Goal: Task Accomplishment & Management: Manage account settings

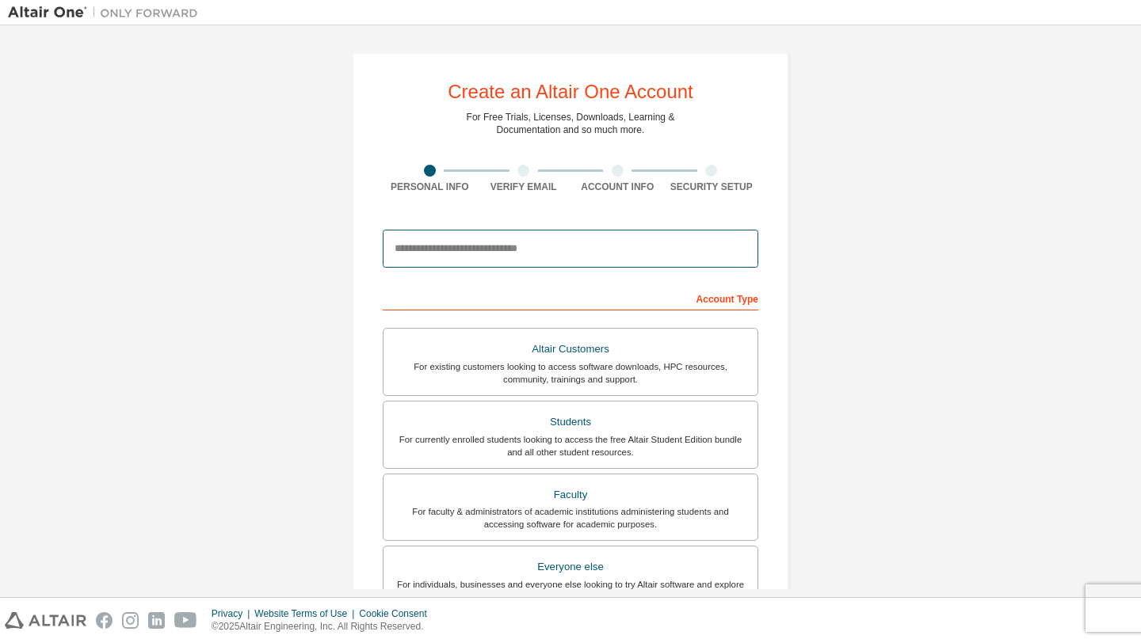
click at [525, 261] on input "email" at bounding box center [571, 249] width 376 height 38
click at [521, 257] on input "email" at bounding box center [571, 249] width 376 height 38
paste input "**********"
type input "**********"
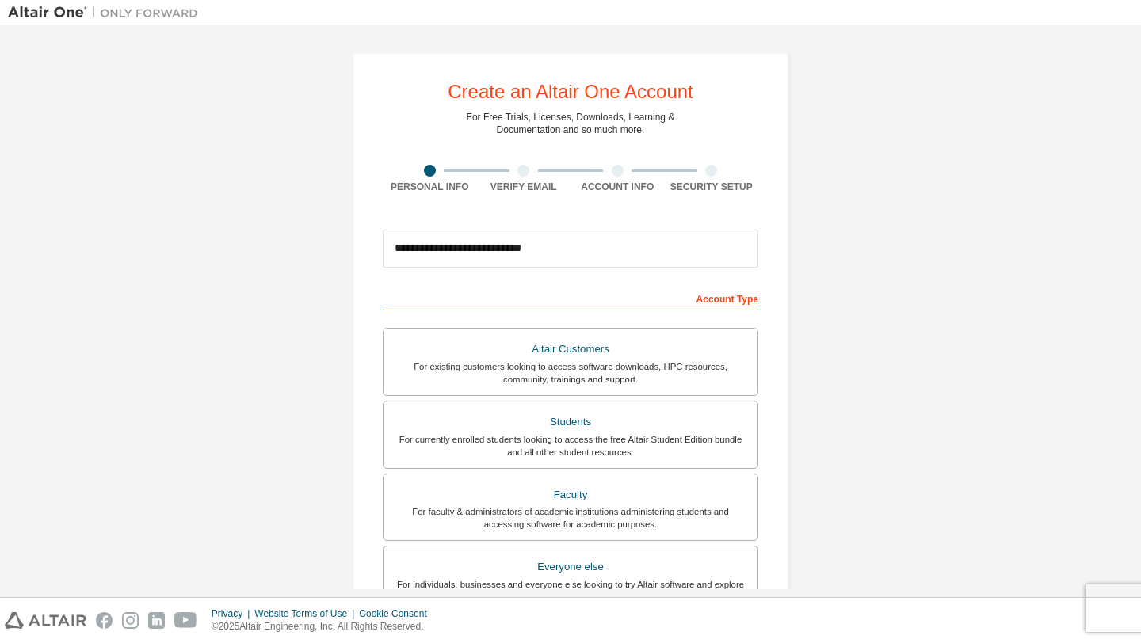
click at [900, 328] on div "**********" at bounding box center [570, 452] width 1125 height 839
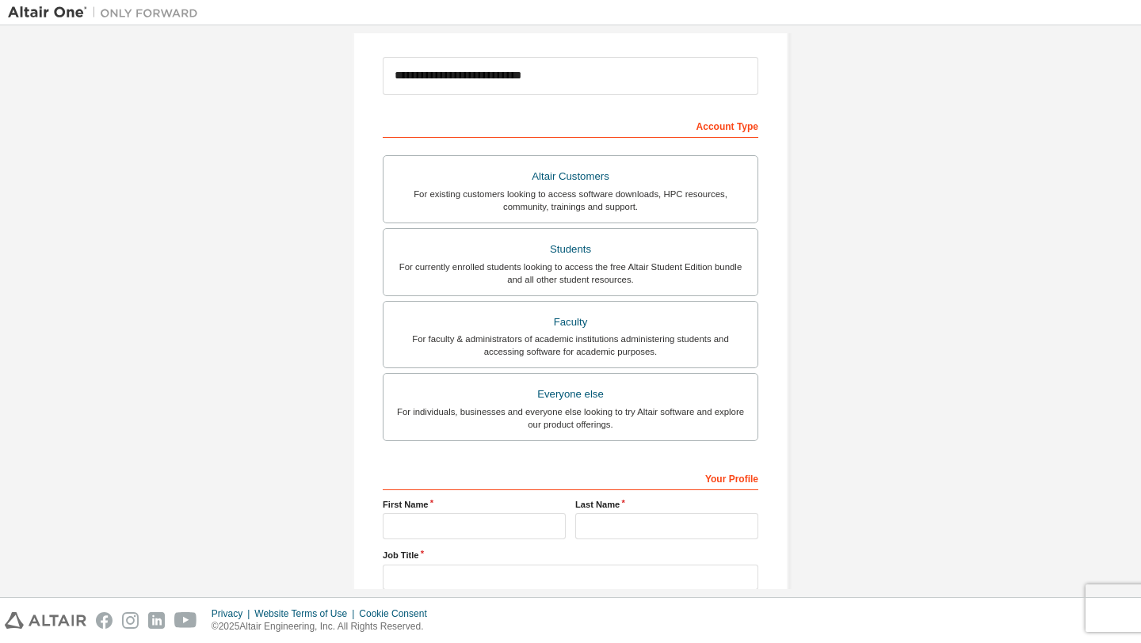
scroll to position [175, 0]
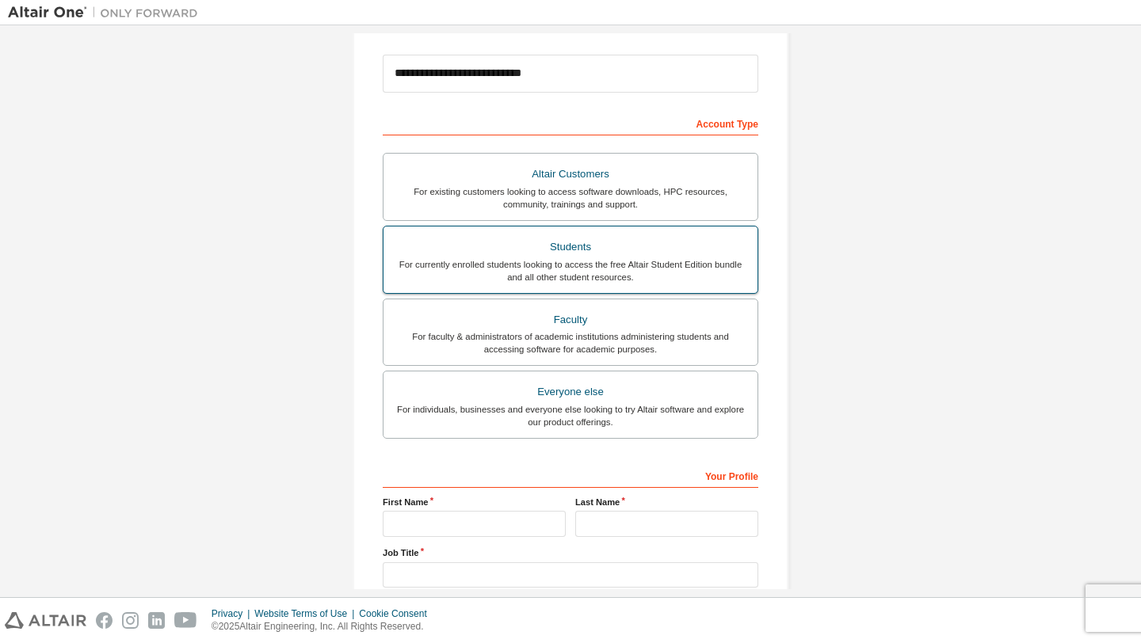
click at [638, 254] on div "Students" at bounding box center [570, 247] width 355 height 22
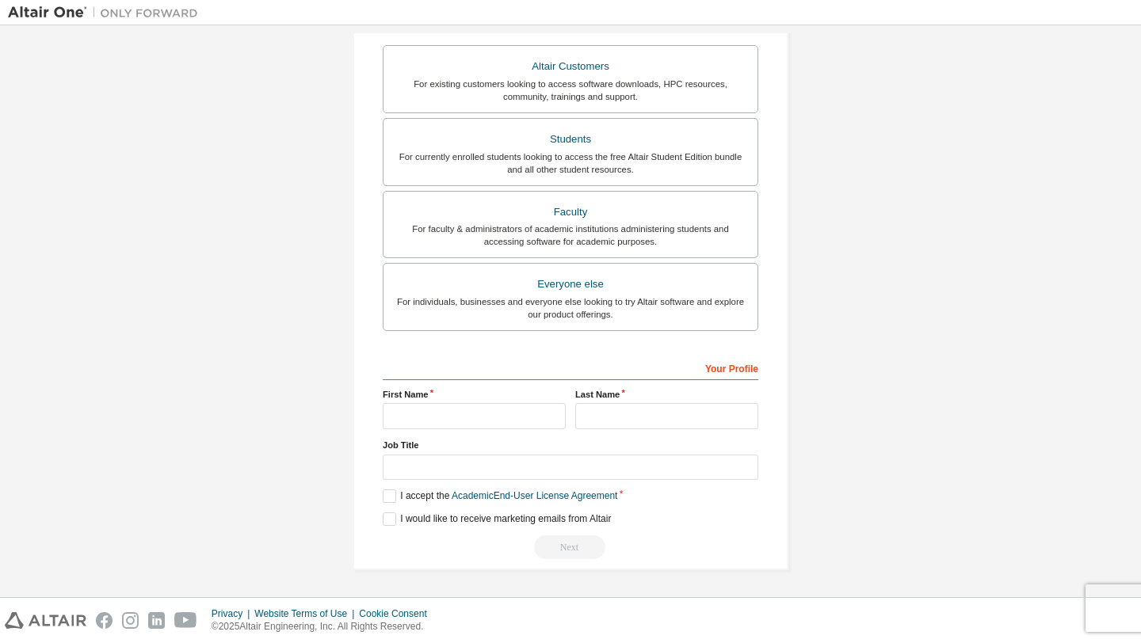
scroll to position [280, 0]
click at [467, 422] on input "text" at bounding box center [474, 419] width 183 height 26
type input "*******"
type input "****"
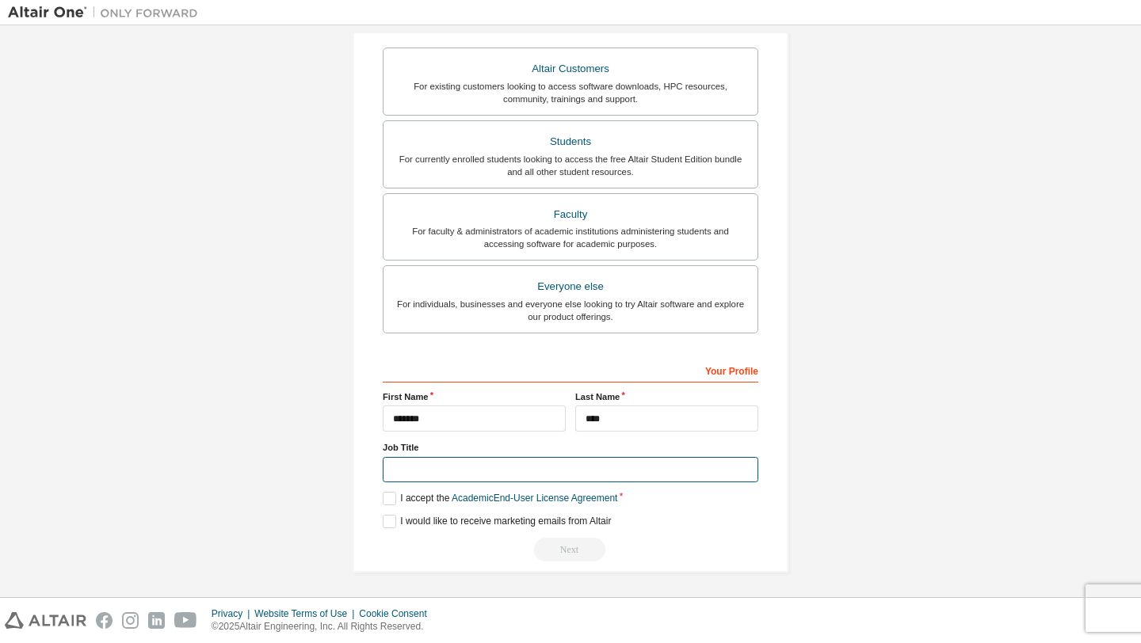
click at [456, 478] on input "text" at bounding box center [571, 470] width 376 height 26
type input "*******"
click at [390, 502] on label "I accept the Academic End-User License Agreement" at bounding box center [500, 498] width 235 height 13
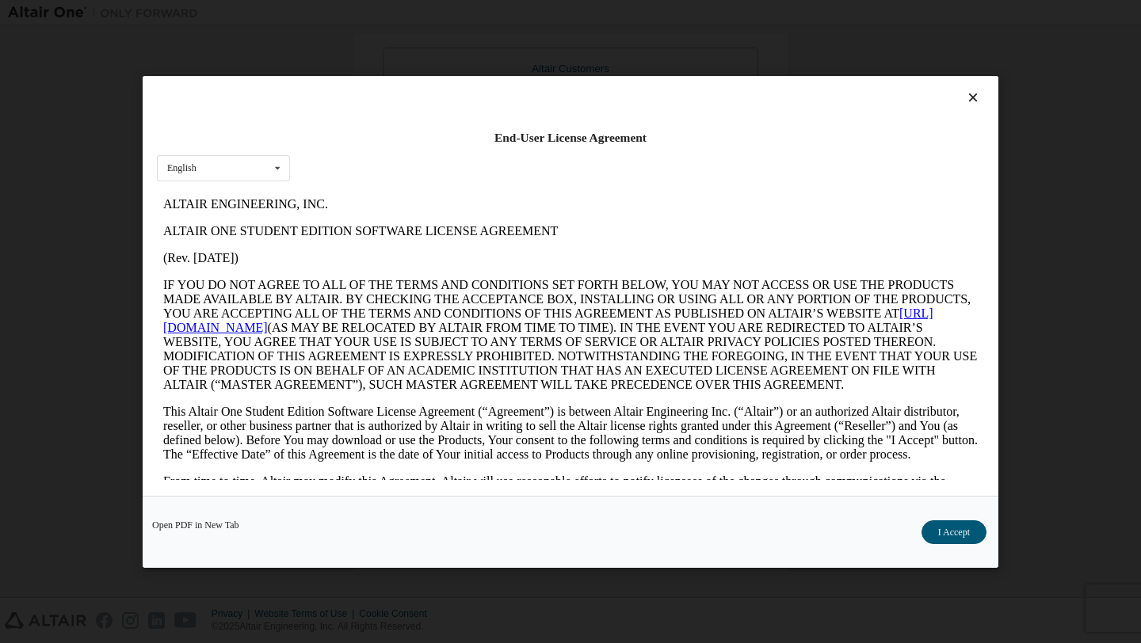
scroll to position [0, 0]
click at [972, 535] on button "I Accept" at bounding box center [954, 532] width 65 height 24
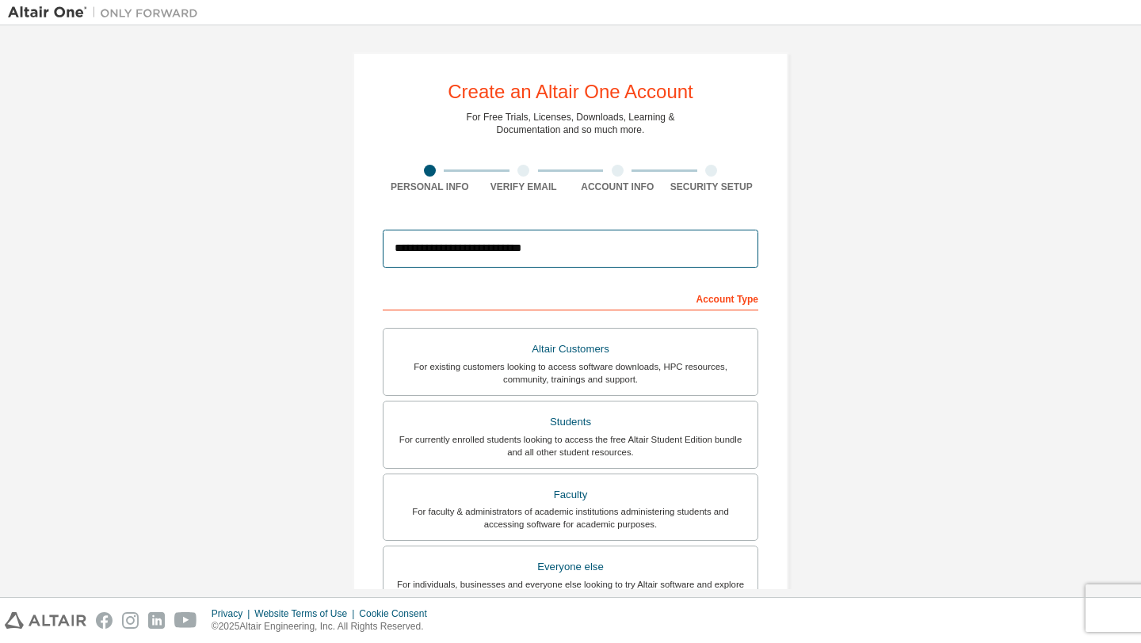
click at [560, 242] on input "**********" at bounding box center [571, 249] width 376 height 38
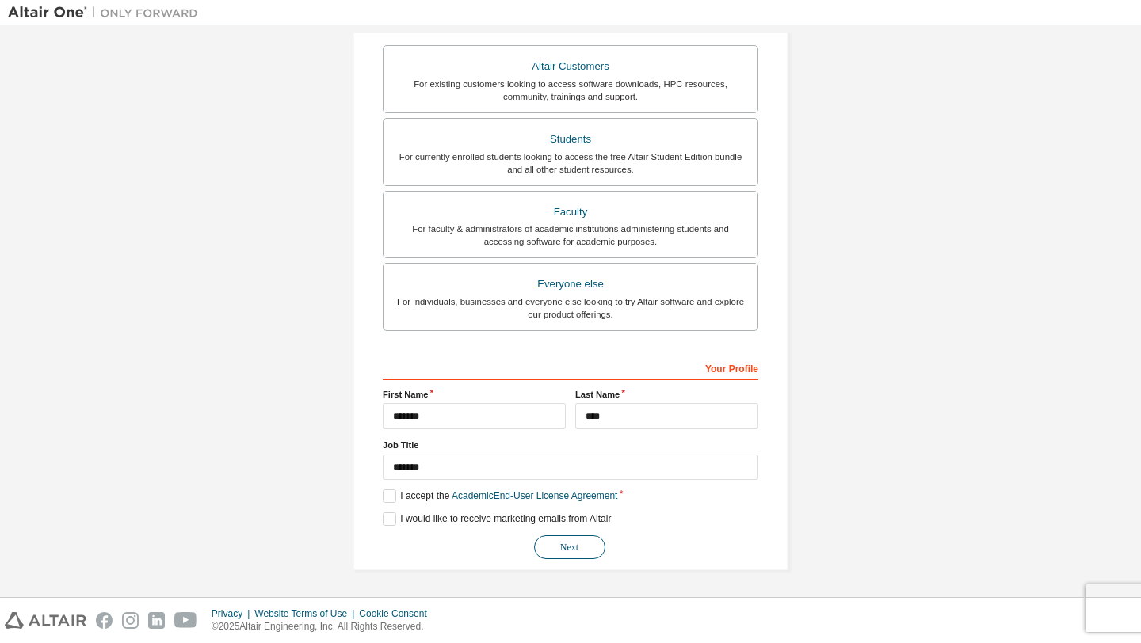
click at [563, 541] on button "Next" at bounding box center [569, 548] width 71 height 24
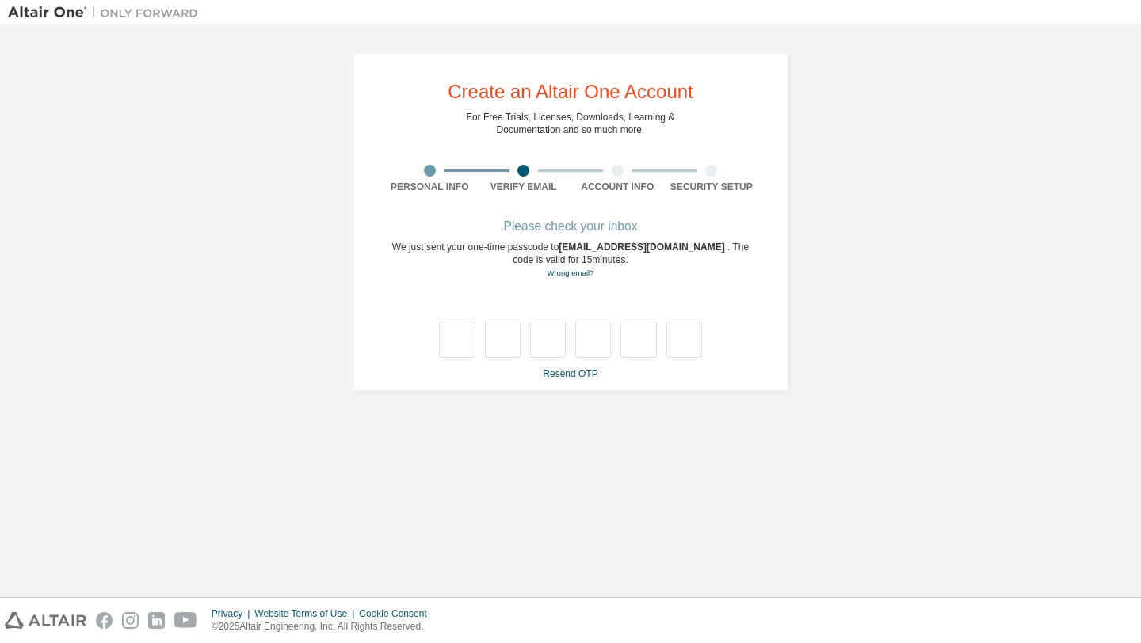
scroll to position [0, 0]
click at [458, 341] on input "text" at bounding box center [457, 340] width 36 height 36
type input "*"
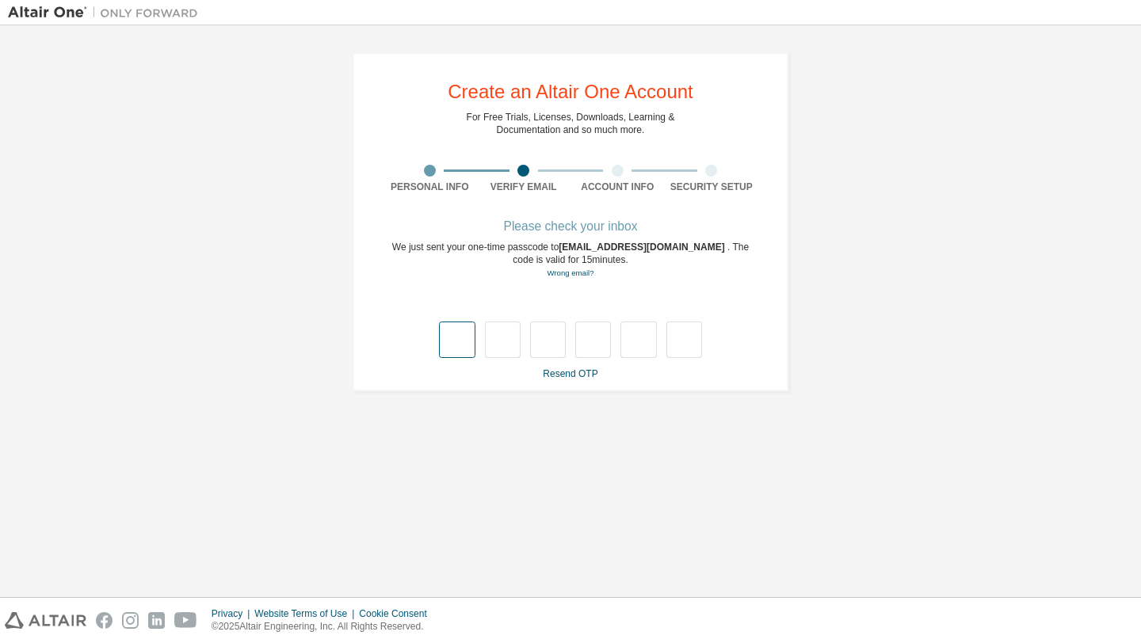
type input "*"
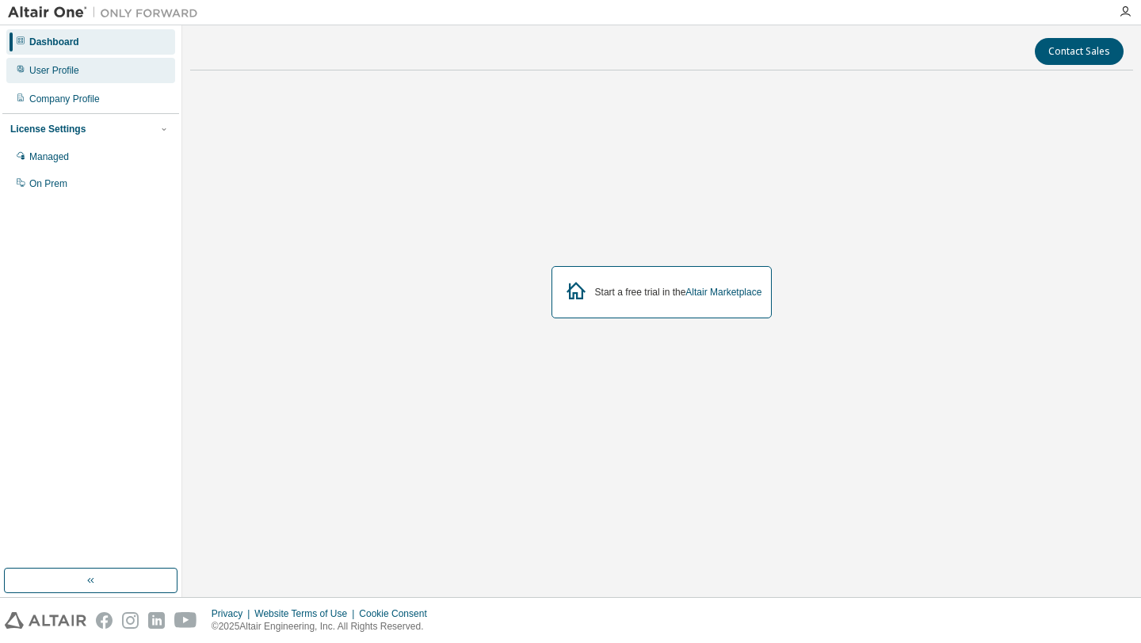
click at [109, 73] on div "User Profile" at bounding box center [90, 70] width 169 height 25
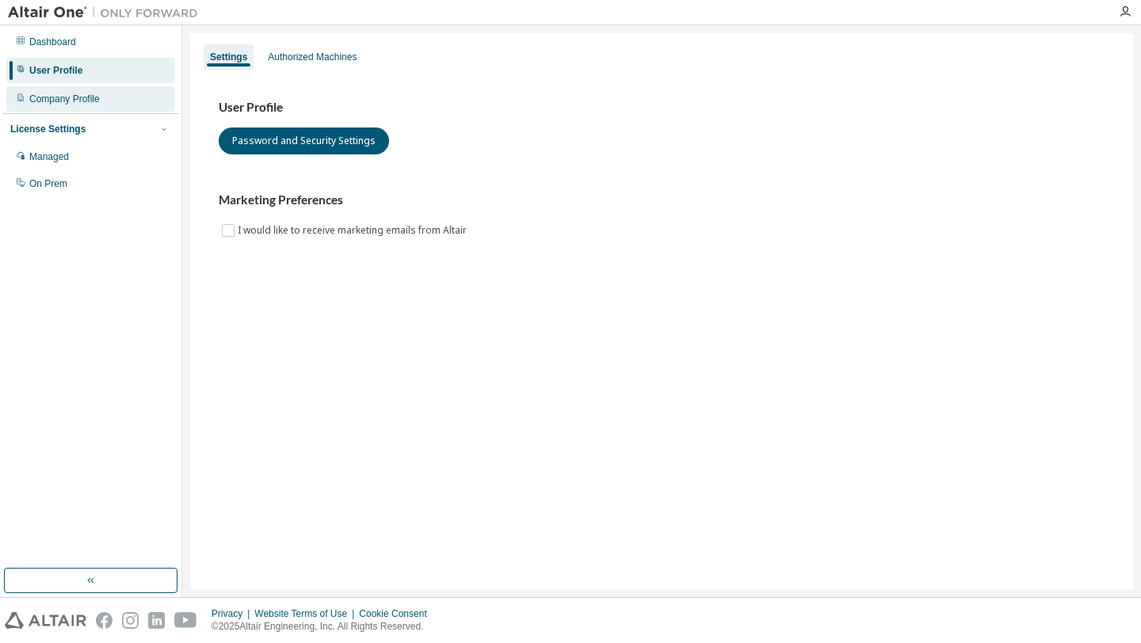
click at [102, 105] on div "Company Profile" at bounding box center [90, 98] width 169 height 25
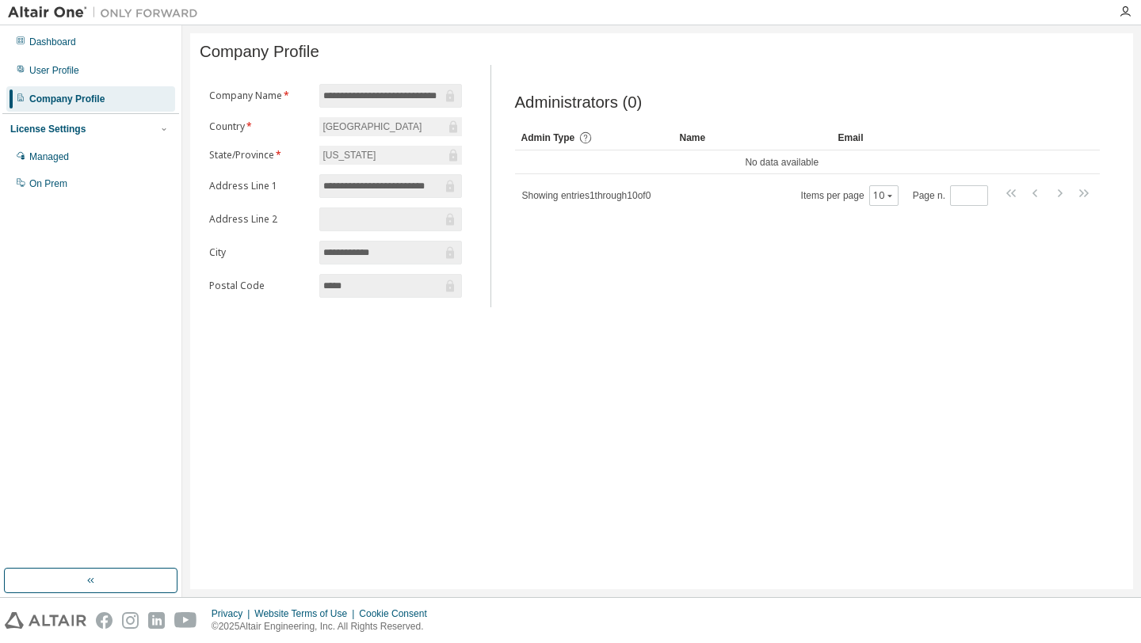
click at [391, 186] on input "**********" at bounding box center [382, 186] width 118 height 16
click at [109, 160] on div "Managed" at bounding box center [90, 156] width 169 height 25
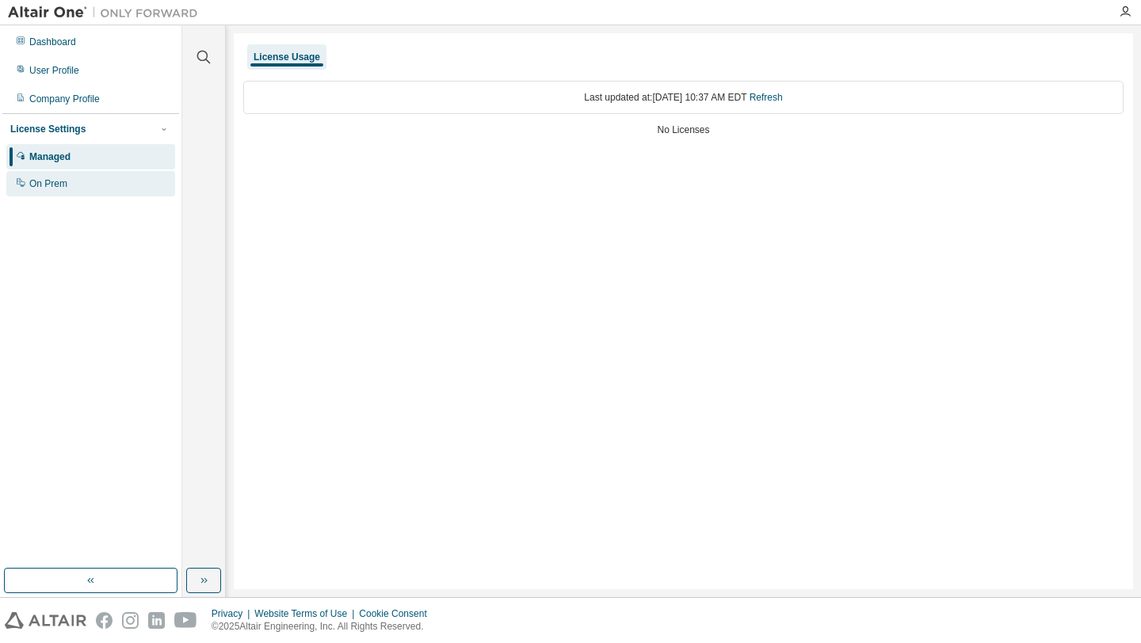
click at [94, 186] on div "On Prem" at bounding box center [90, 183] width 169 height 25
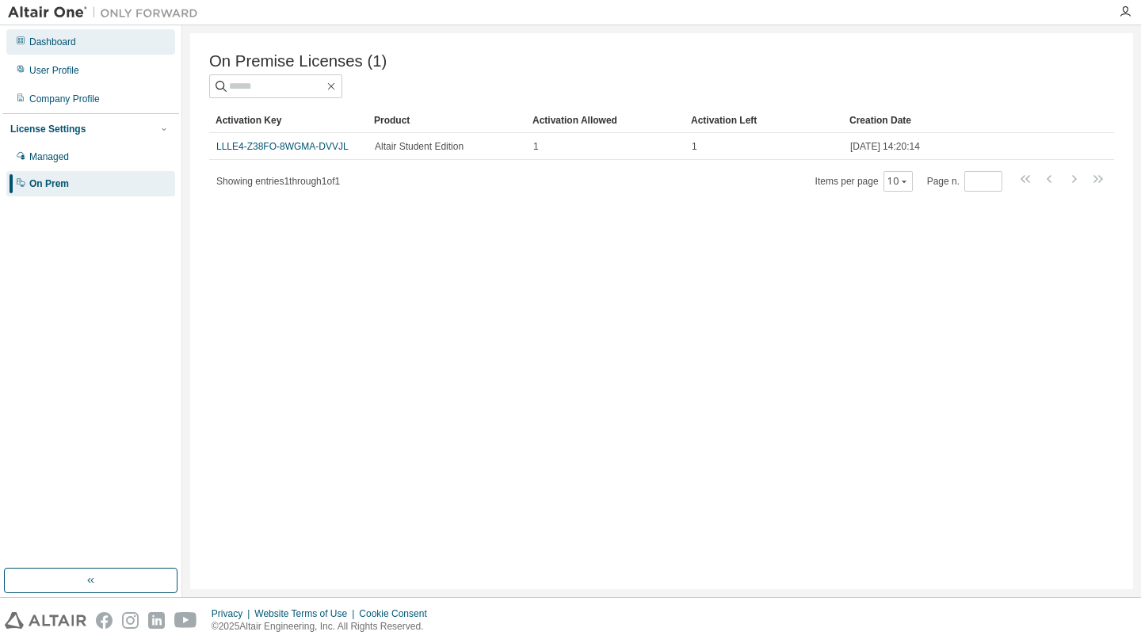
click at [67, 39] on div "Dashboard" at bounding box center [52, 42] width 47 height 13
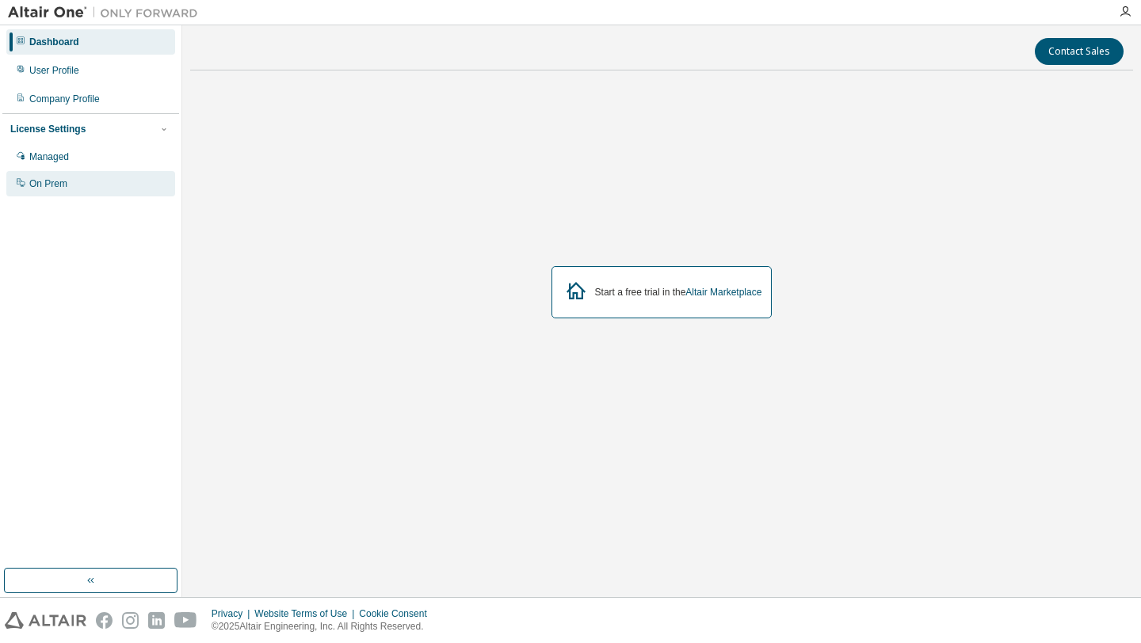
click at [97, 181] on div "On Prem" at bounding box center [90, 183] width 169 height 25
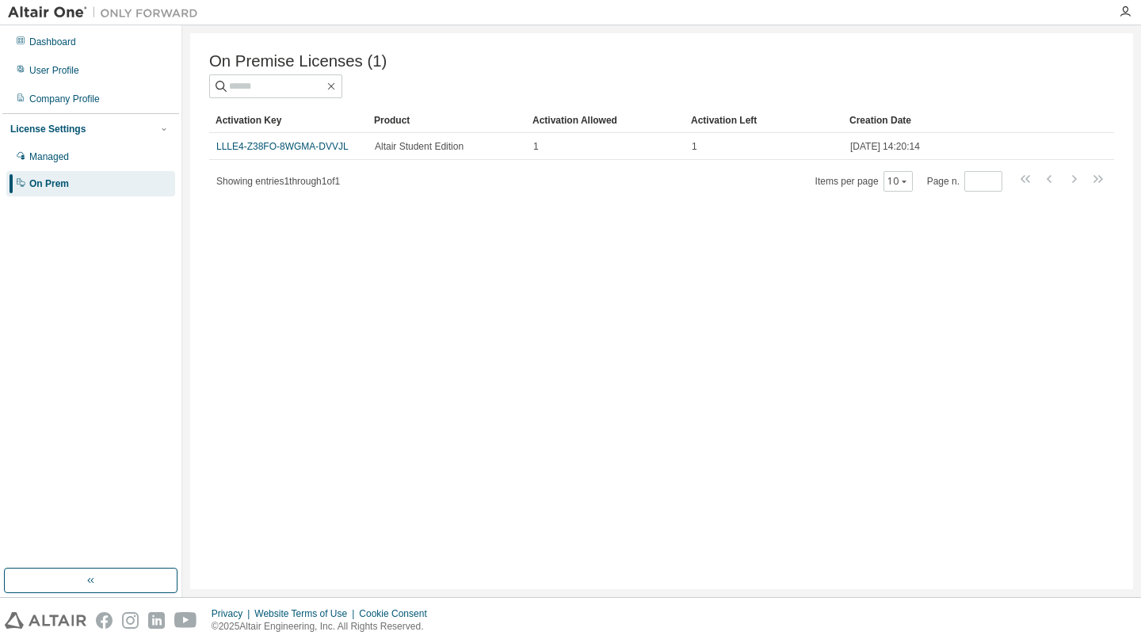
click at [332, 146] on link "LLLE4-Z38FO-8WGMA-DVVJL" at bounding box center [282, 146] width 132 height 11
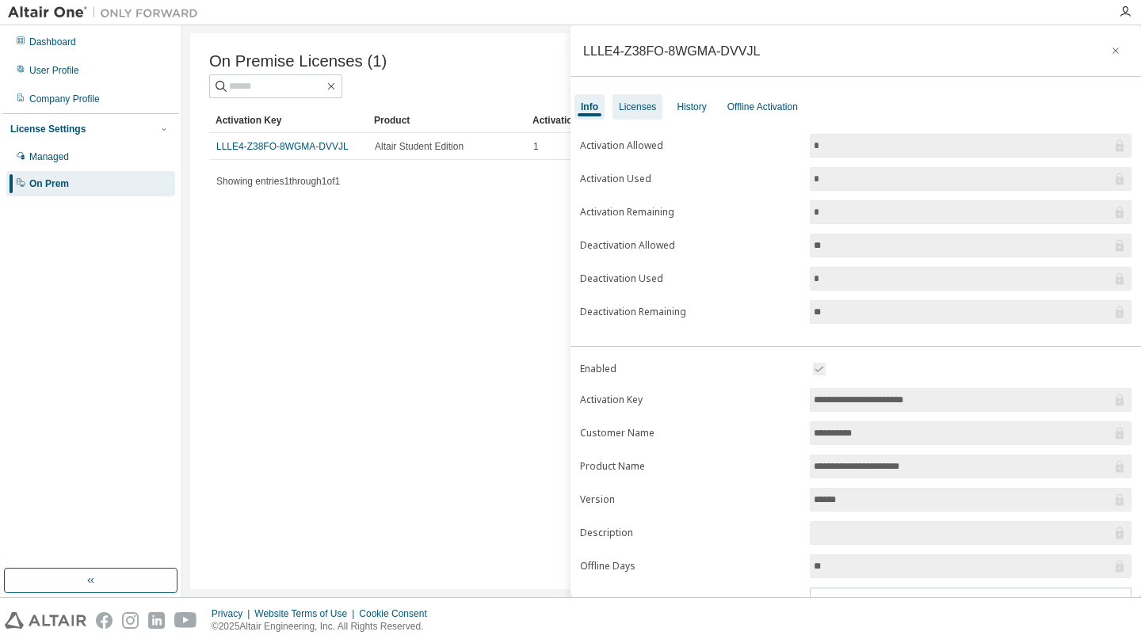
click at [643, 109] on div "Licenses" at bounding box center [637, 107] width 37 height 13
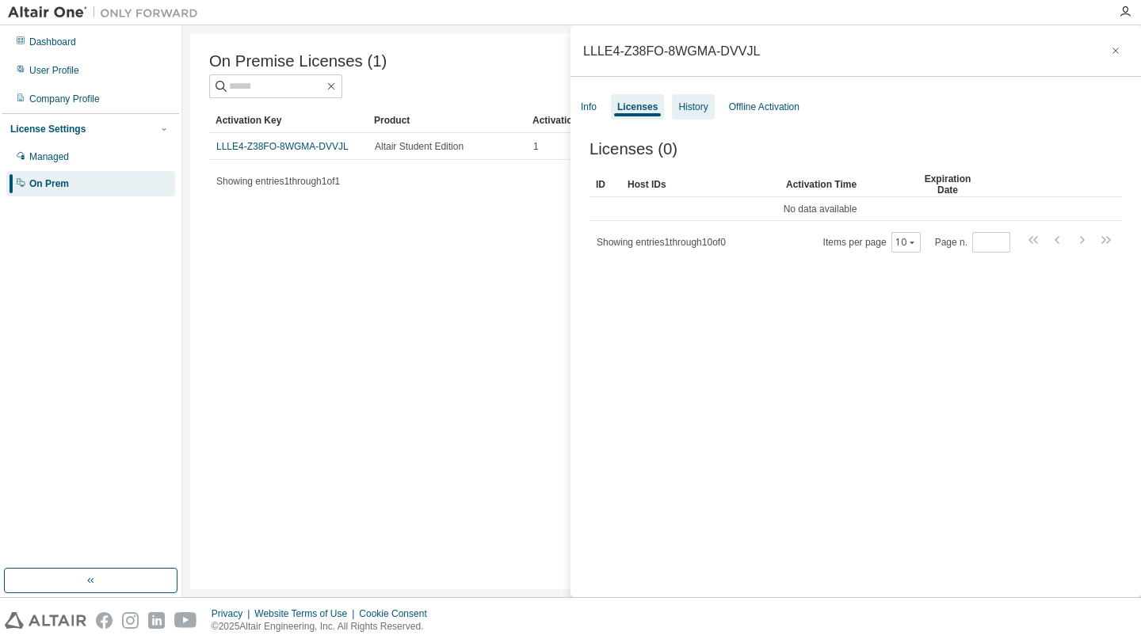
click at [700, 110] on div "History" at bounding box center [692, 107] width 29 height 13
click at [593, 105] on div "Info" at bounding box center [589, 107] width 16 height 13
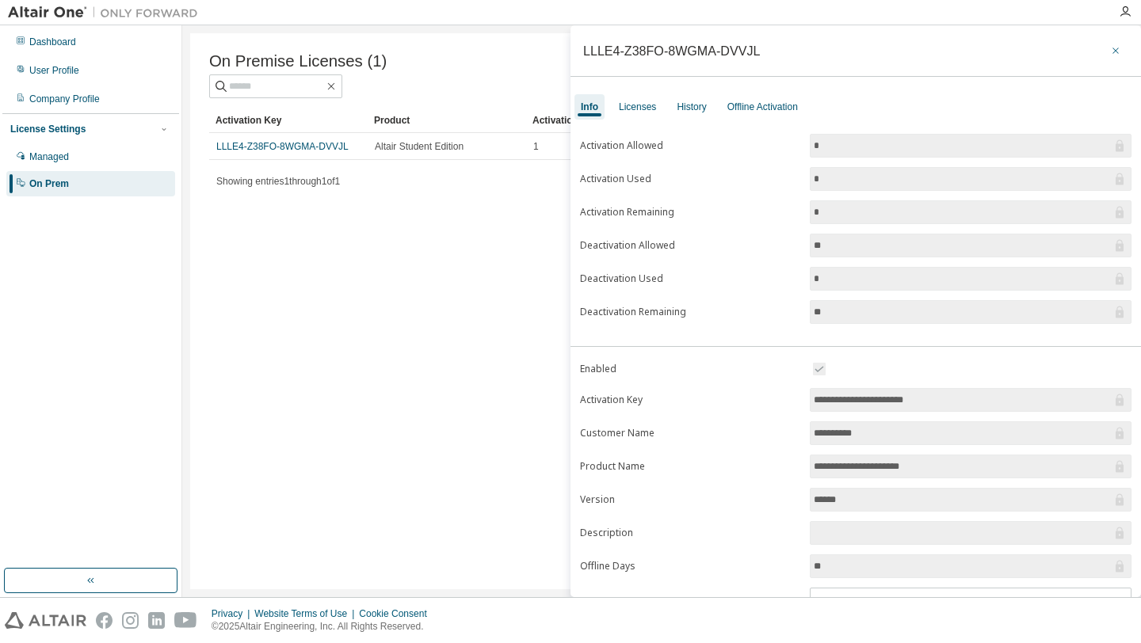
click at [1110, 47] on icon "button" at bounding box center [1115, 50] width 11 height 13
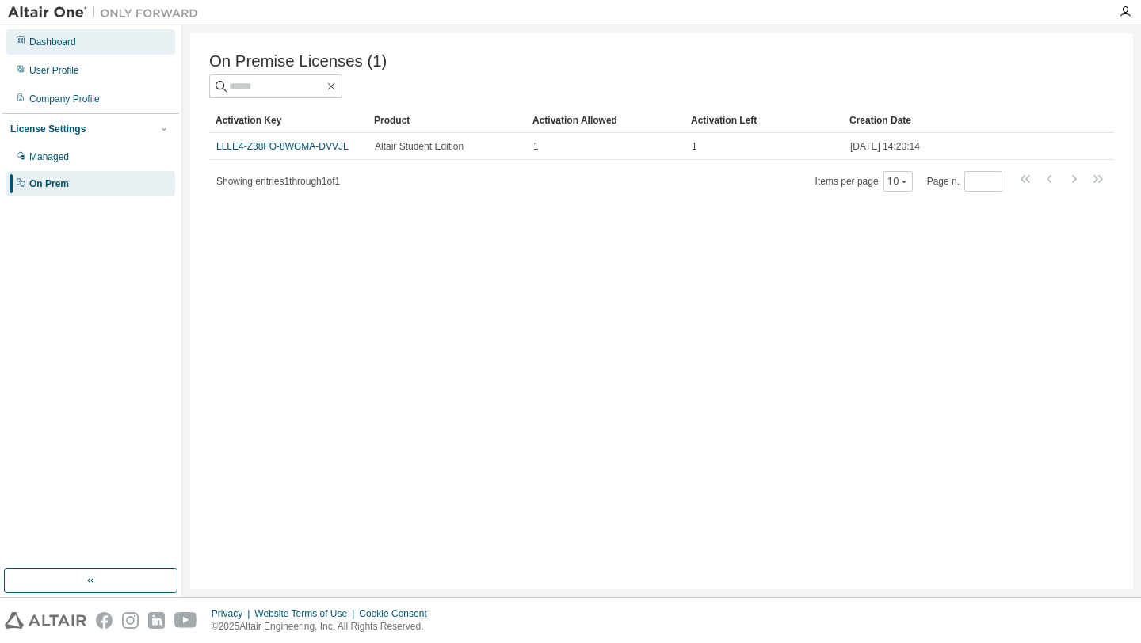
click at [86, 48] on div "Dashboard" at bounding box center [90, 41] width 169 height 25
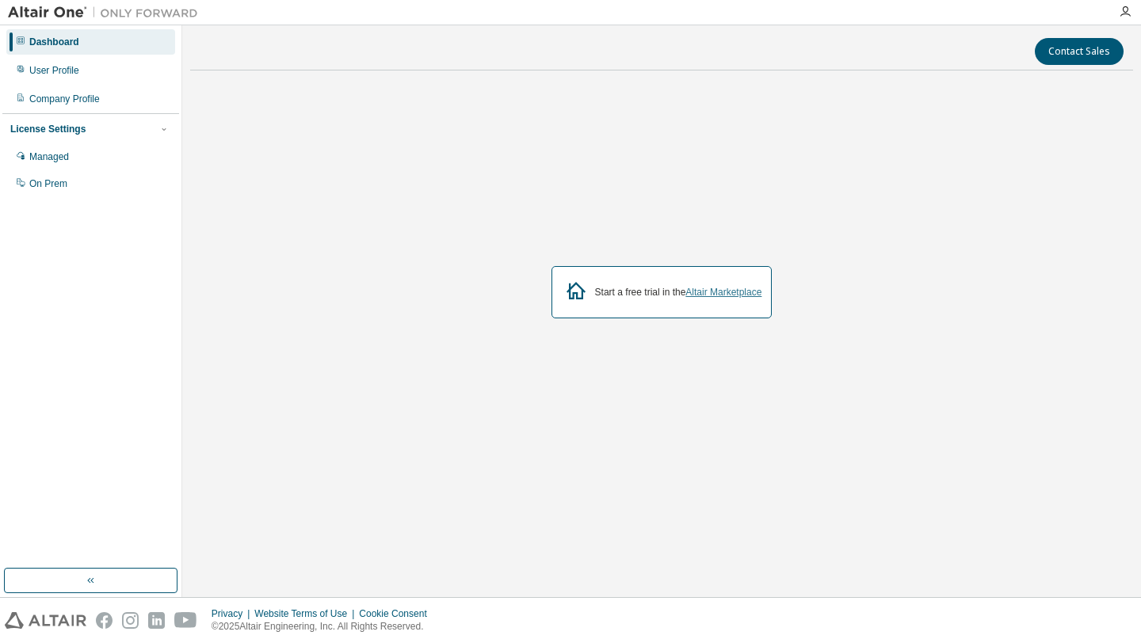
click at [735, 293] on link "Altair Marketplace" at bounding box center [723, 292] width 76 height 11
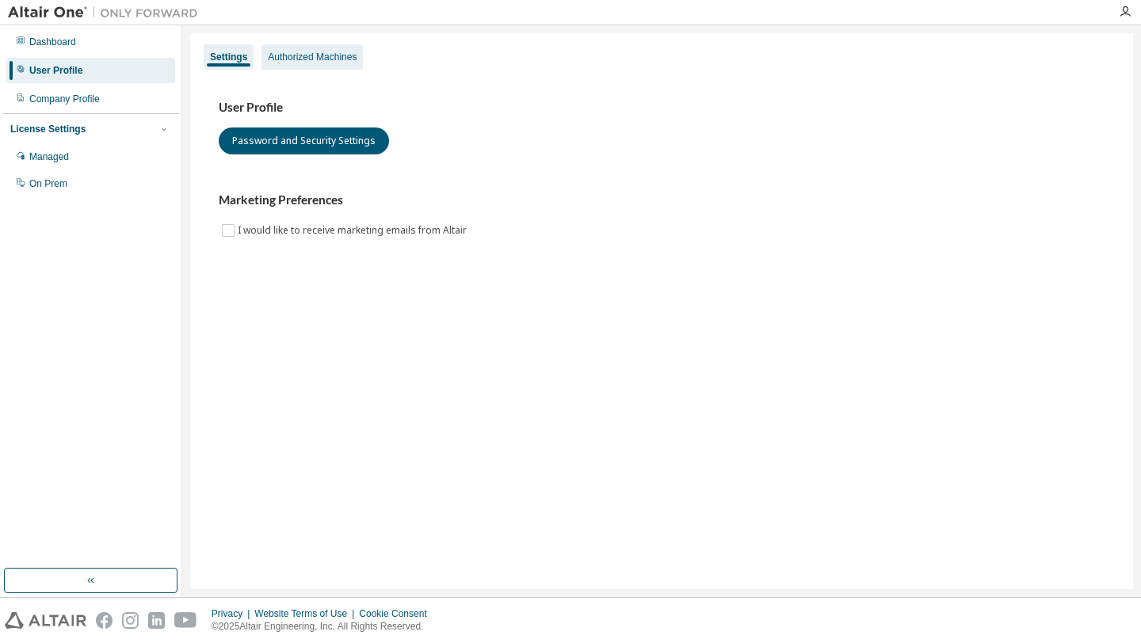
click at [357, 53] on div "Authorized Machines" at bounding box center [312, 57] width 89 height 13
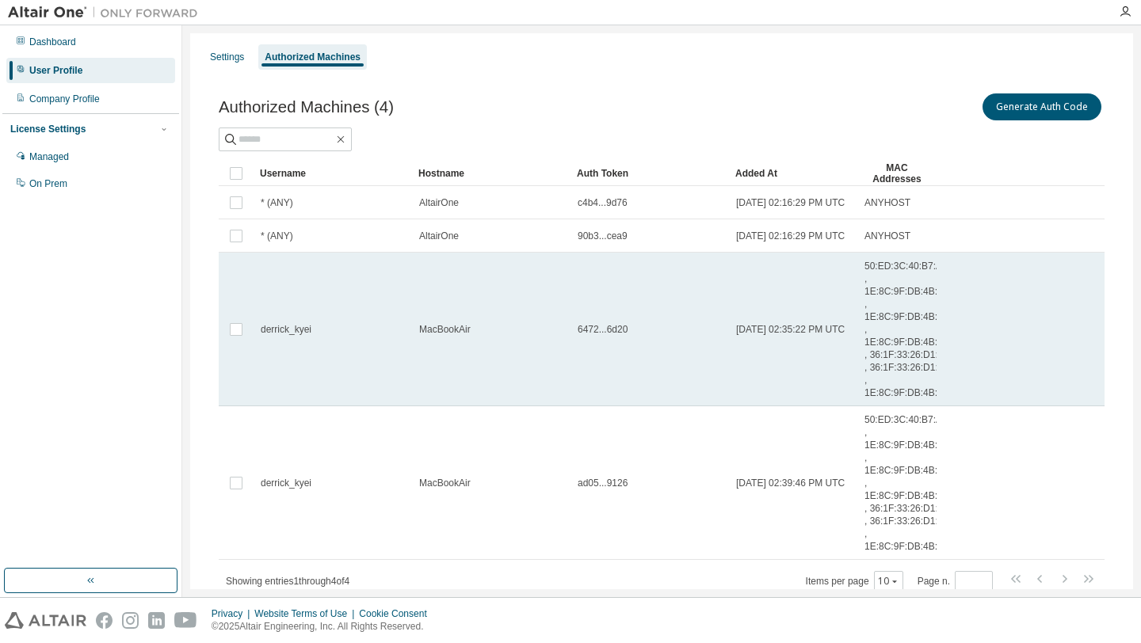
click at [550, 391] on td "MacBookAir" at bounding box center [491, 330] width 158 height 154
click at [605, 302] on td "6472...6d20" at bounding box center [649, 330] width 158 height 154
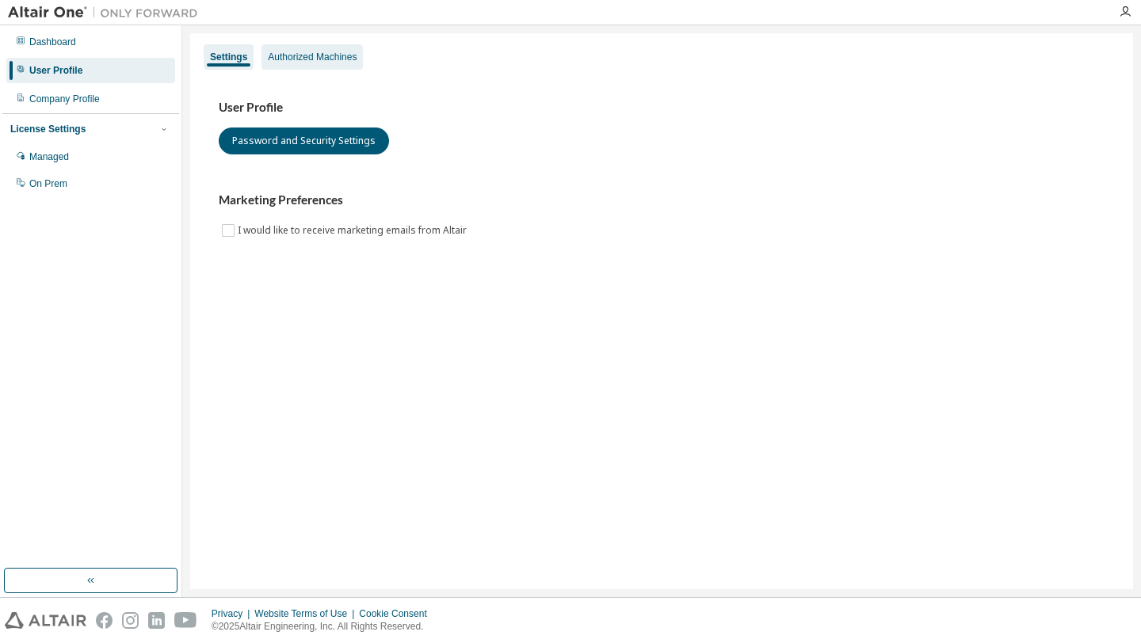
click at [322, 55] on div "Authorized Machines" at bounding box center [312, 57] width 89 height 13
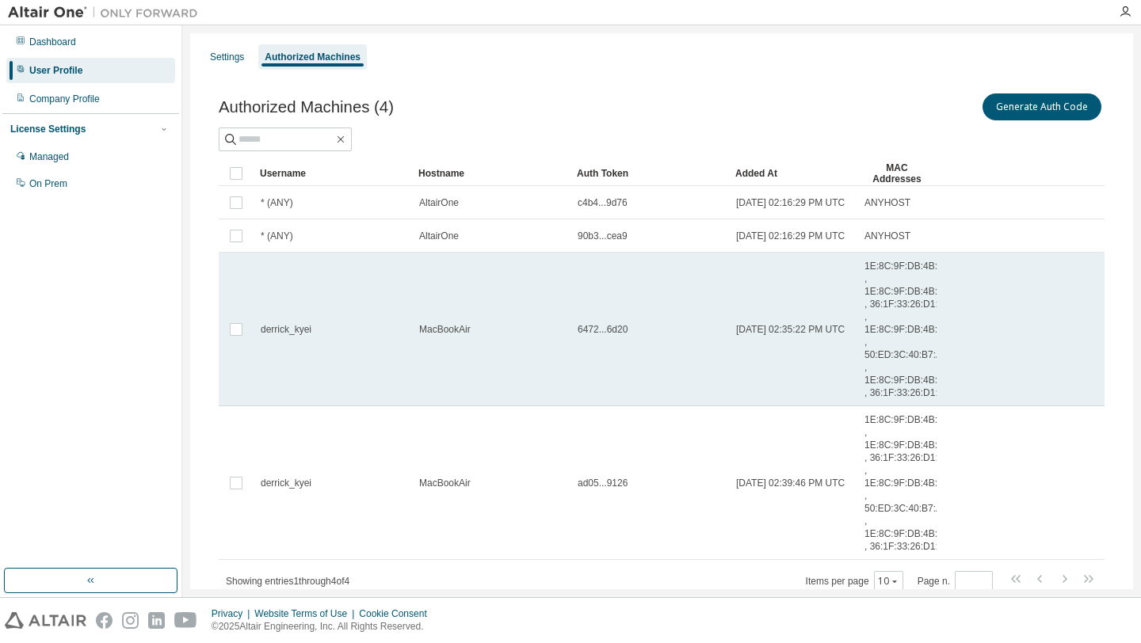
click at [613, 336] on span "6472...6d20" at bounding box center [603, 329] width 50 height 13
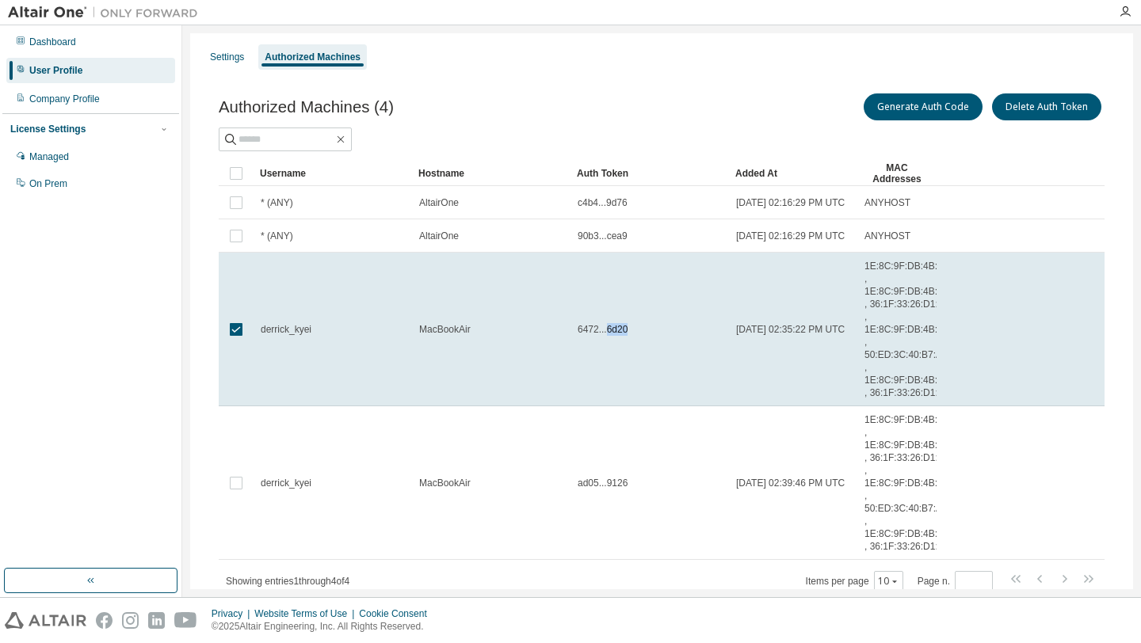
click at [613, 336] on span "6472...6d20" at bounding box center [603, 329] width 50 height 13
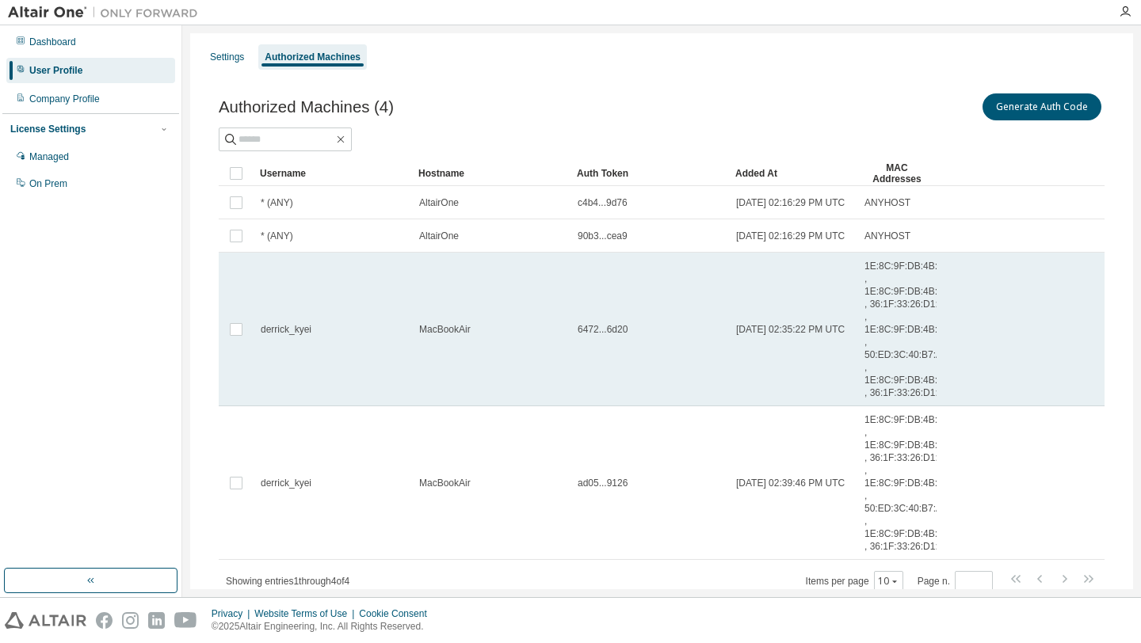
click at [582, 320] on td "6472...6d20" at bounding box center [649, 330] width 158 height 154
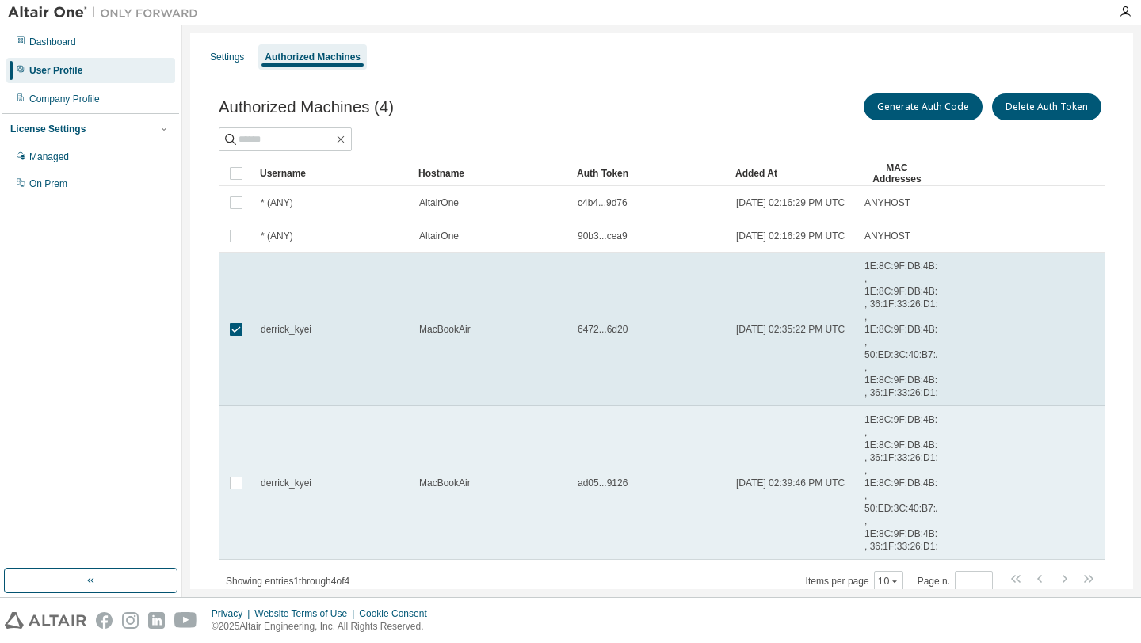
click at [692, 490] on td "ad05...9126" at bounding box center [649, 483] width 158 height 154
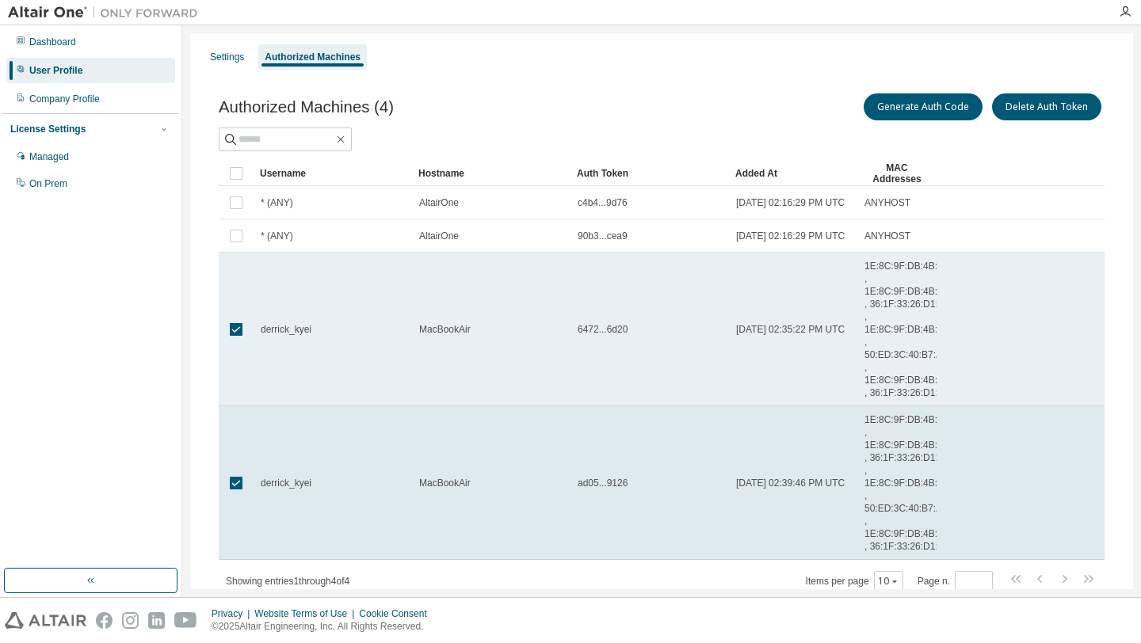
click at [314, 380] on td "derrick_kyei" at bounding box center [333, 330] width 158 height 154
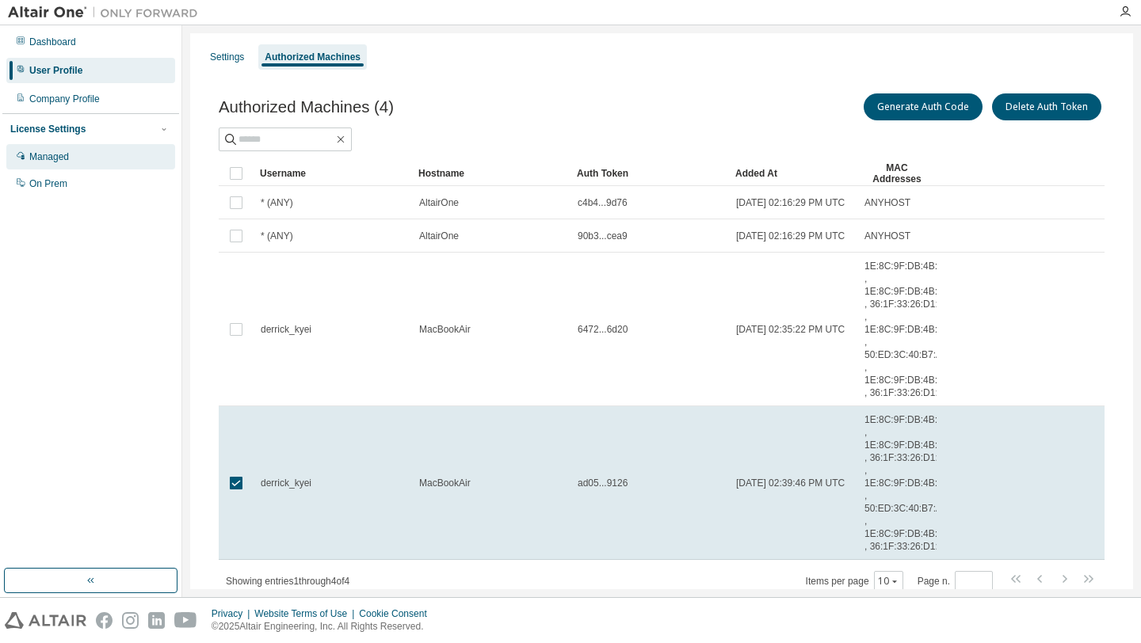
click at [92, 162] on div "Managed" at bounding box center [90, 156] width 169 height 25
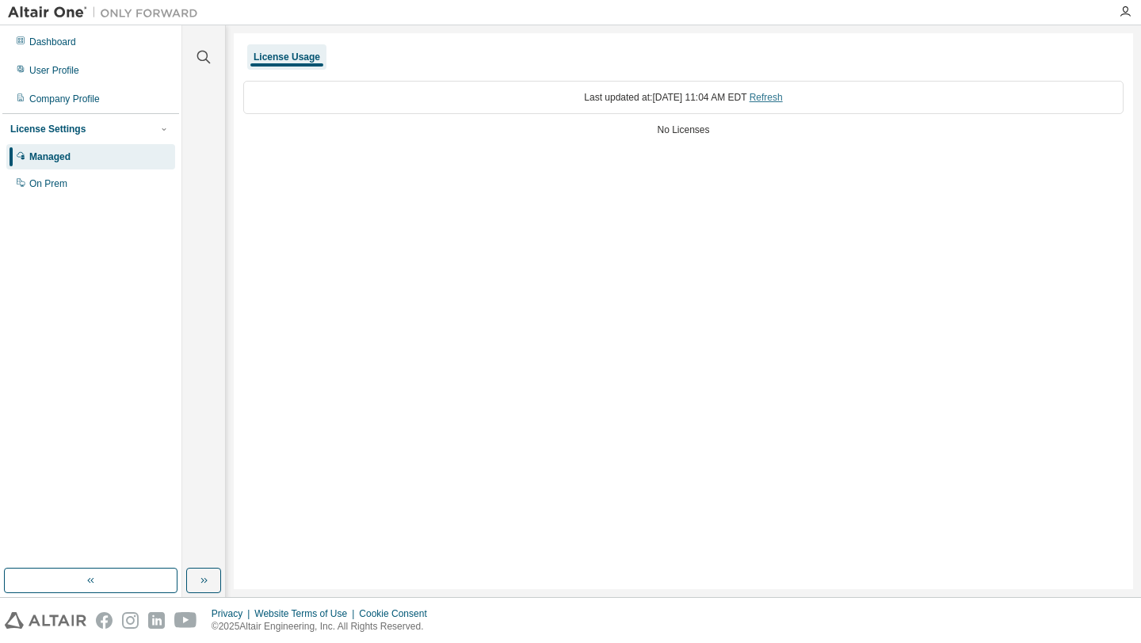
click at [783, 99] on link "Refresh" at bounding box center [766, 97] width 33 height 11
click at [84, 185] on div "On Prem" at bounding box center [90, 183] width 169 height 25
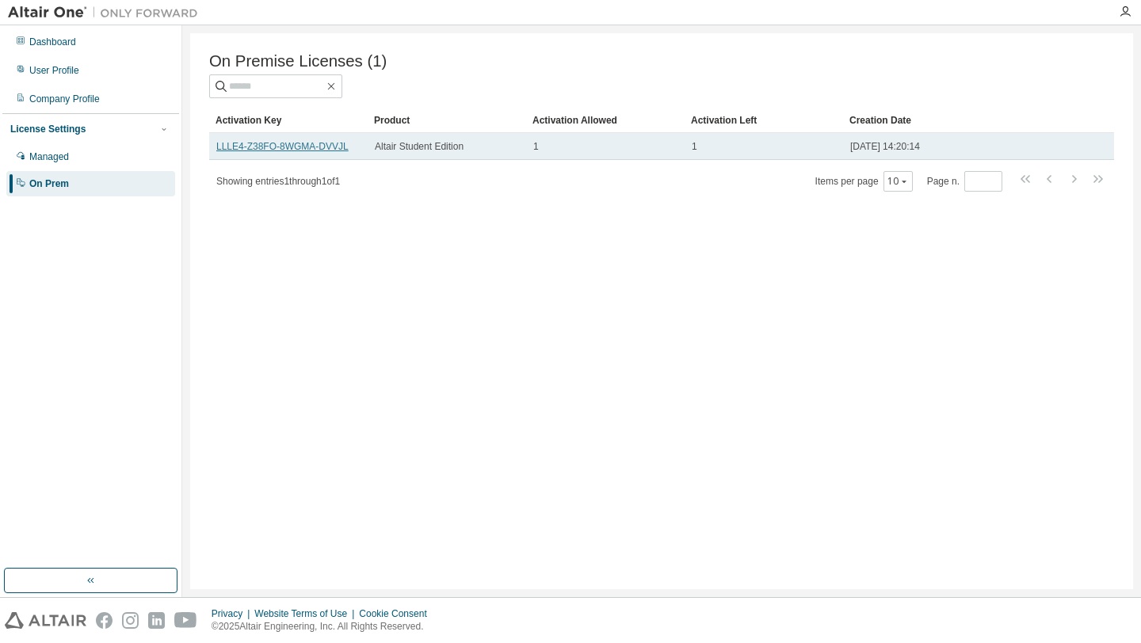
click at [318, 151] on link "LLLE4-Z38FO-8WGMA-DVVJL" at bounding box center [282, 146] width 132 height 11
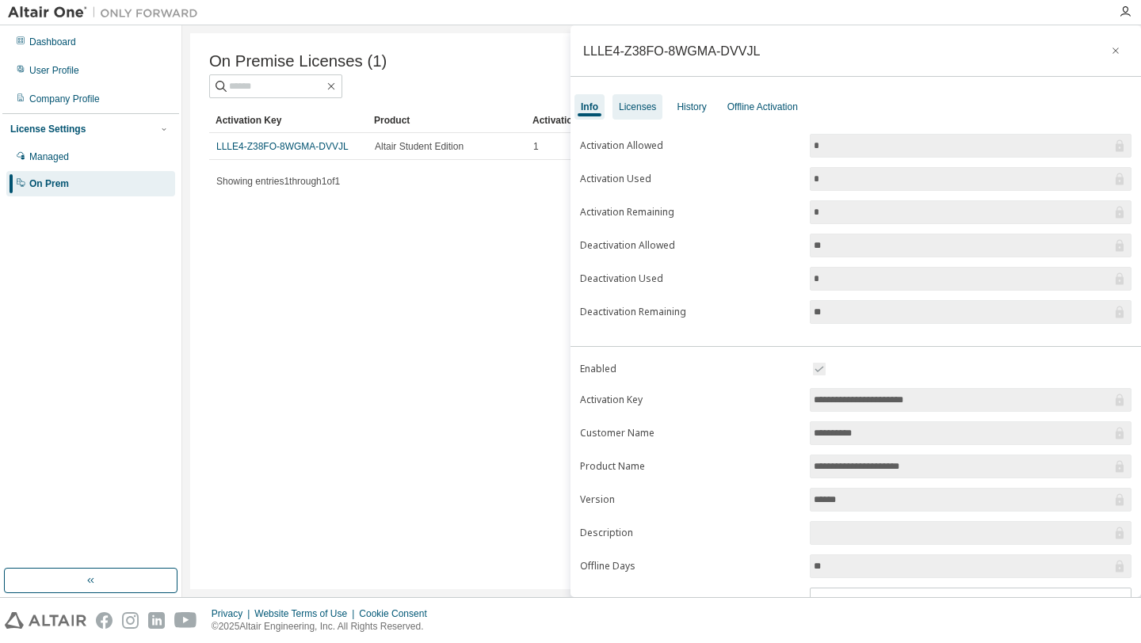
click at [646, 109] on div "Licenses" at bounding box center [637, 107] width 37 height 13
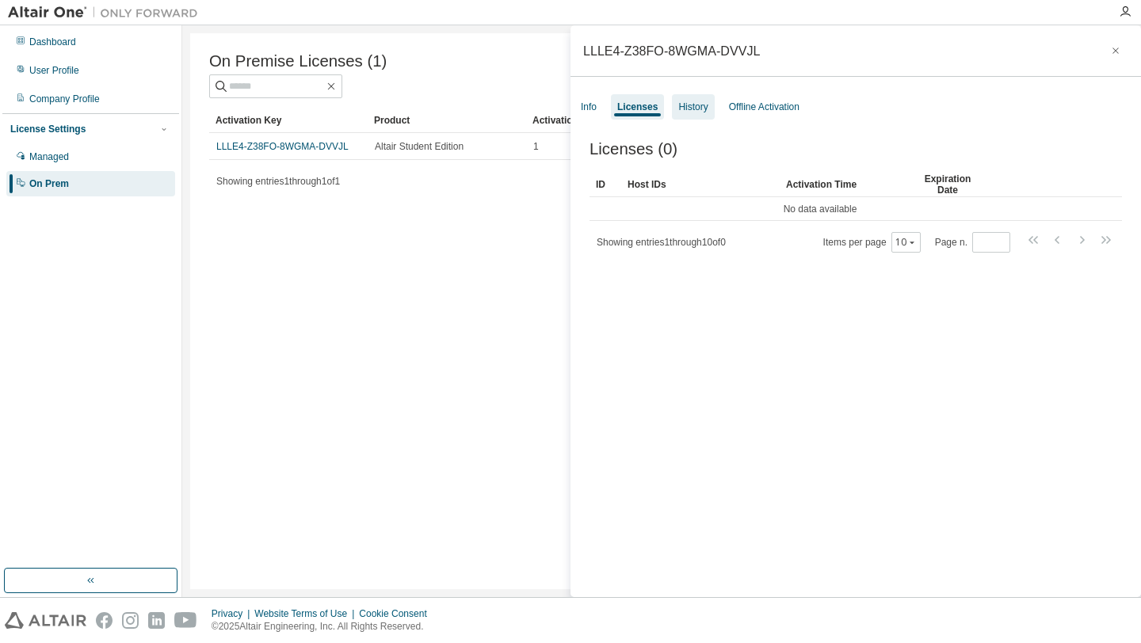
click at [694, 113] on div "History" at bounding box center [692, 107] width 29 height 13
click at [601, 109] on div "Info" at bounding box center [588, 106] width 29 height 25
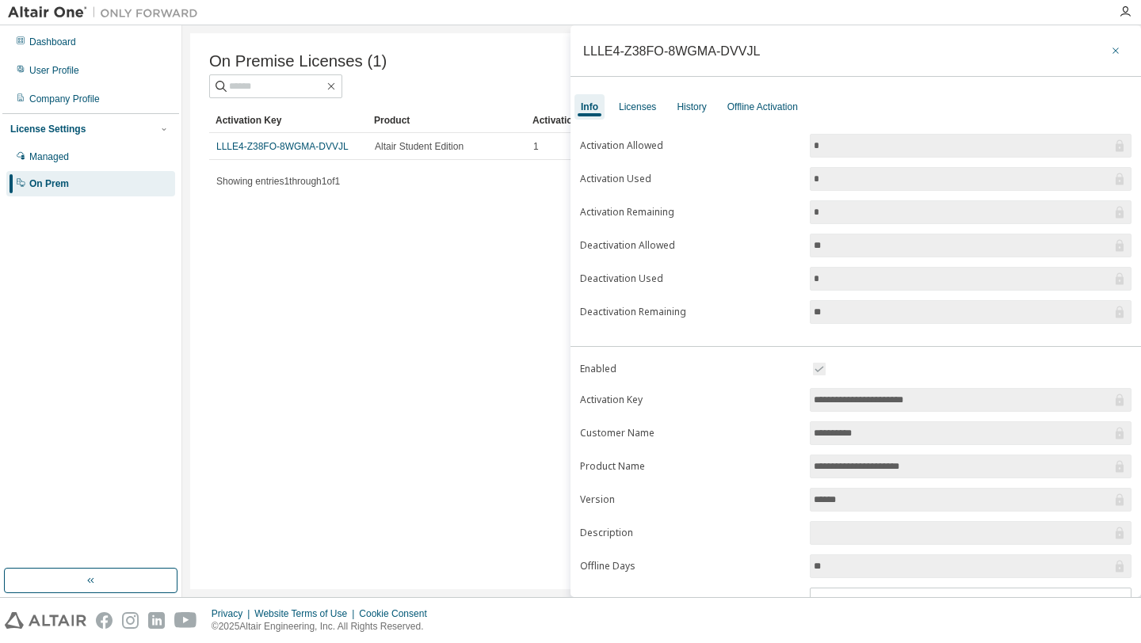
click at [1110, 50] on icon "button" at bounding box center [1115, 50] width 11 height 13
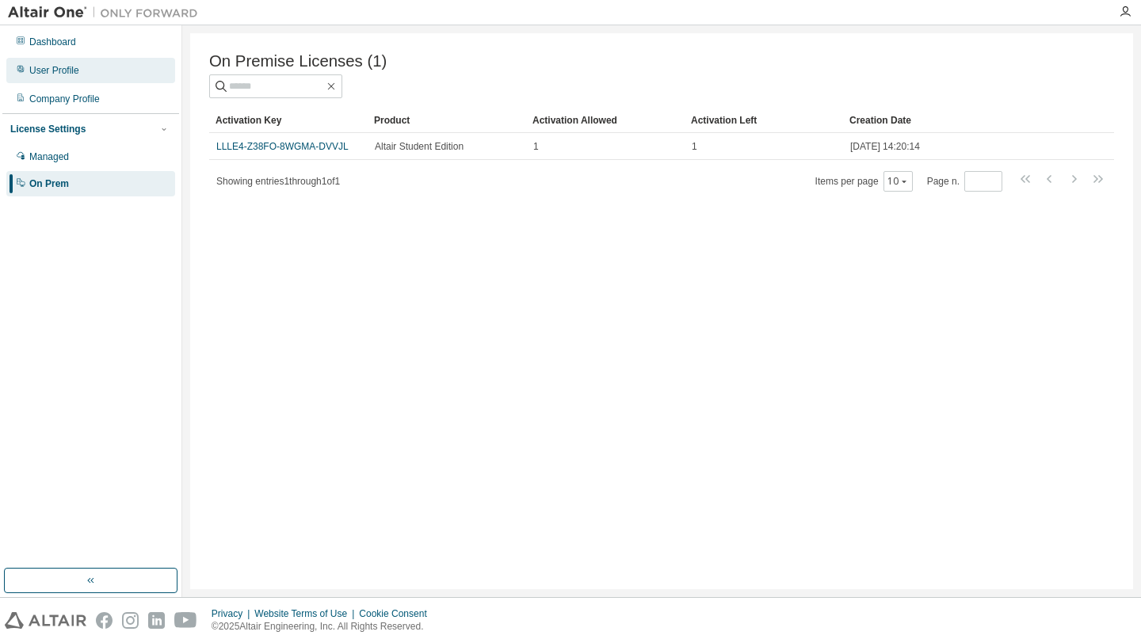
click at [84, 72] on div "User Profile" at bounding box center [90, 70] width 169 height 25
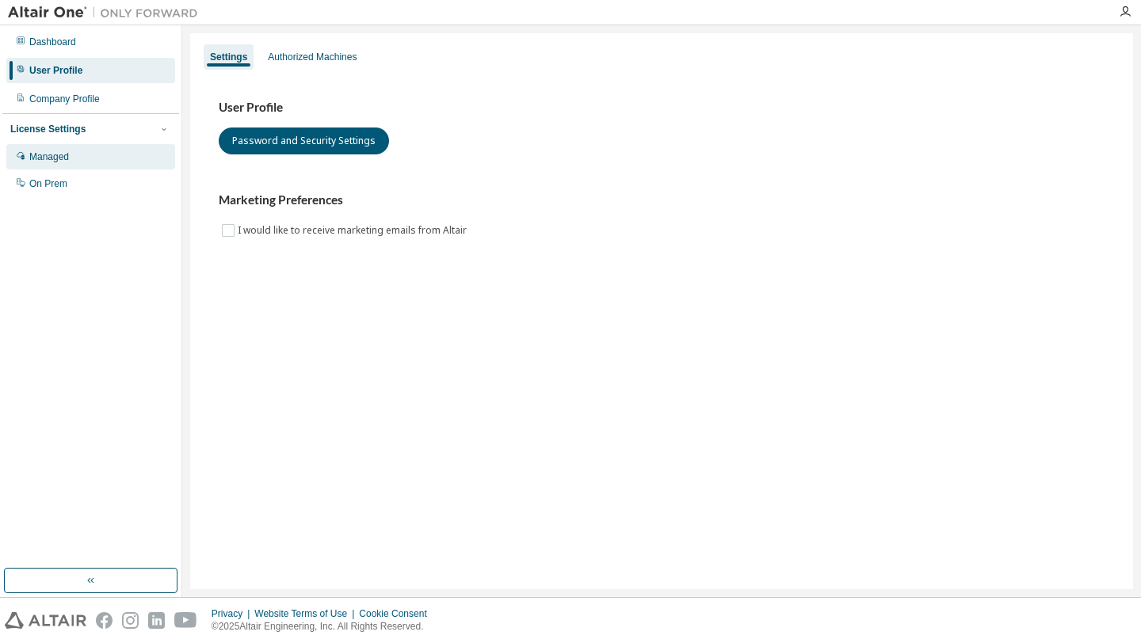
click at [78, 159] on div "Managed" at bounding box center [90, 156] width 169 height 25
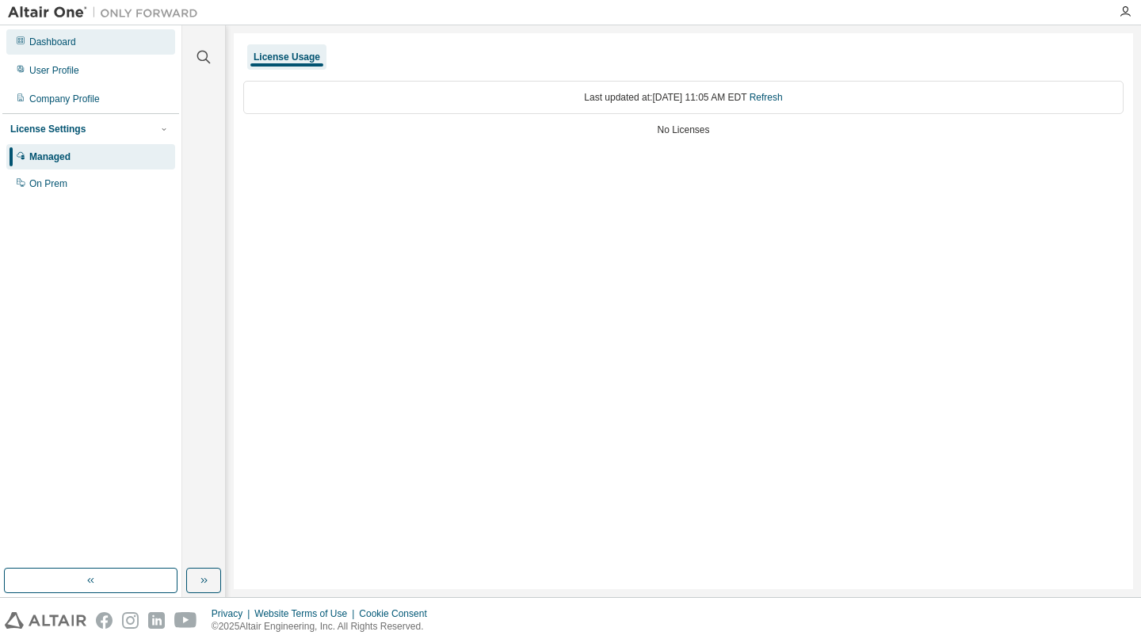
click at [82, 45] on div "Dashboard" at bounding box center [90, 41] width 169 height 25
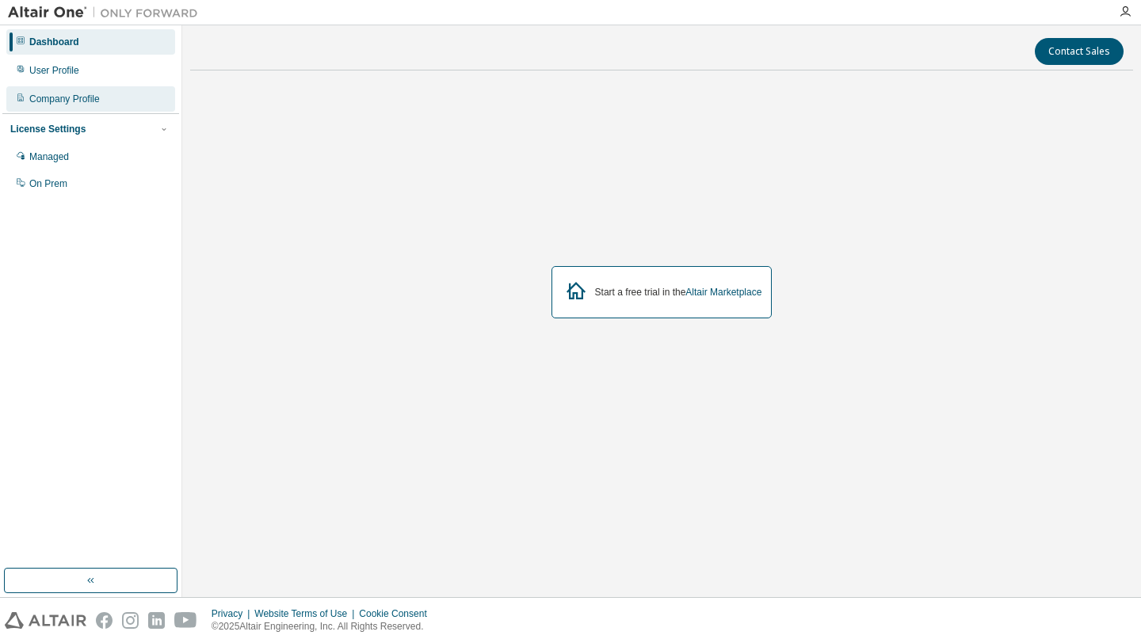
click at [86, 96] on div "Company Profile" at bounding box center [64, 99] width 71 height 13
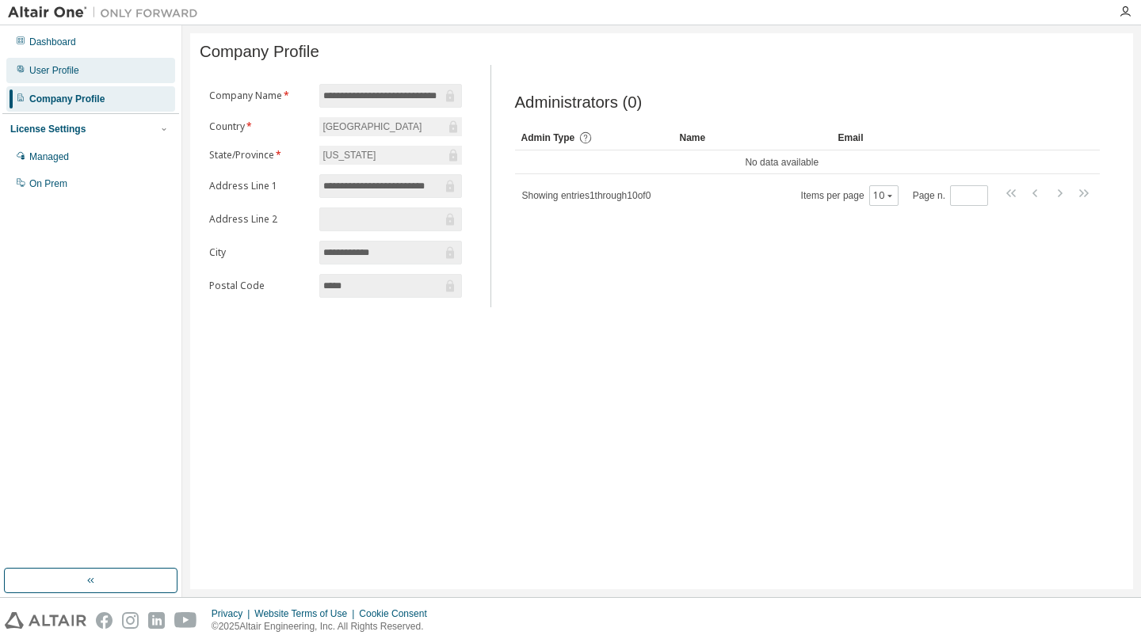
click at [93, 71] on div "User Profile" at bounding box center [90, 70] width 169 height 25
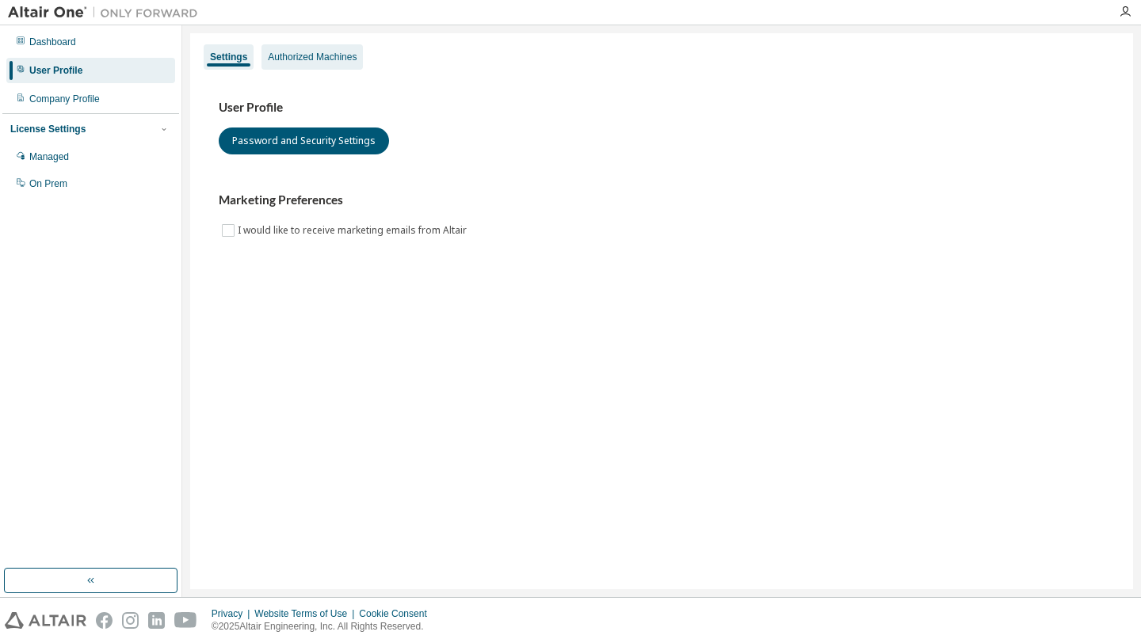
click at [330, 55] on div "Authorized Machines" at bounding box center [312, 57] width 89 height 13
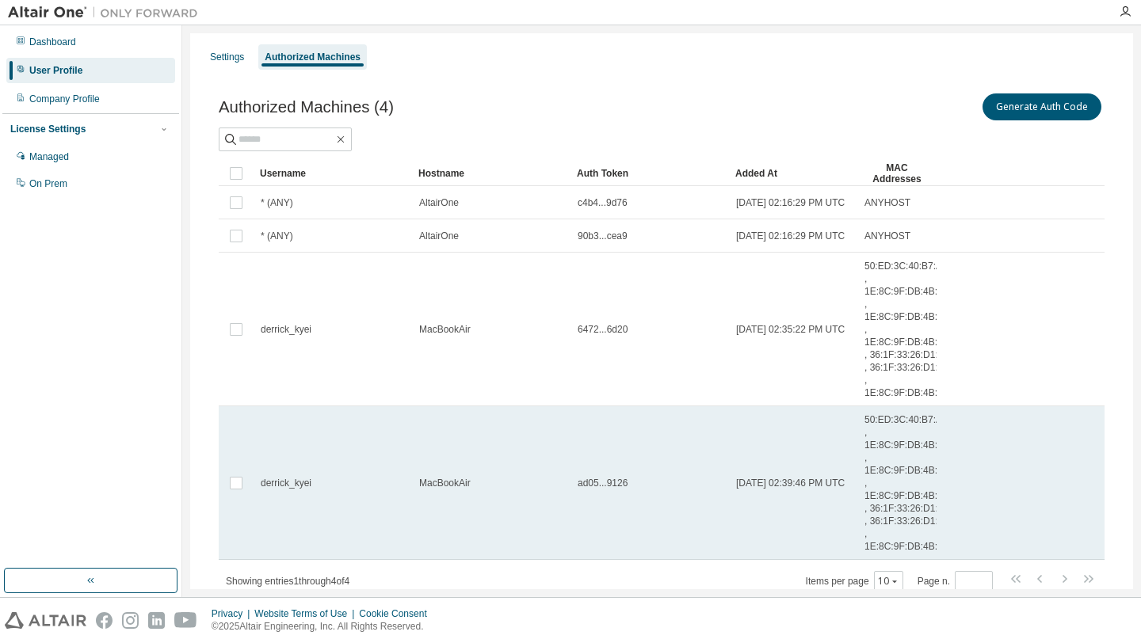
scroll to position [116, 0]
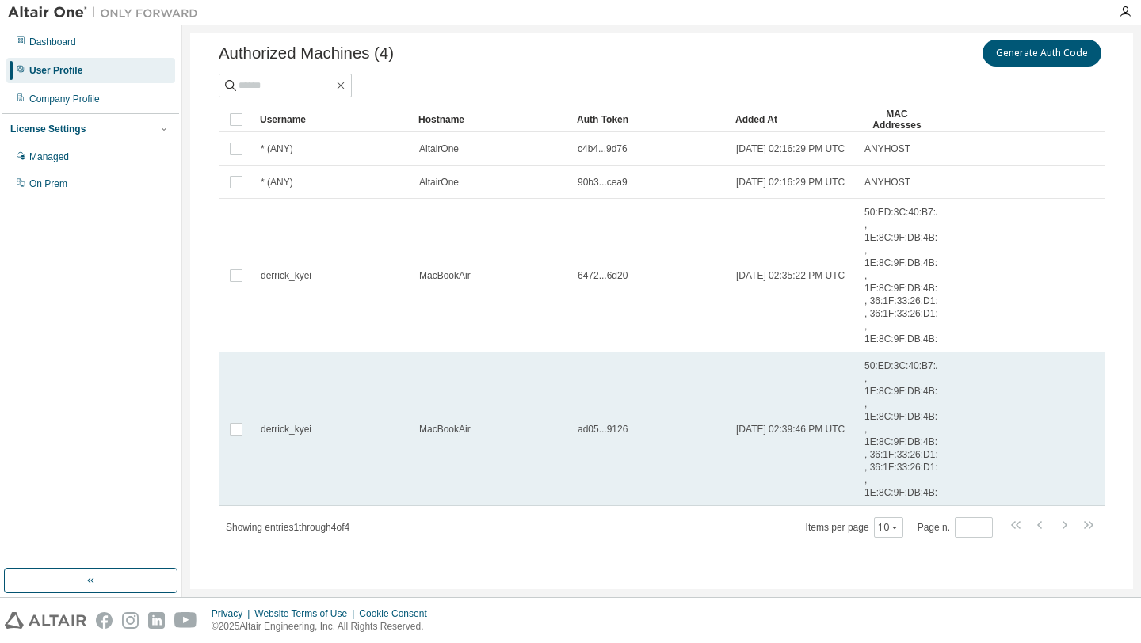
click at [626, 452] on td "ad05...9126" at bounding box center [649, 430] width 158 height 154
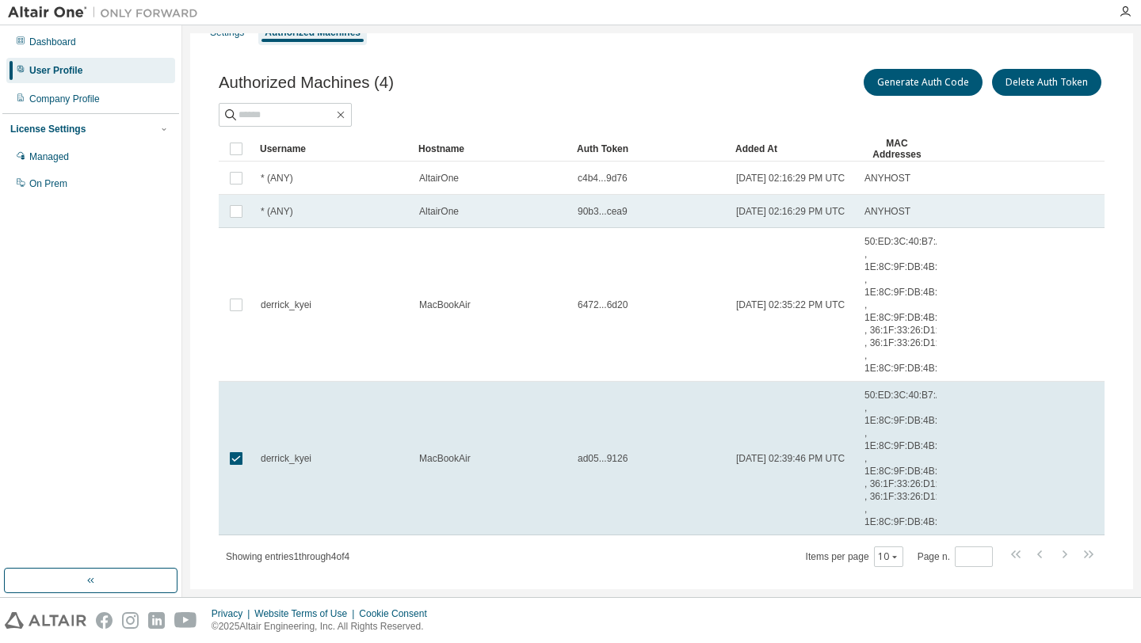
scroll to position [0, 0]
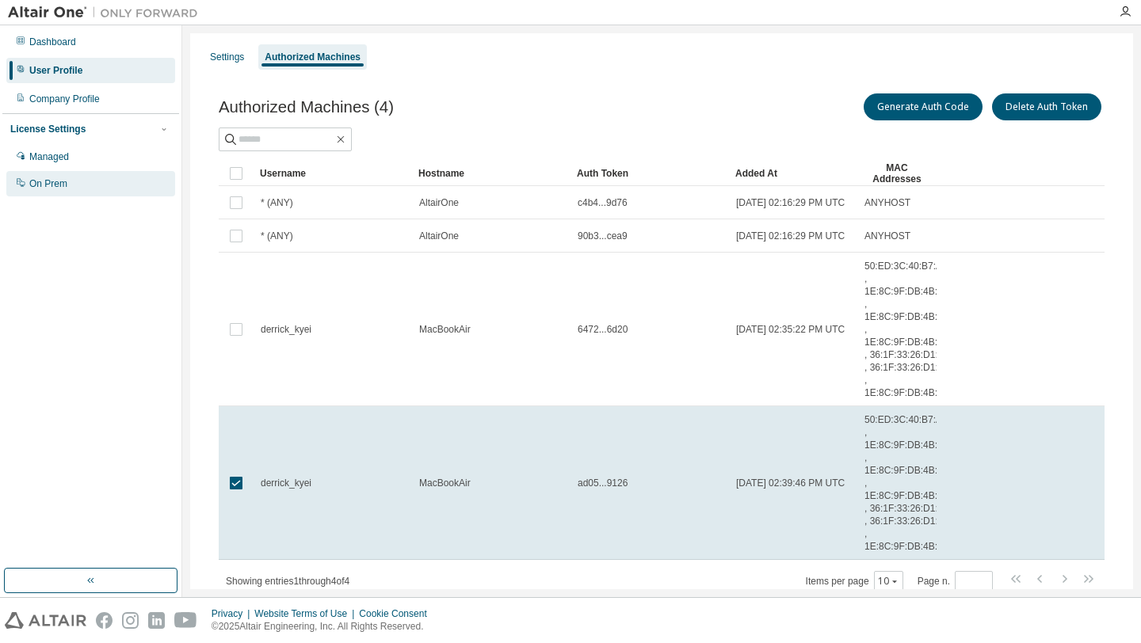
click at [90, 178] on div "On Prem" at bounding box center [90, 183] width 169 height 25
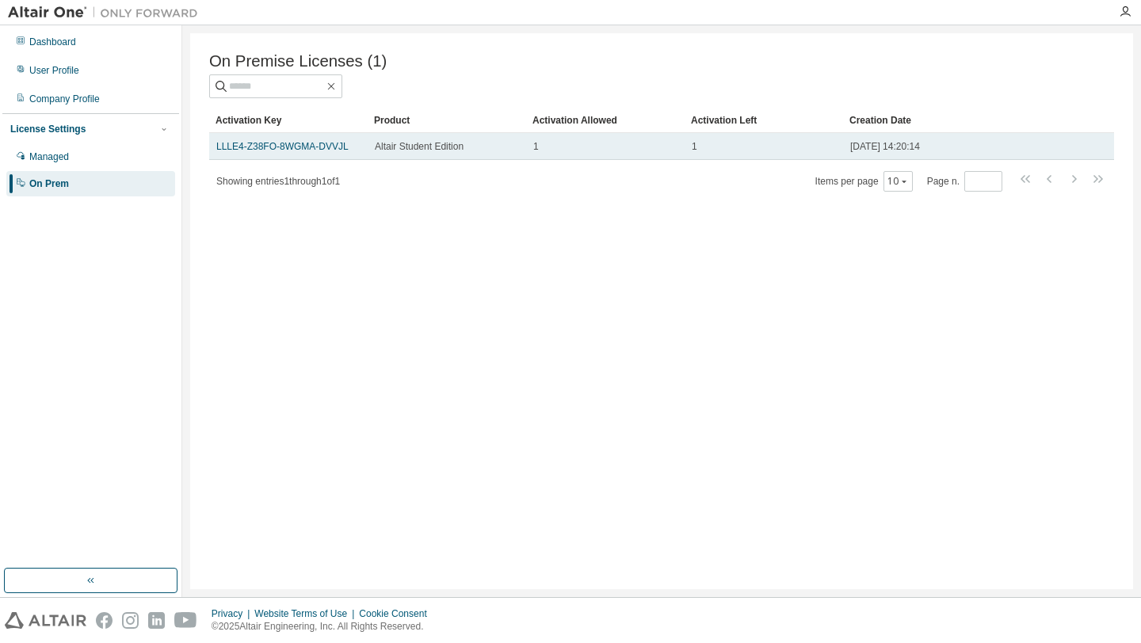
click at [526, 143] on td "1" at bounding box center [605, 146] width 158 height 27
click at [333, 144] on link "LLLE4-Z38FO-8WGMA-DVVJL" at bounding box center [282, 146] width 132 height 11
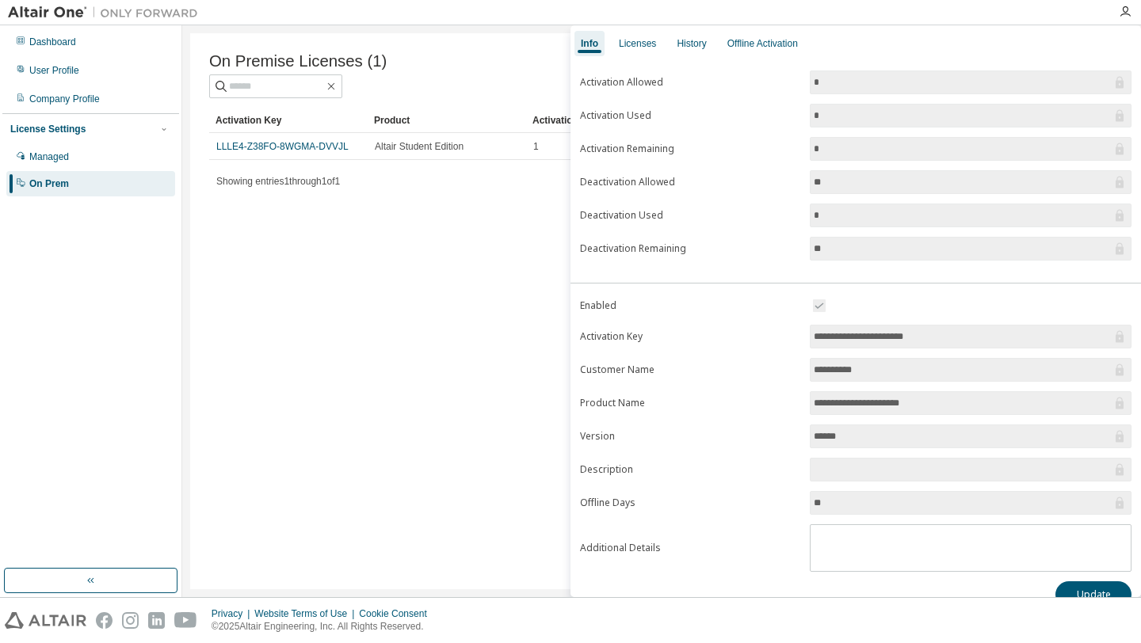
scroll to position [74, 0]
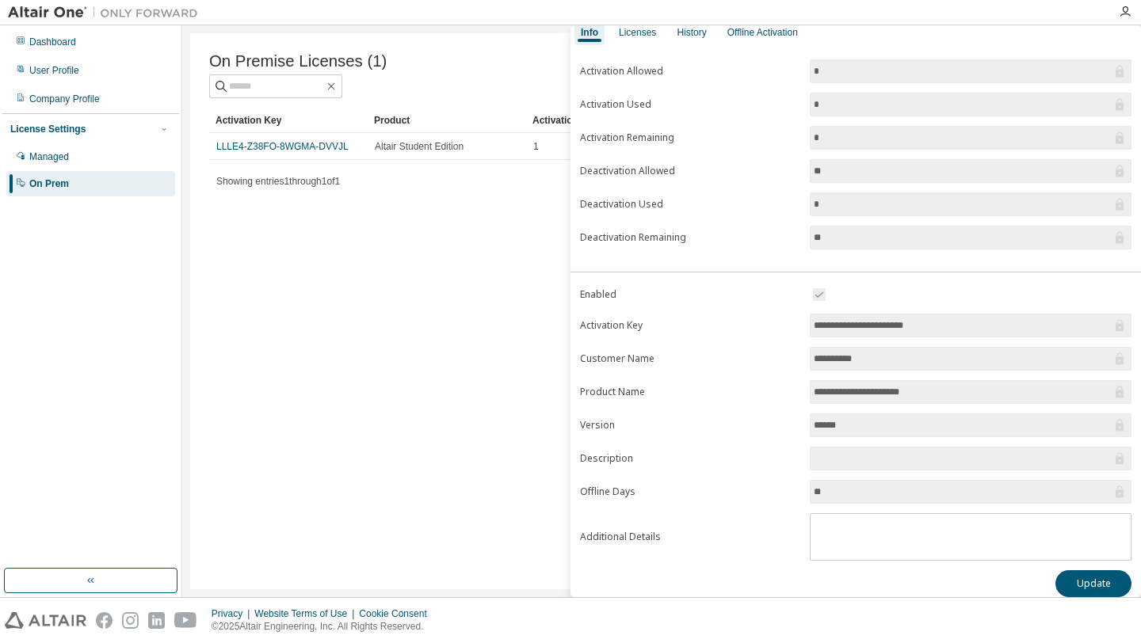
click at [913, 327] on input "**********" at bounding box center [963, 326] width 298 height 16
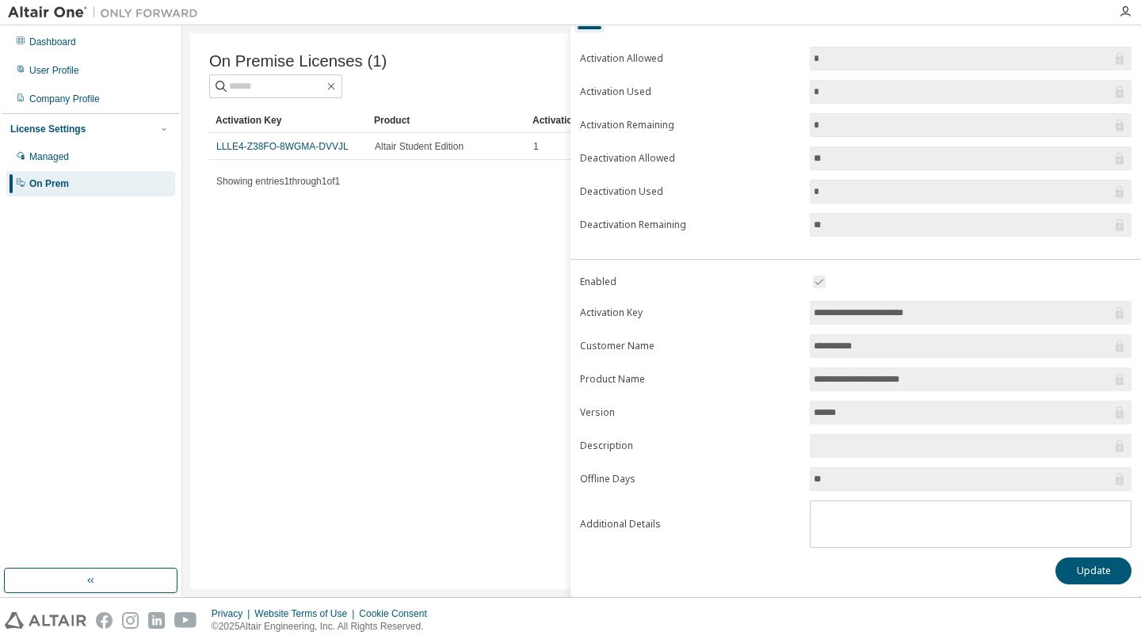
scroll to position [0, 0]
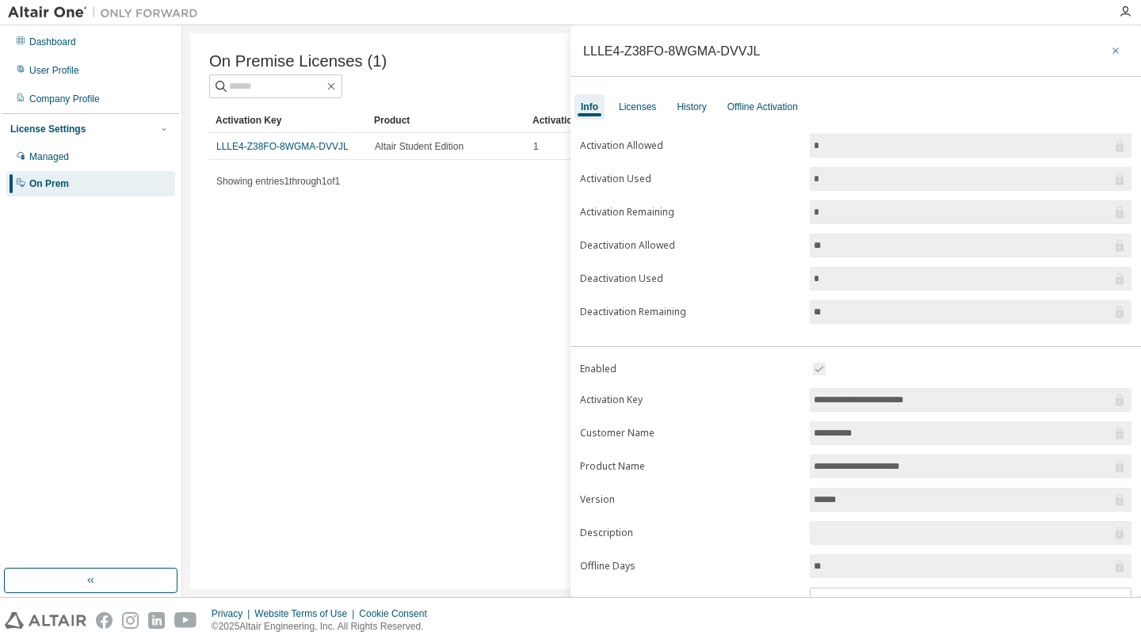
click at [1110, 48] on icon "button" at bounding box center [1115, 50] width 11 height 13
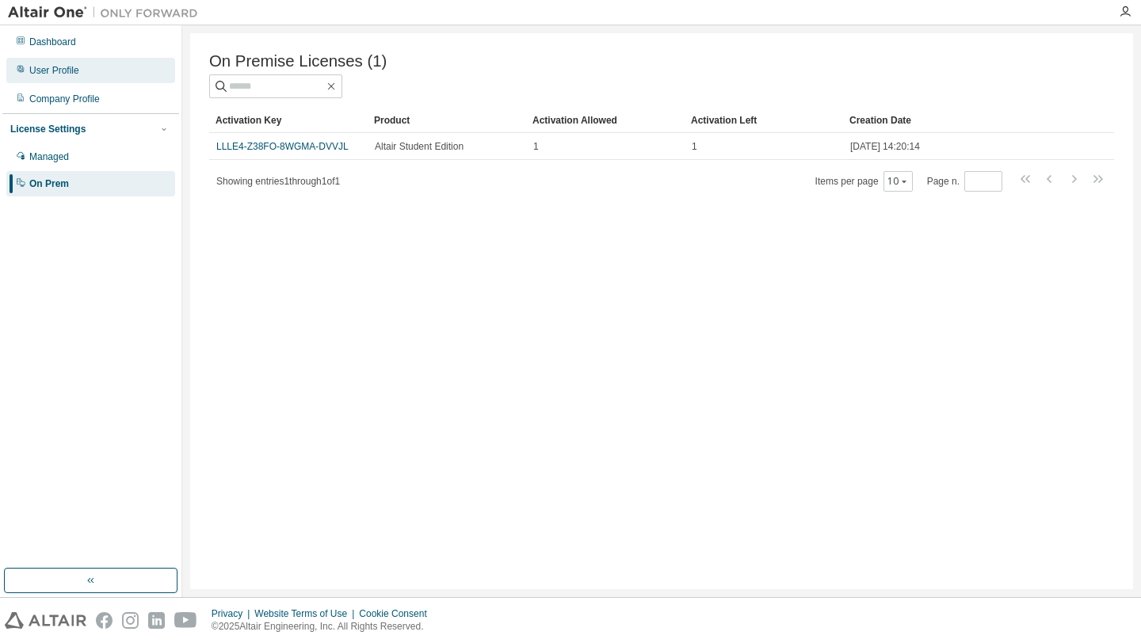
click at [79, 74] on div "User Profile" at bounding box center [54, 70] width 50 height 13
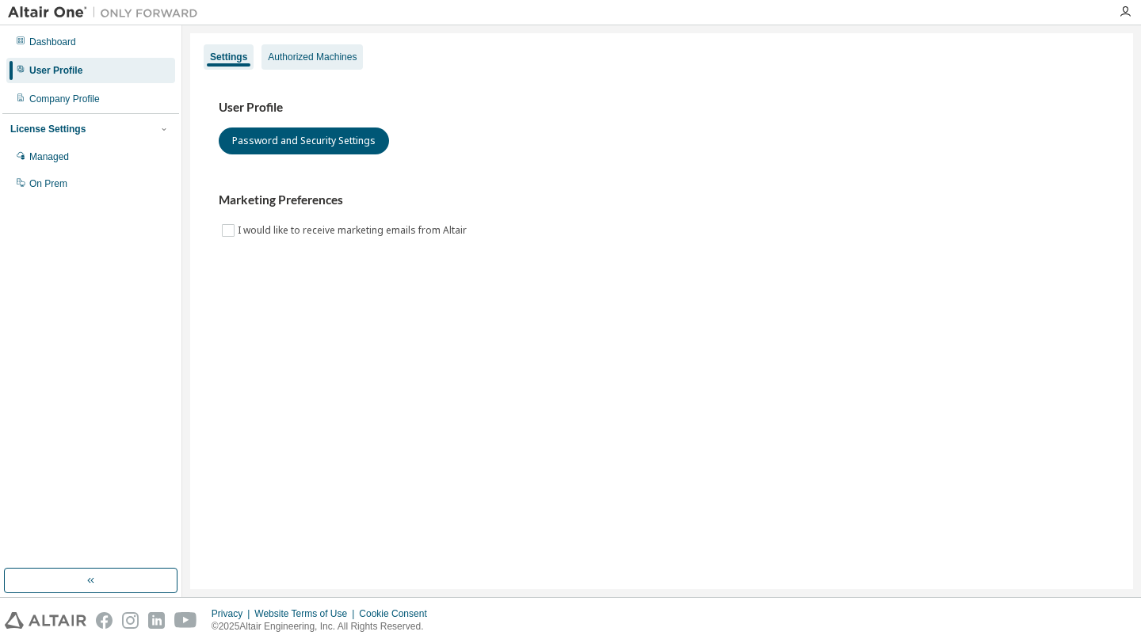
click at [329, 50] on div "Authorized Machines" at bounding box center [311, 56] width 101 height 25
click at [311, 48] on div "Authorized Machines" at bounding box center [311, 56] width 101 height 25
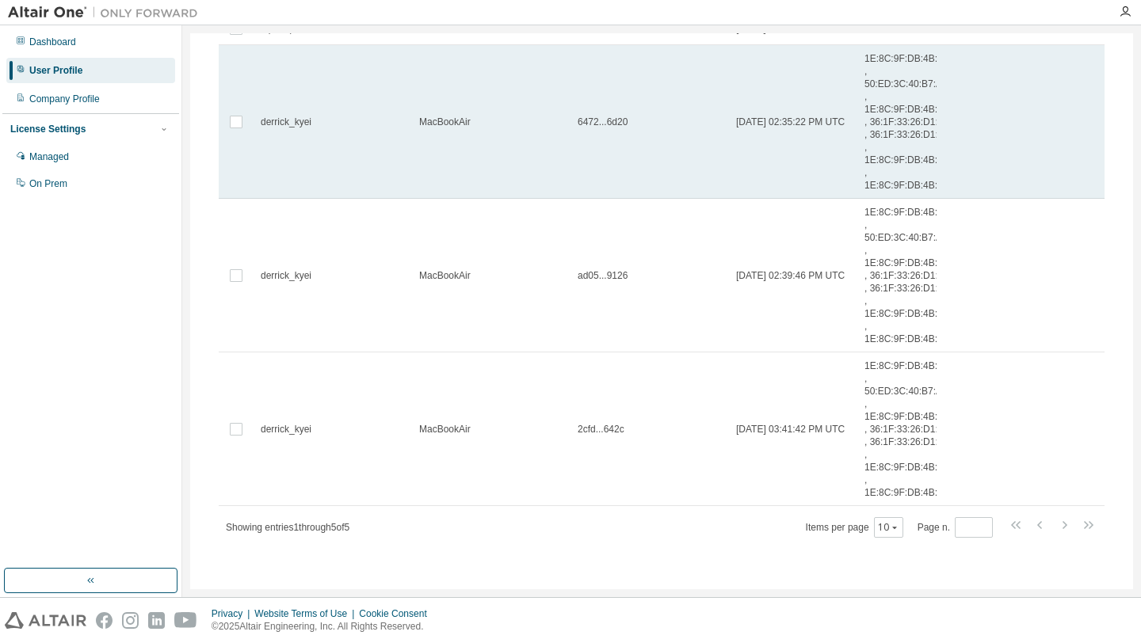
scroll to position [296, 0]
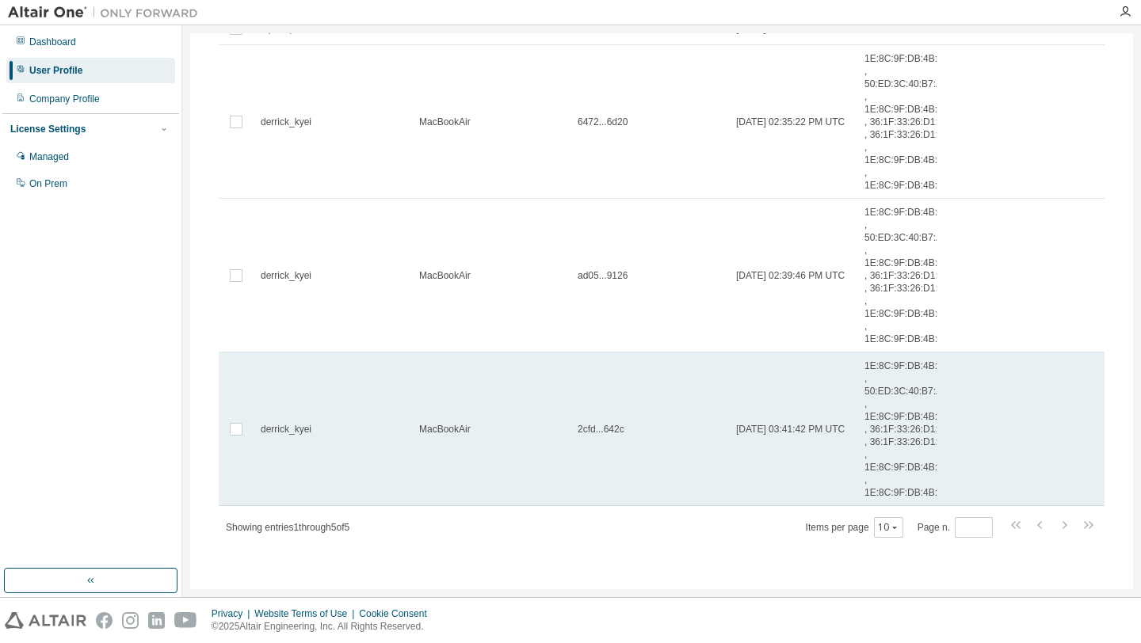
click at [540, 432] on td "MacBookAir" at bounding box center [491, 430] width 158 height 154
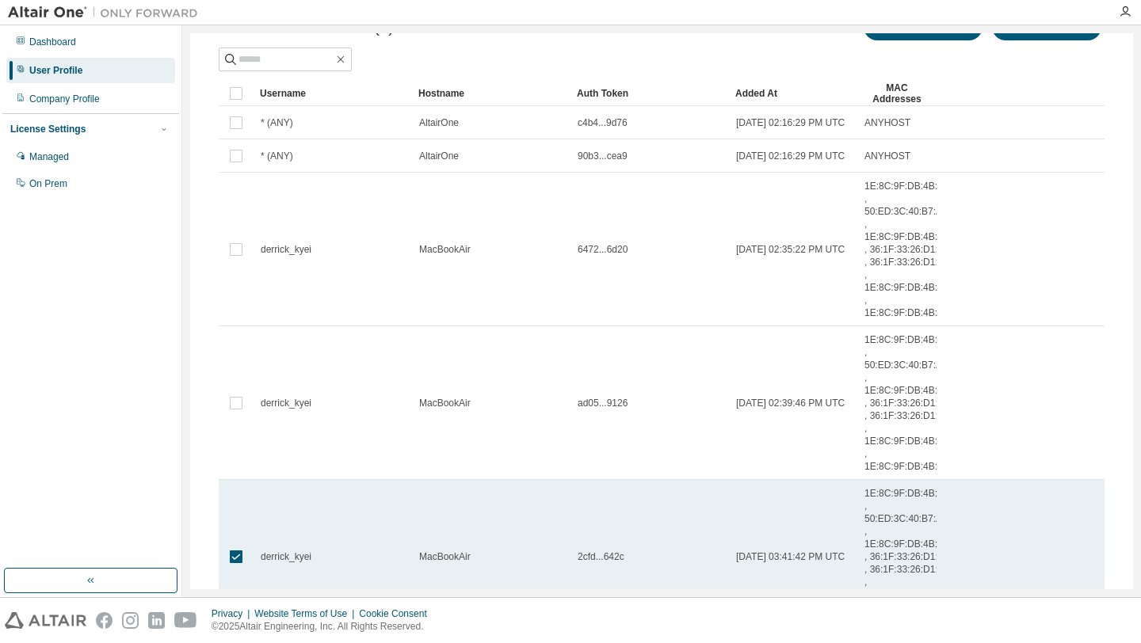
scroll to position [0, 0]
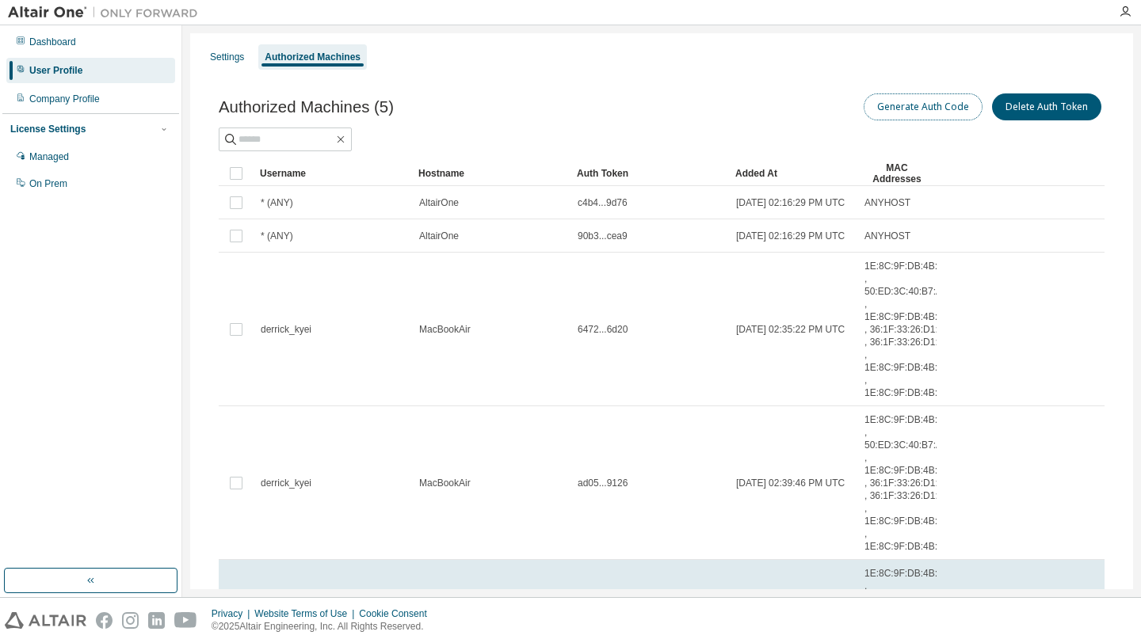
click at [918, 116] on button "Generate Auth Code" at bounding box center [923, 106] width 119 height 27
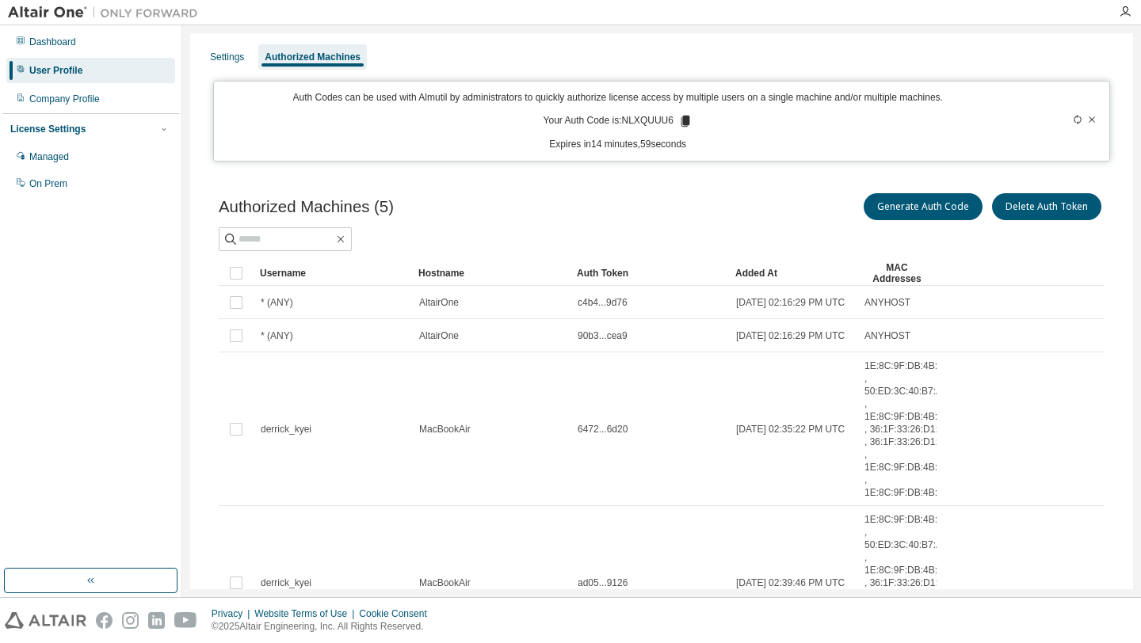
scroll to position [21, 0]
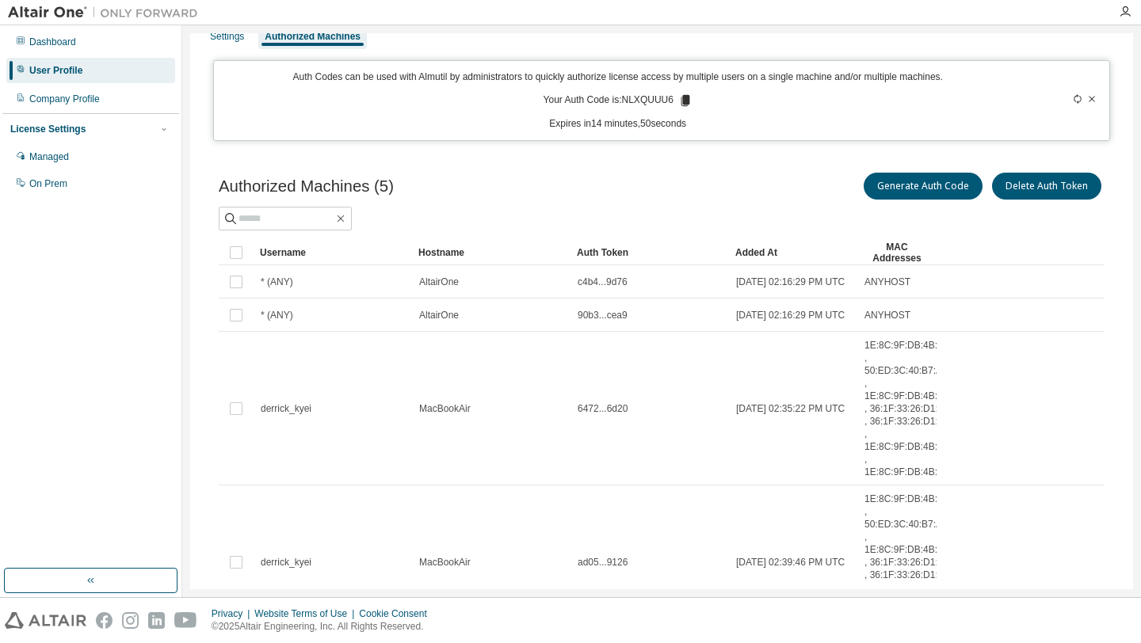
click at [689, 103] on icon at bounding box center [685, 100] width 9 height 11
click at [730, 108] on div "Auth Codes can be used with Almutil by administrators to quickly authorize lice…" at bounding box center [617, 101] width 788 height 60
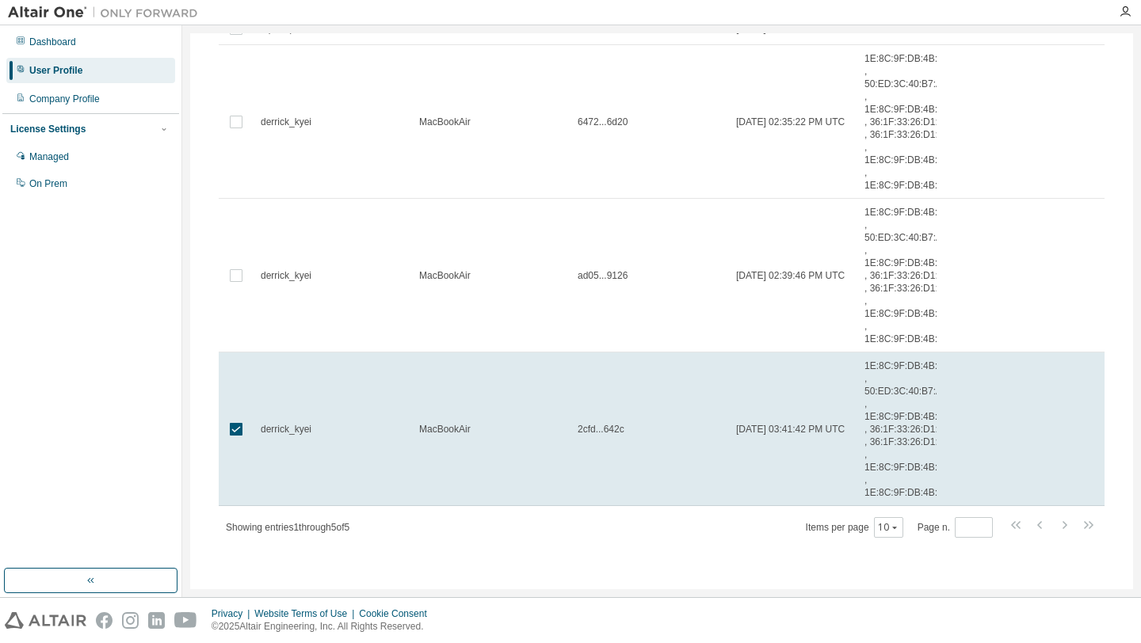
scroll to position [0, 0]
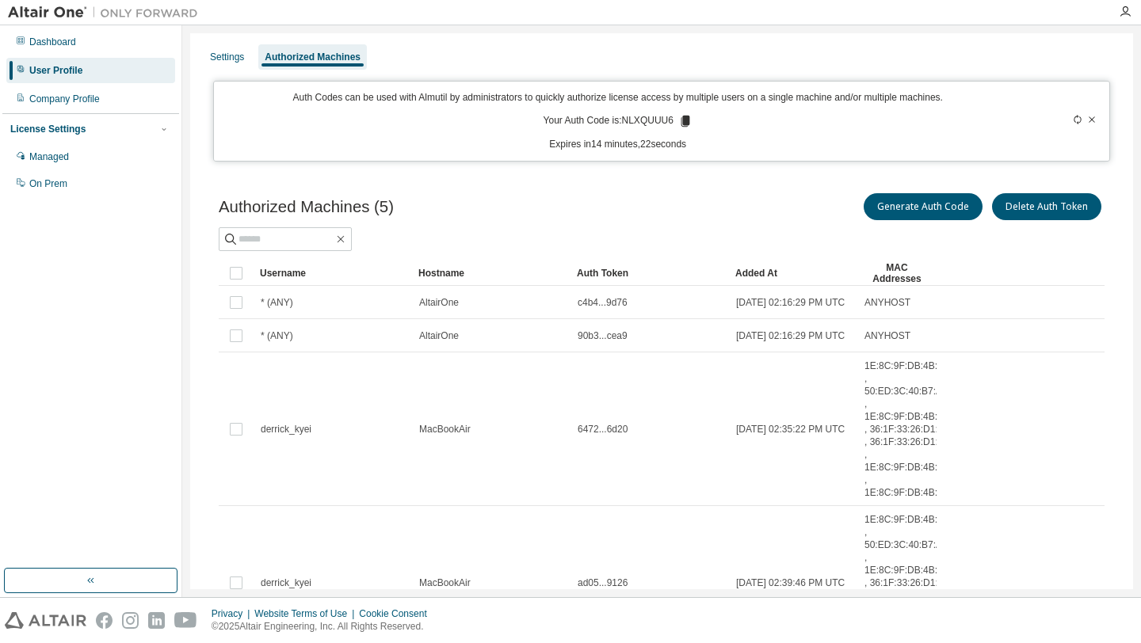
click at [1089, 119] on icon at bounding box center [1092, 119] width 6 height 6
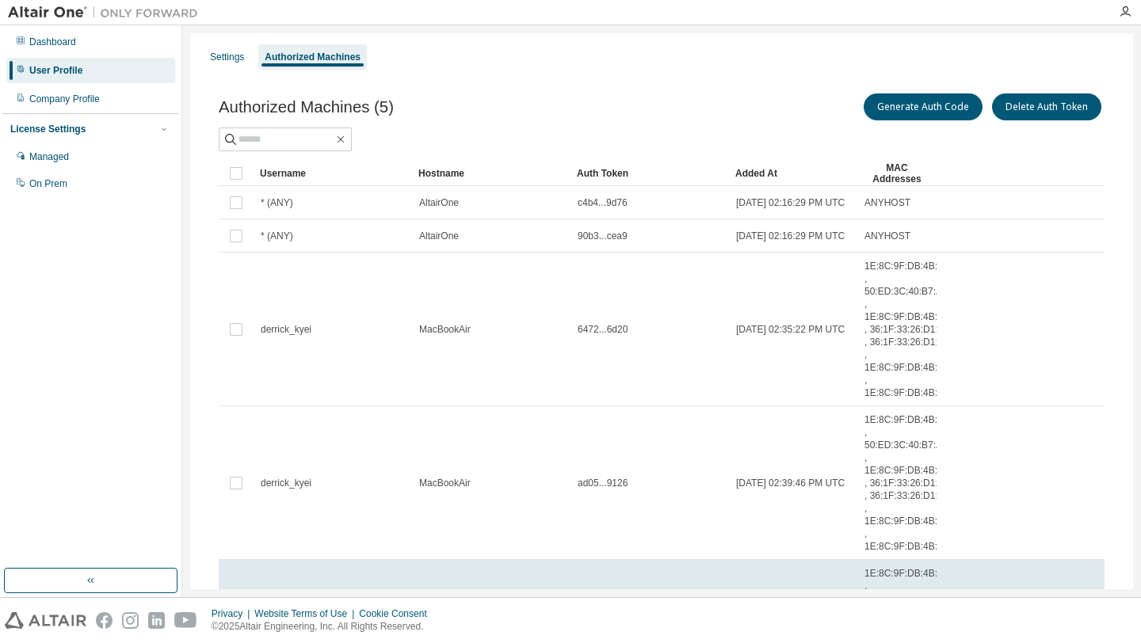
scroll to position [296, 0]
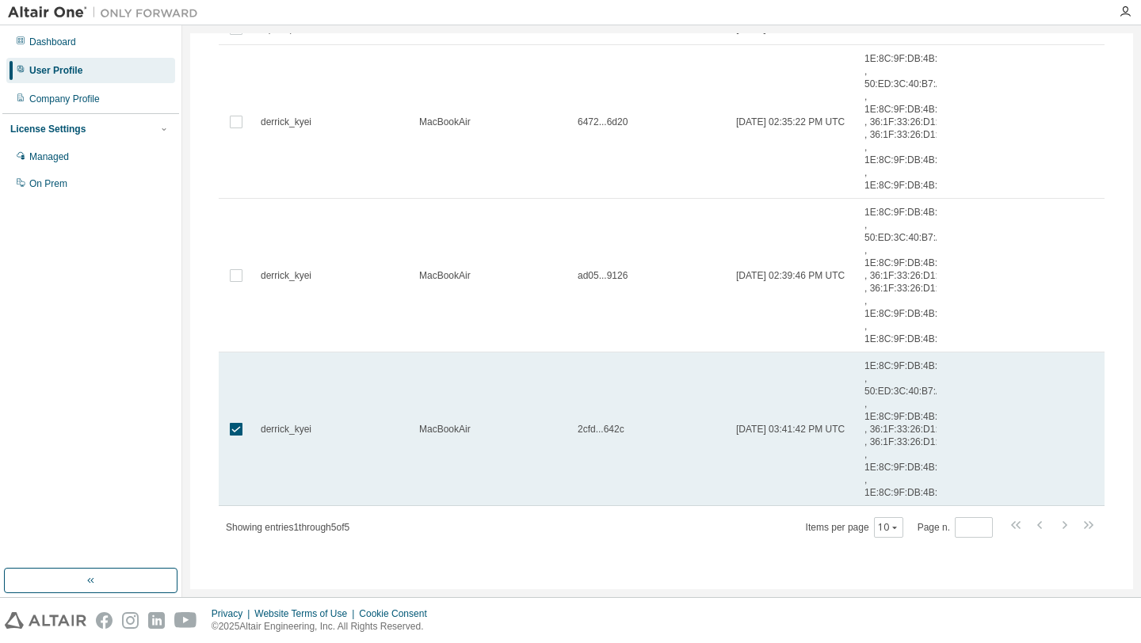
click at [532, 423] on div "MacBookAir" at bounding box center [491, 429] width 144 height 13
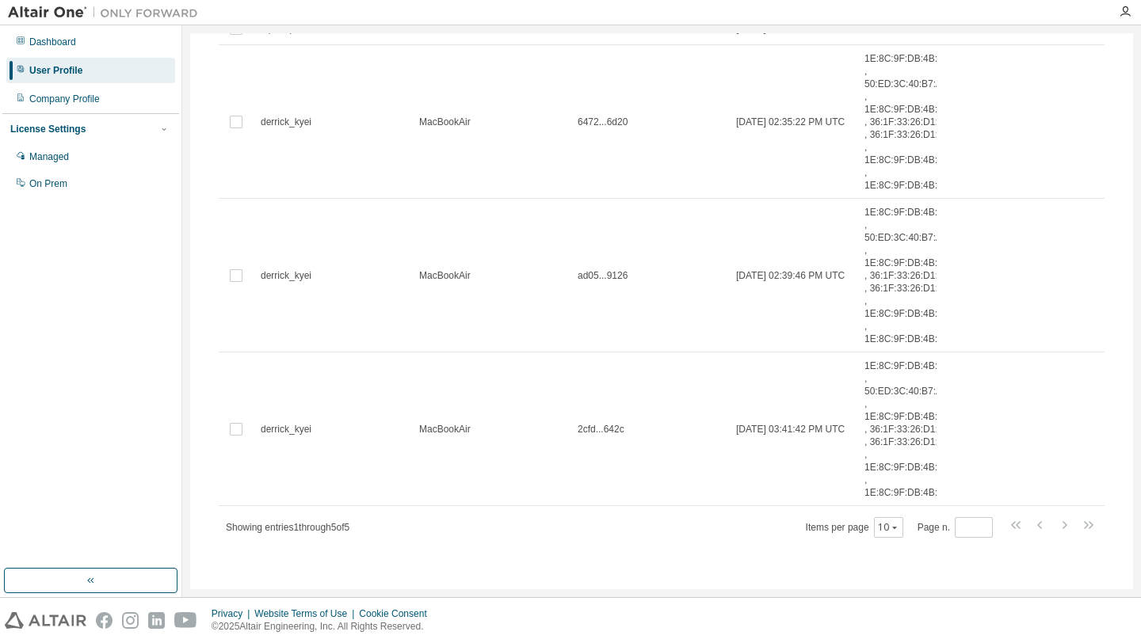
click at [532, 423] on div "MacBookAir" at bounding box center [491, 429] width 144 height 13
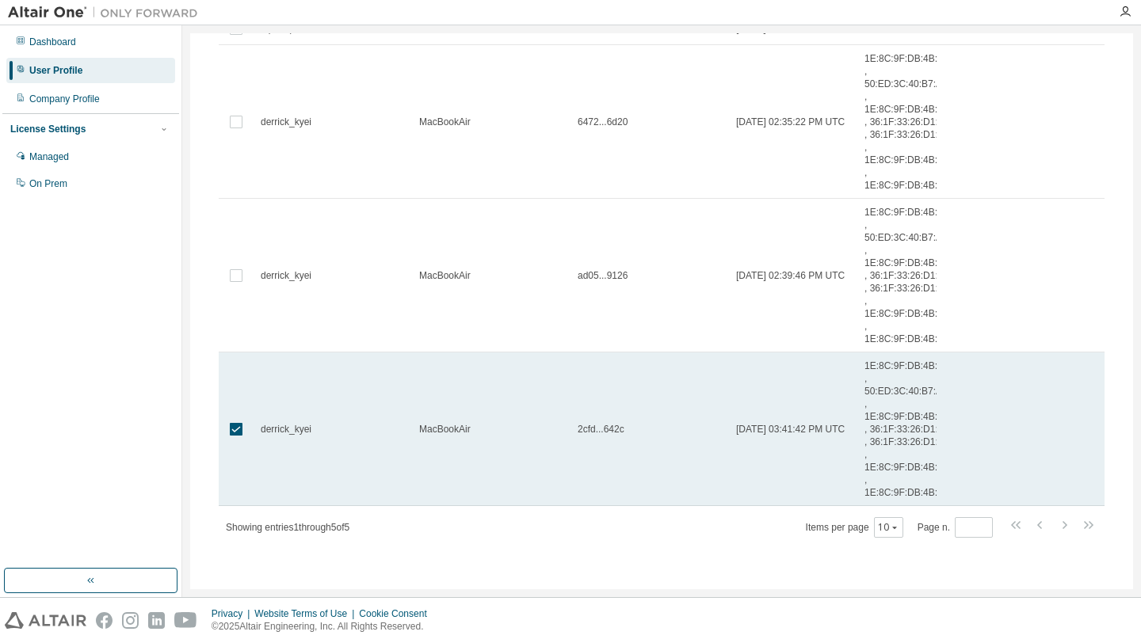
click at [320, 423] on div "derrick_kyei" at bounding box center [333, 429] width 144 height 13
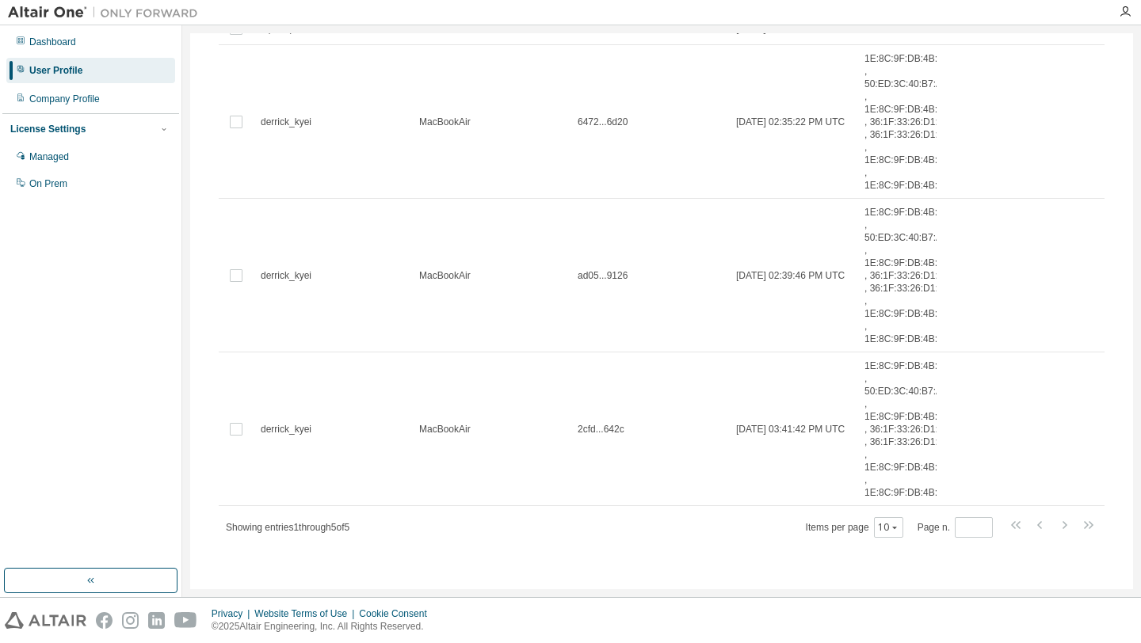
click at [320, 423] on div "derrick_kyei" at bounding box center [333, 429] width 144 height 13
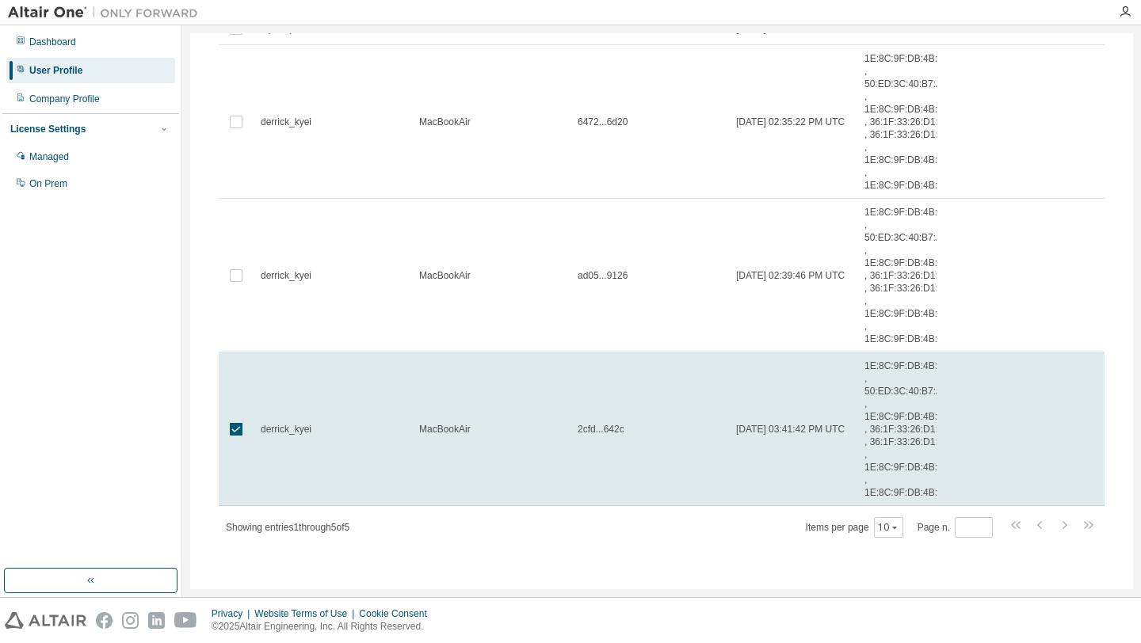
scroll to position [0, 0]
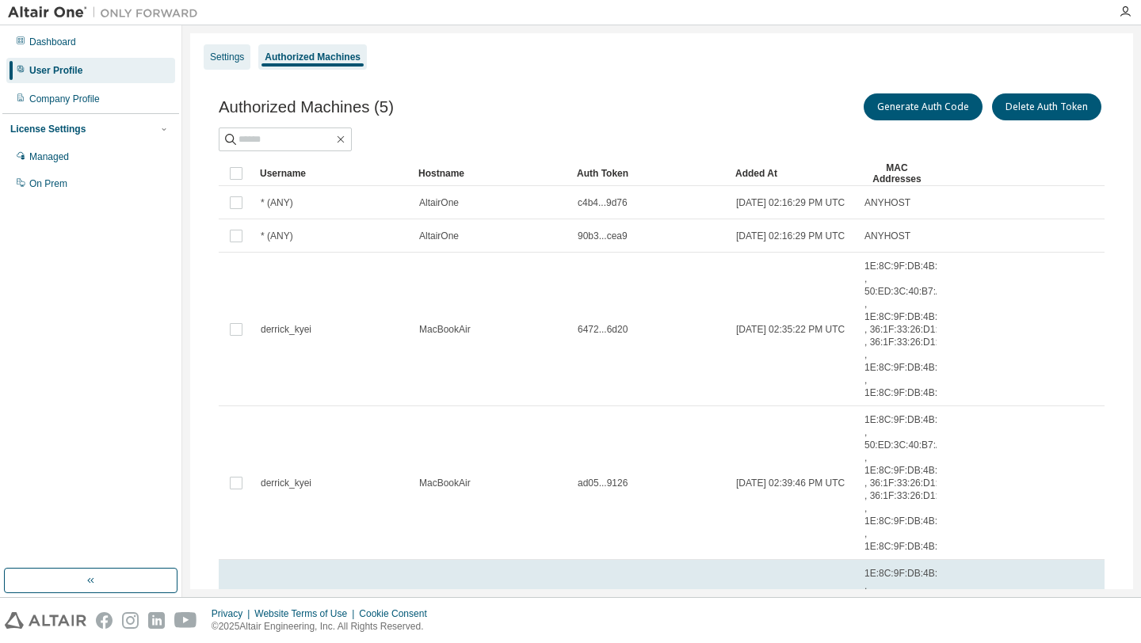
click at [232, 56] on div "Settings" at bounding box center [227, 57] width 34 height 13
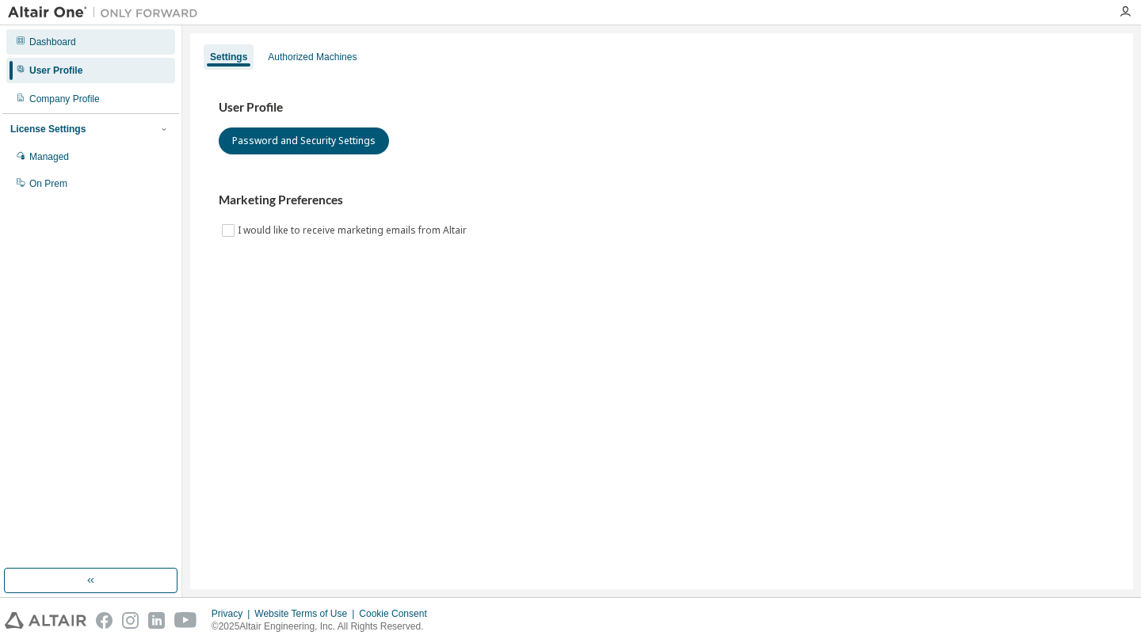
click at [129, 41] on div "Dashboard" at bounding box center [90, 41] width 169 height 25
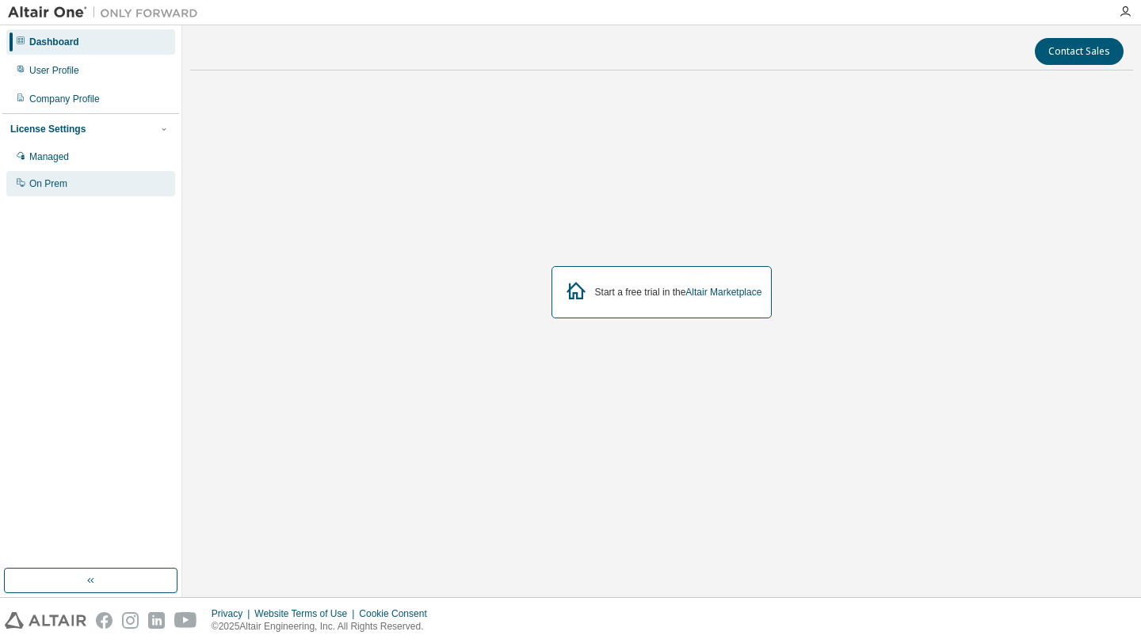
click at [74, 190] on div "On Prem" at bounding box center [90, 183] width 169 height 25
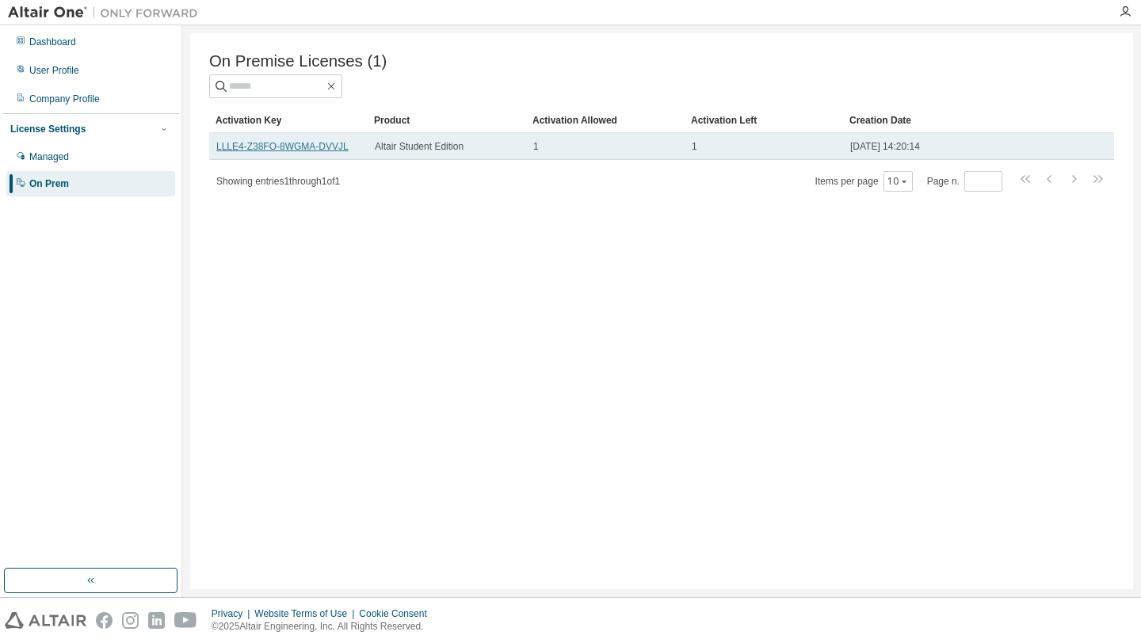
click at [349, 150] on link "LLLE4-Z38FO-8WGMA-DVVJL" at bounding box center [282, 146] width 132 height 11
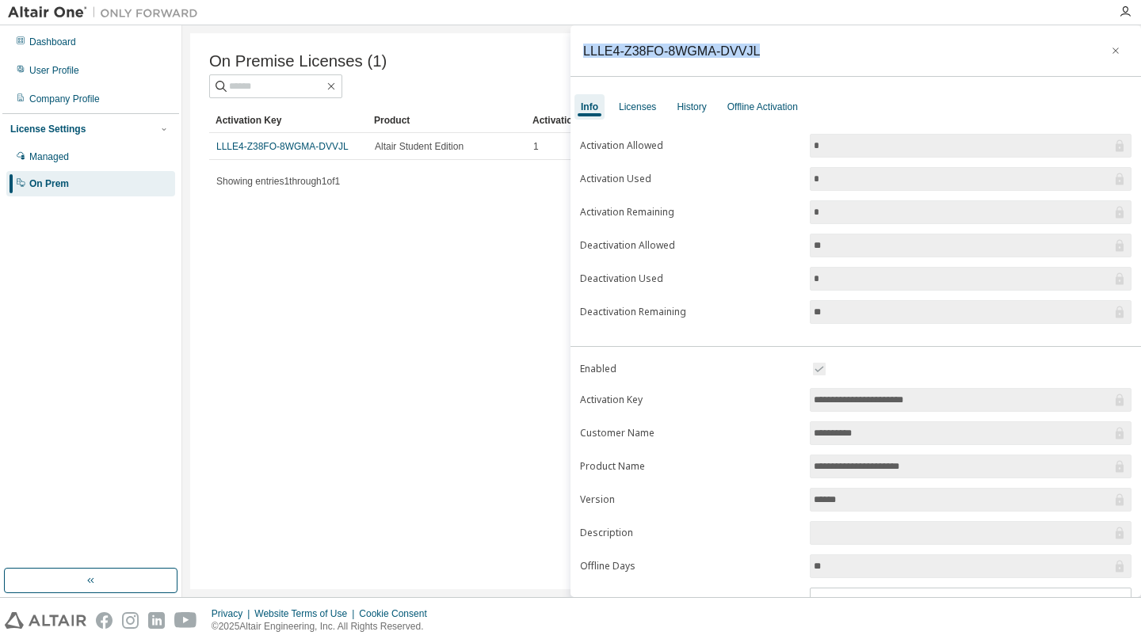
drag, startPoint x: 761, startPoint y: 51, endPoint x: 583, endPoint y: 50, distance: 177.5
click at [583, 50] on div "LLLE4-Z38FO-8WGMA-DVVJL" at bounding box center [671, 50] width 177 height 13
copy div "LLLE4-Z38FO-8WGMA-DVVJL"
click at [765, 79] on div "**********" at bounding box center [855, 311] width 570 height 572
click at [765, 52] on div "LLLE4-Z38FO-8WGMA-DVVJL" at bounding box center [855, 51] width 570 height 52
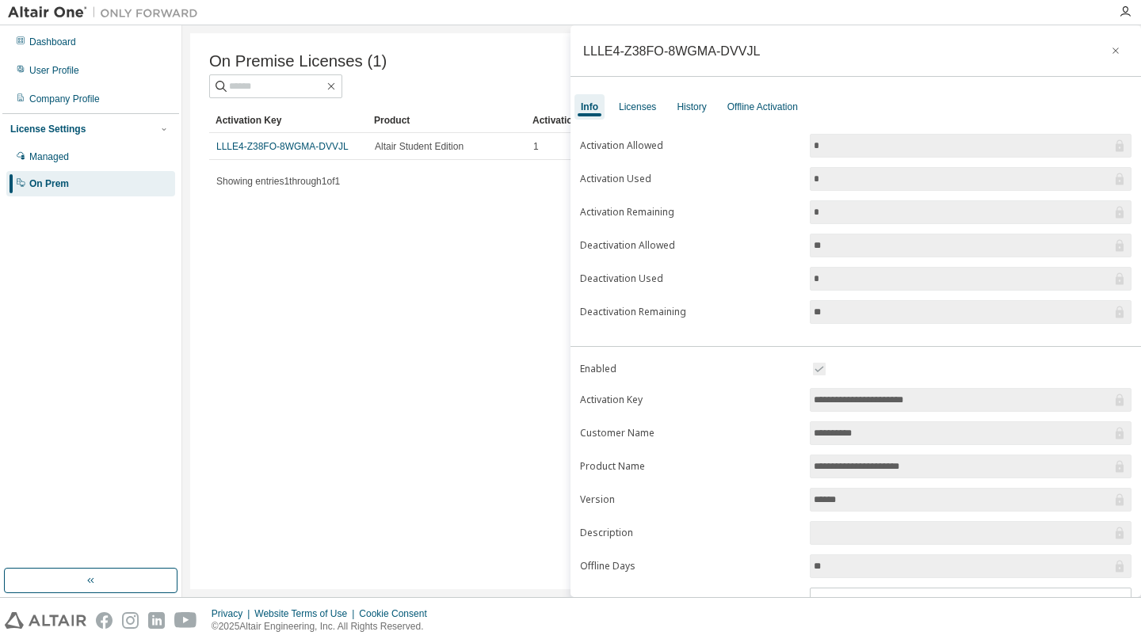
click at [1110, 47] on icon "button" at bounding box center [1115, 50] width 11 height 13
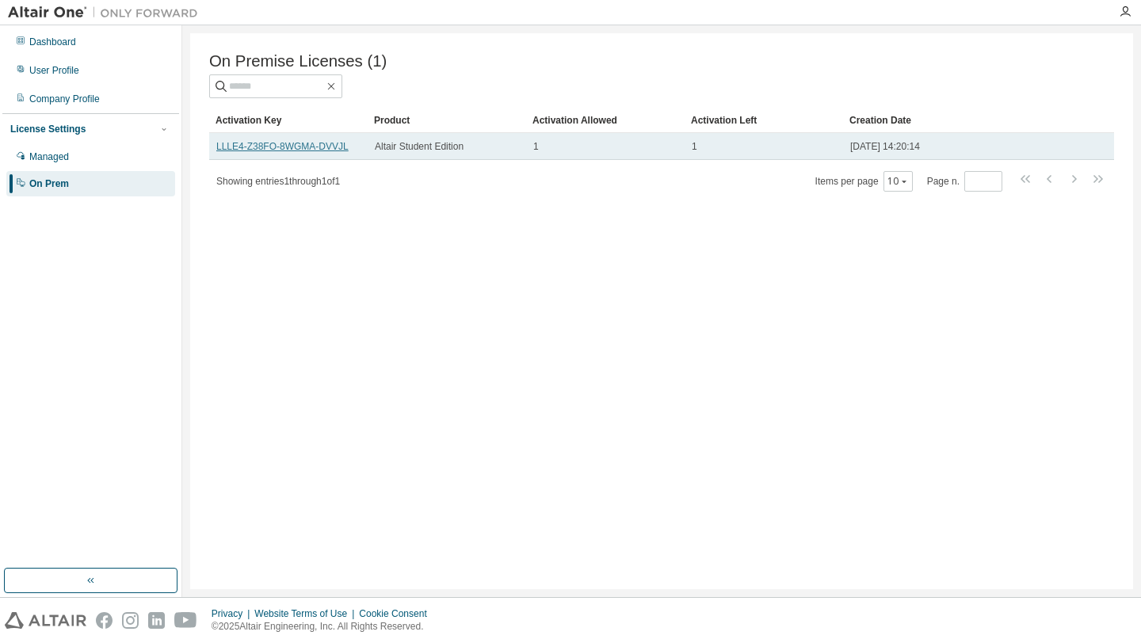
click at [341, 149] on link "LLLE4-Z38FO-8WGMA-DVVJL" at bounding box center [282, 146] width 132 height 11
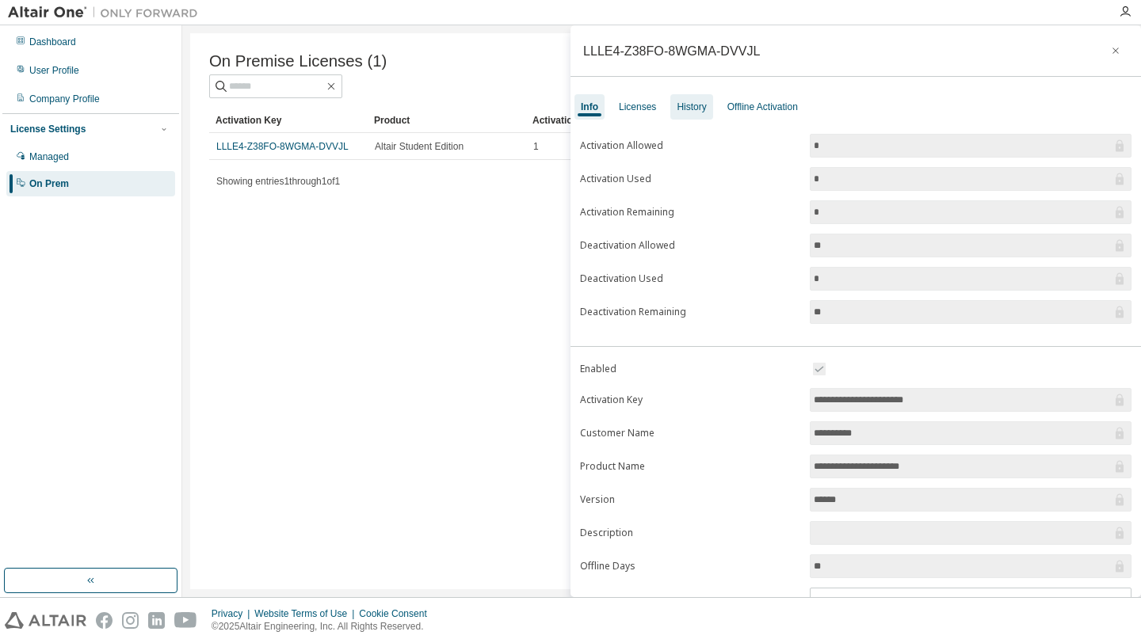
click at [701, 97] on div "History" at bounding box center [691, 106] width 42 height 25
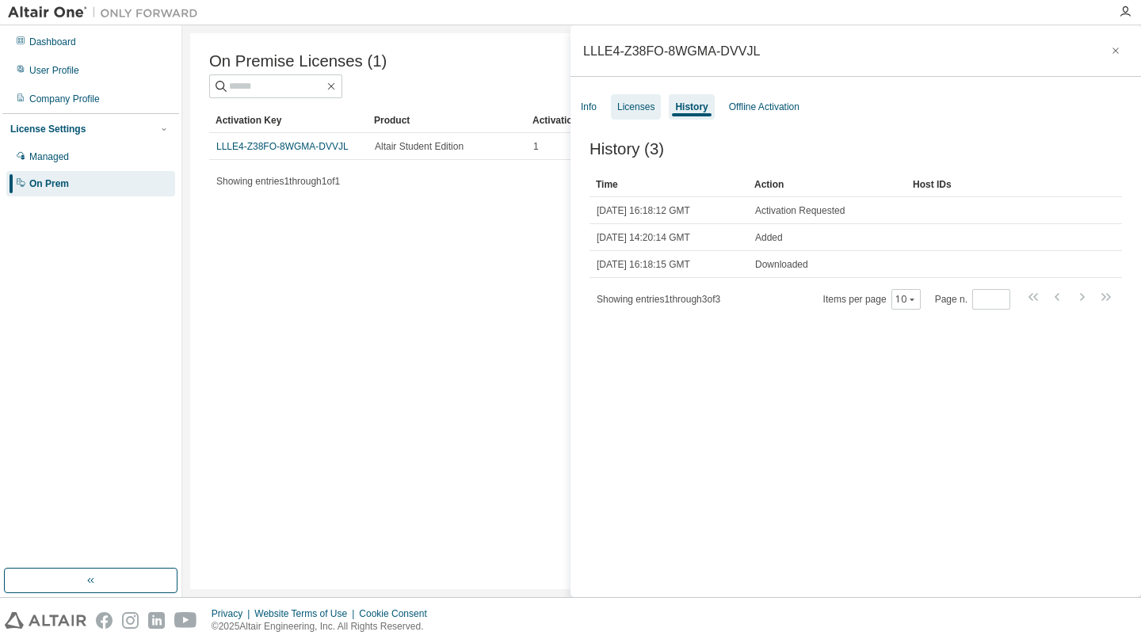
click at [644, 102] on div "Licenses" at bounding box center [635, 107] width 37 height 13
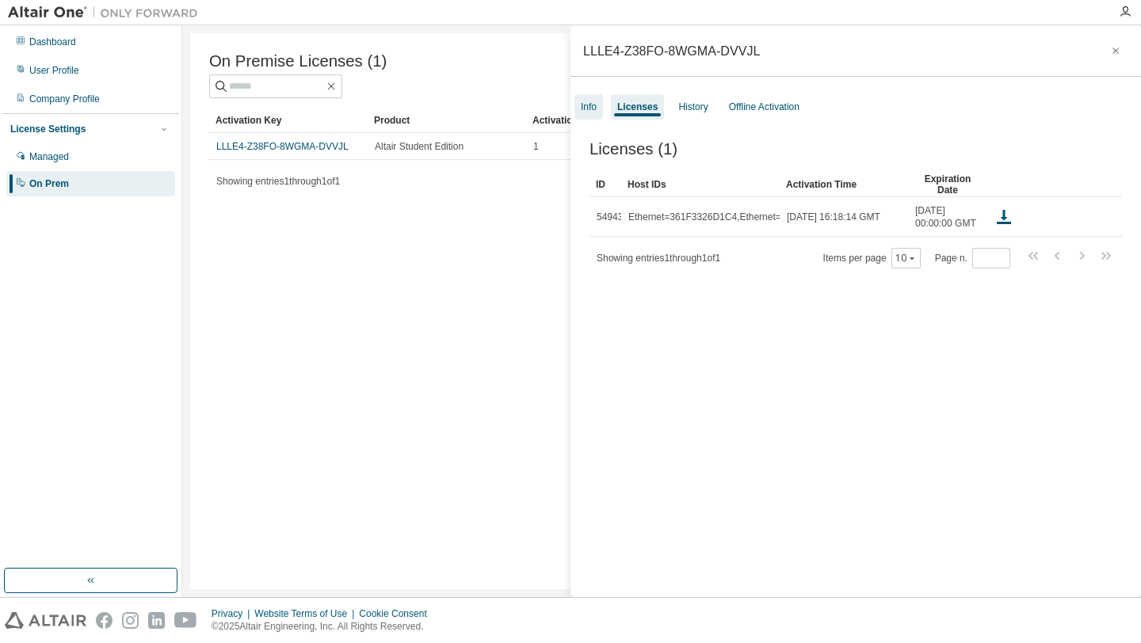
click at [583, 109] on div "Info" at bounding box center [589, 107] width 16 height 13
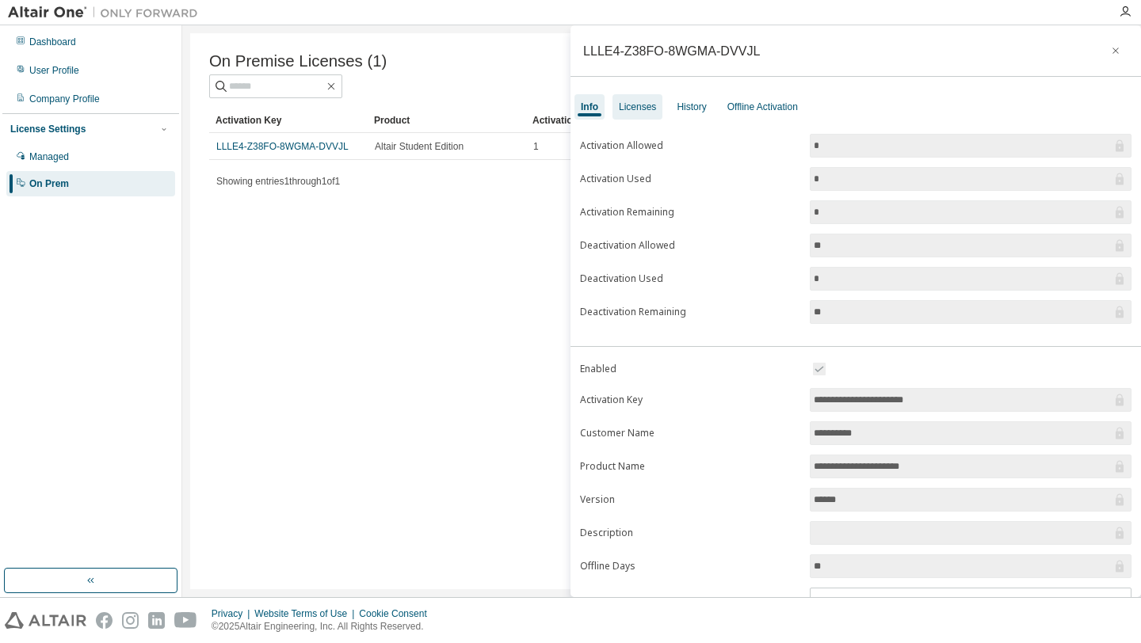
click at [647, 97] on div "Licenses" at bounding box center [637, 106] width 50 height 25
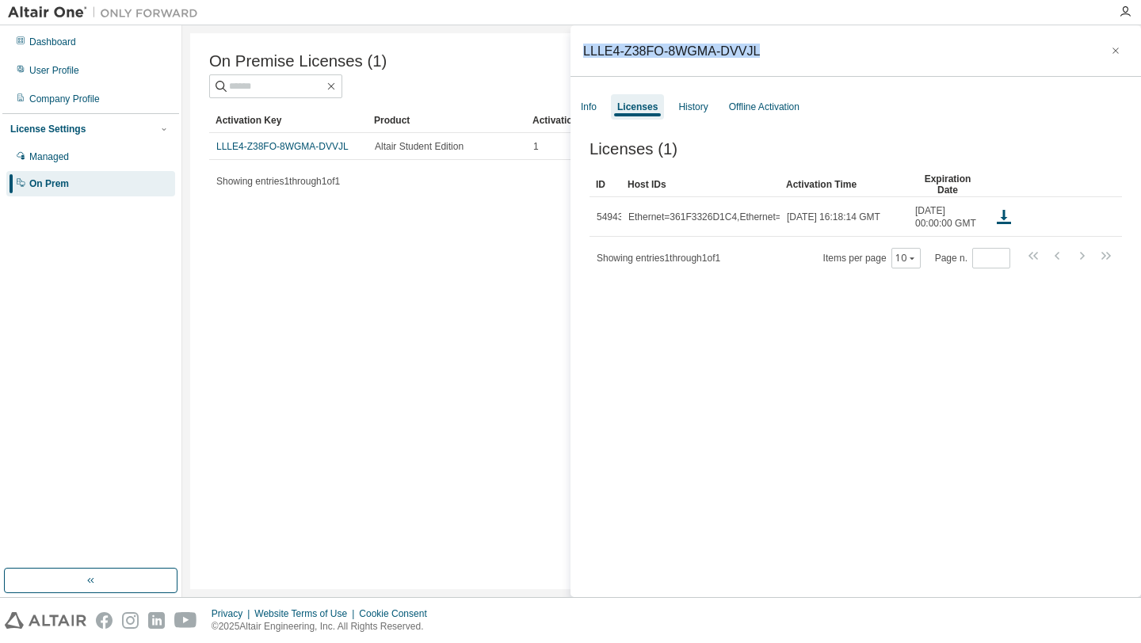
drag, startPoint x: 765, startPoint y: 54, endPoint x: 582, endPoint y: 49, distance: 183.9
click at [582, 49] on div "LLLE4-Z38FO-8WGMA-DVVJL" at bounding box center [855, 51] width 570 height 52
copy div "LLLE4-Z38FO-8WGMA-DVVJL"
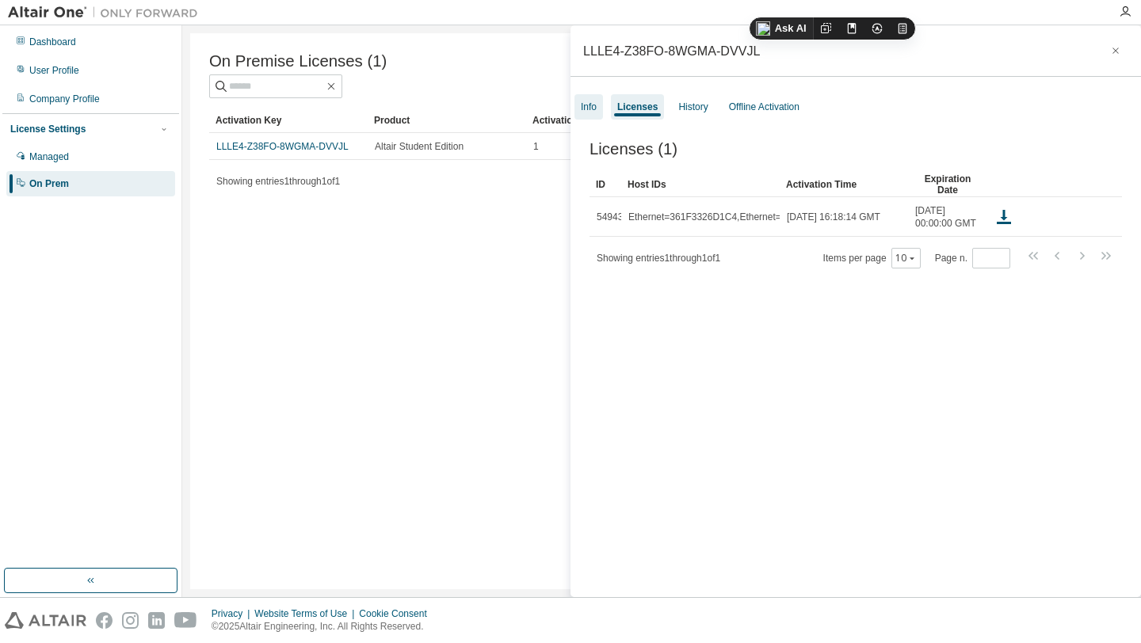
click at [597, 105] on div "Info" at bounding box center [589, 107] width 16 height 13
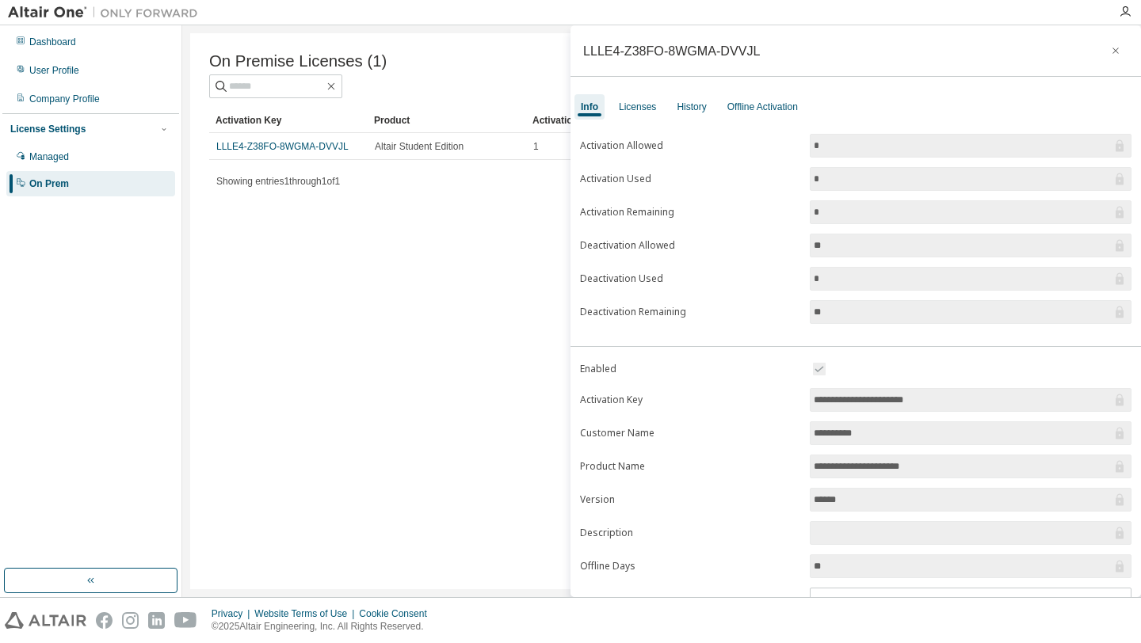
click at [452, 297] on div "On Premise Licenses (1) Clear Load Save Save As Field Operator Value Select fil…" at bounding box center [661, 311] width 943 height 556
click at [1115, 50] on button "button" at bounding box center [1115, 50] width 25 height 25
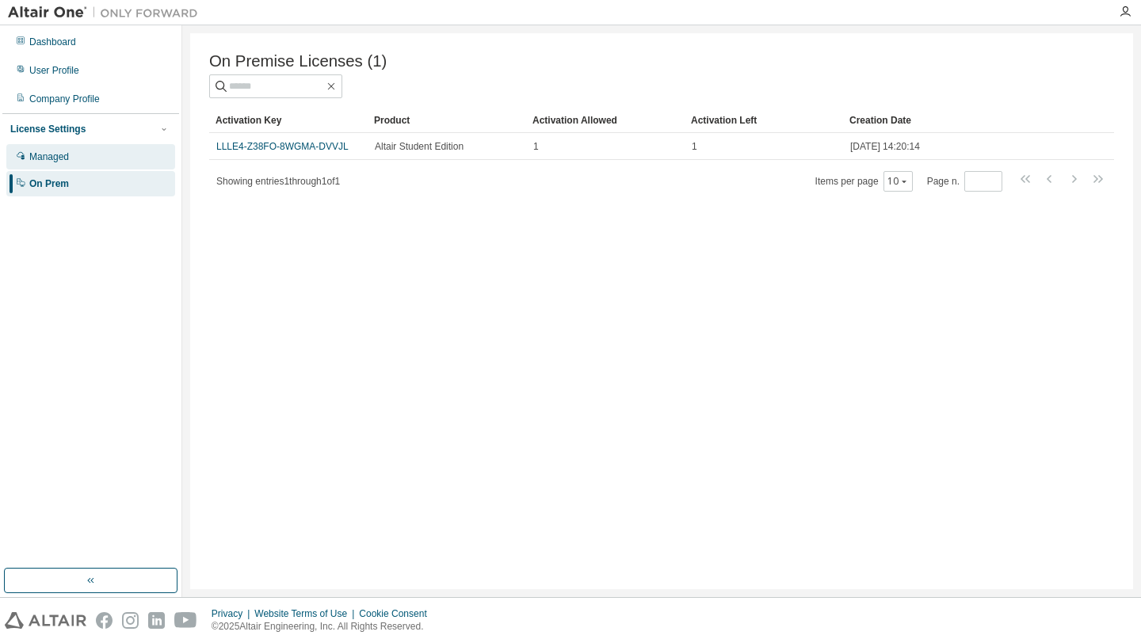
click at [74, 157] on div "Managed" at bounding box center [90, 156] width 169 height 25
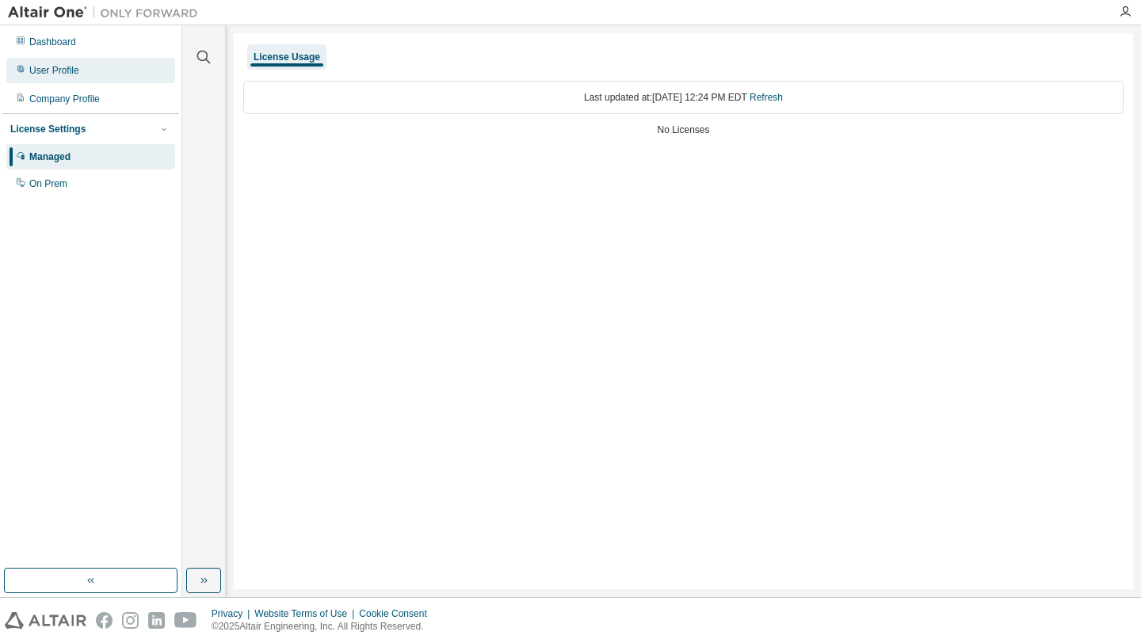
click at [76, 78] on div "User Profile" at bounding box center [90, 70] width 169 height 25
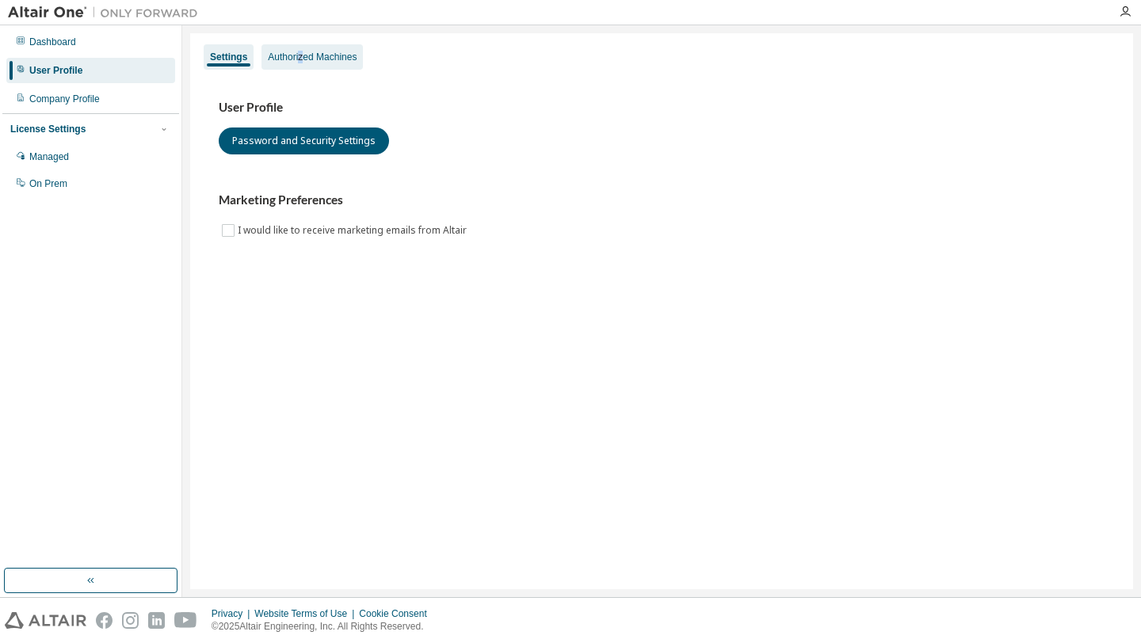
click at [305, 61] on div "Authorized Machines" at bounding box center [312, 57] width 89 height 13
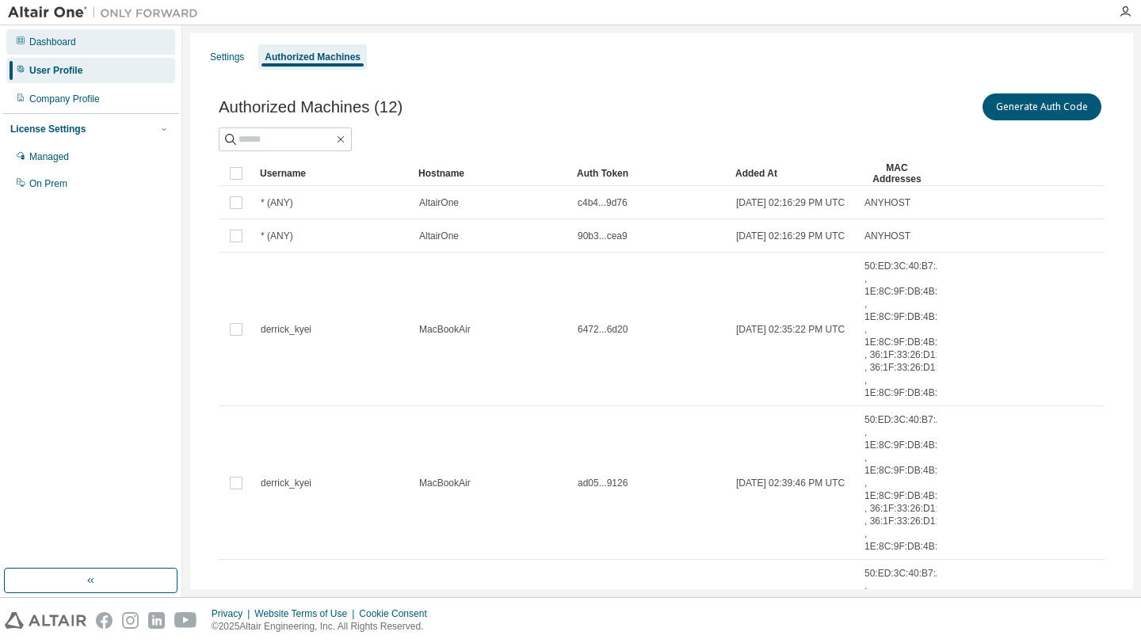
click at [70, 47] on div "Dashboard" at bounding box center [52, 42] width 47 height 13
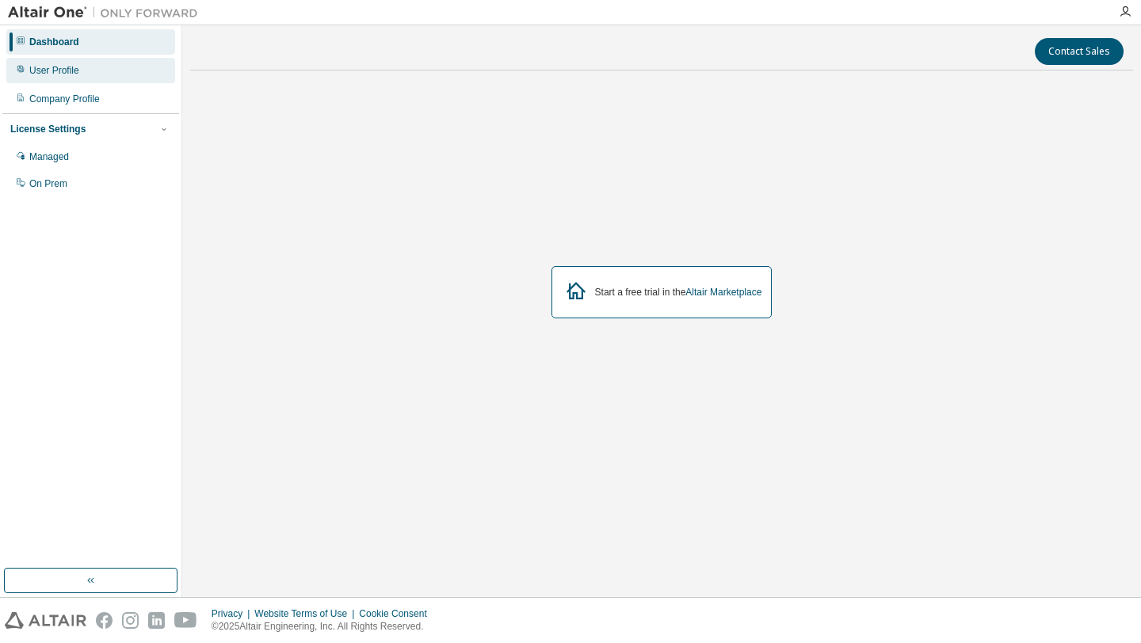
click at [78, 74] on div "User Profile" at bounding box center [54, 70] width 50 height 13
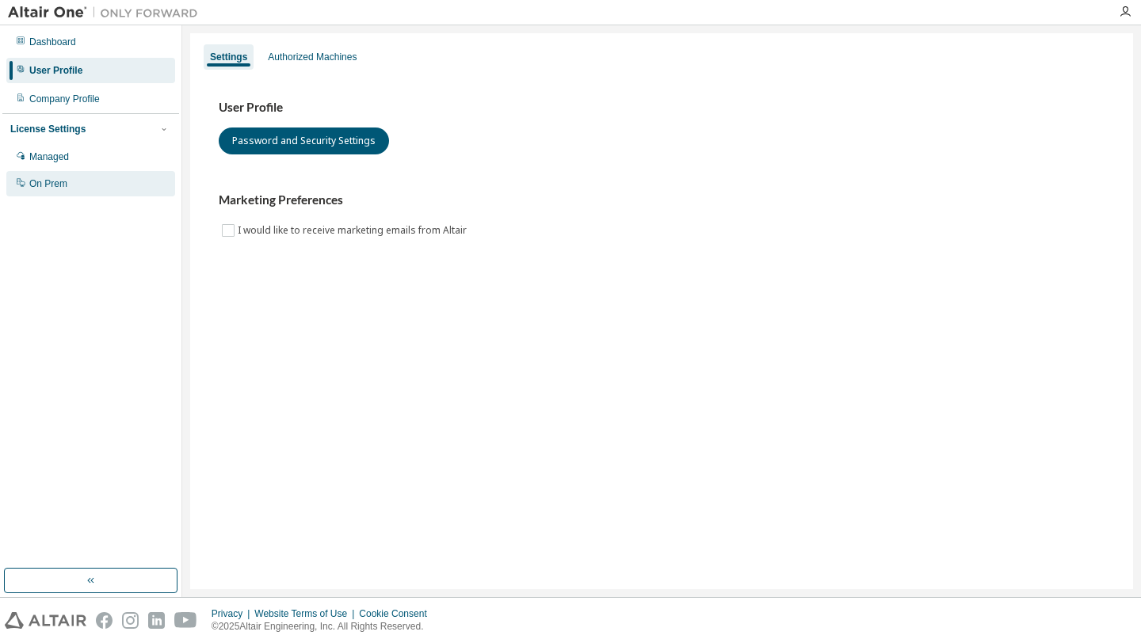
click at [69, 186] on div "On Prem" at bounding box center [90, 183] width 169 height 25
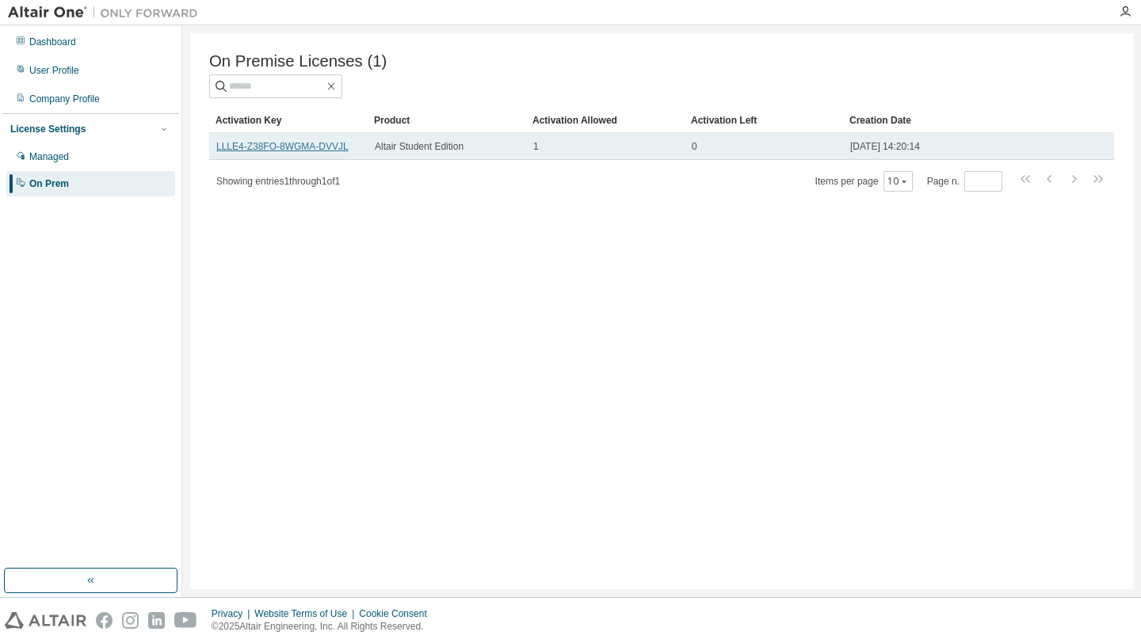
click at [326, 147] on link "LLLE4-Z38FO-8WGMA-DVVJL" at bounding box center [282, 146] width 132 height 11
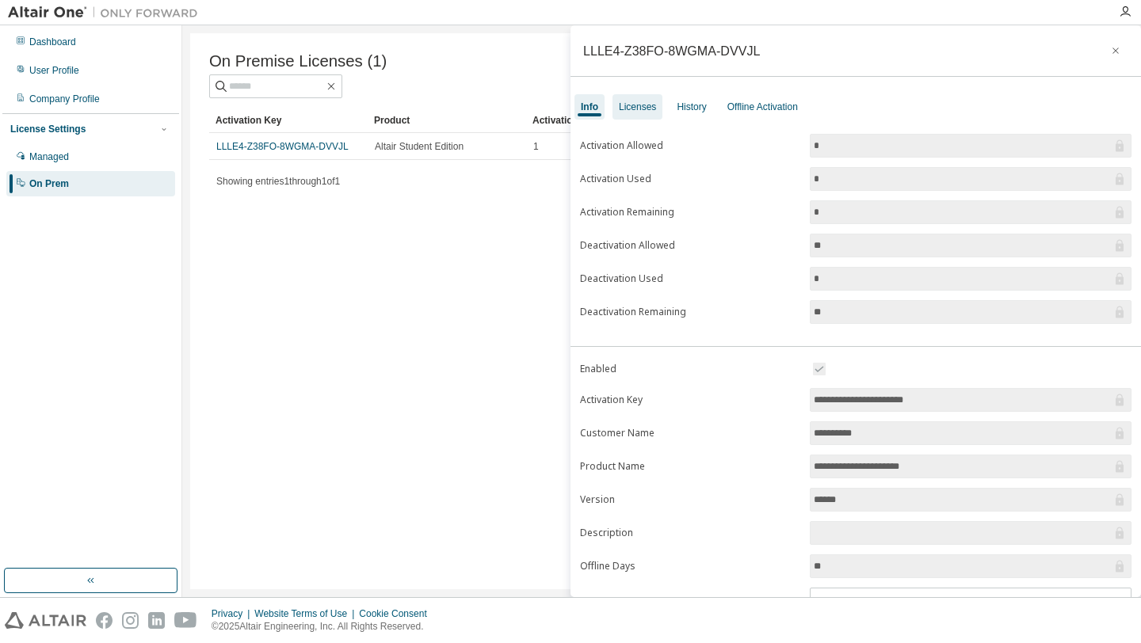
click at [645, 111] on div "Licenses" at bounding box center [637, 107] width 37 height 13
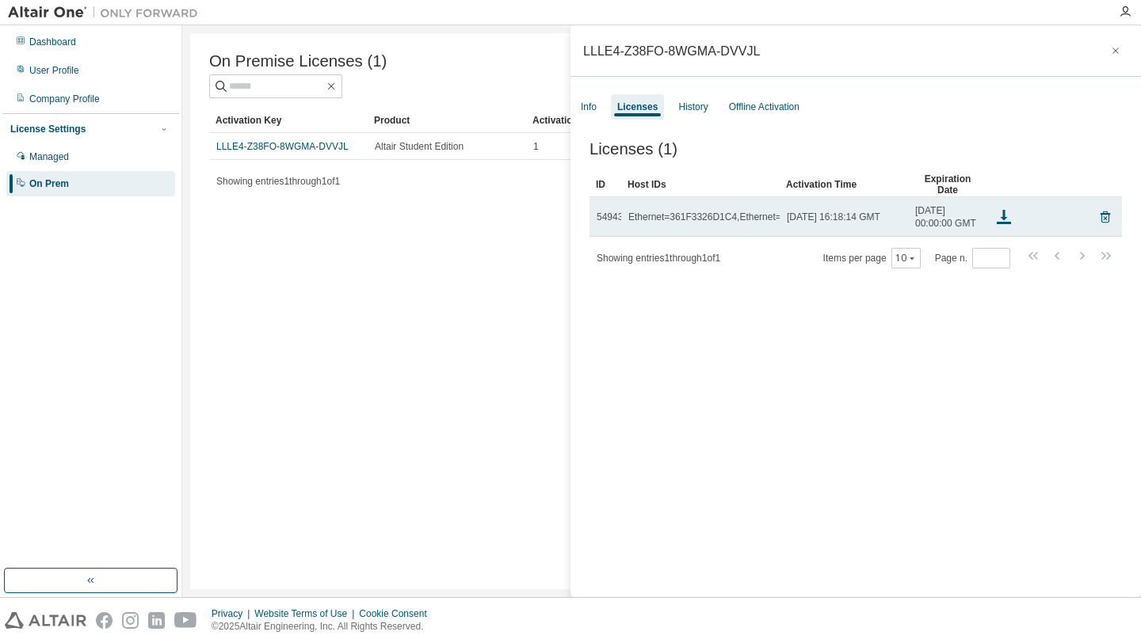
click at [693, 223] on div "Ethernet=361F3326D1C4,Ethernet=1E8C9FDB4BCF,Ethernet=1E8C9FDB4BEF,Ethernet=1E8C…" at bounding box center [1027, 217] width 798 height 13
click at [1006, 227] on icon at bounding box center [1003, 217] width 19 height 19
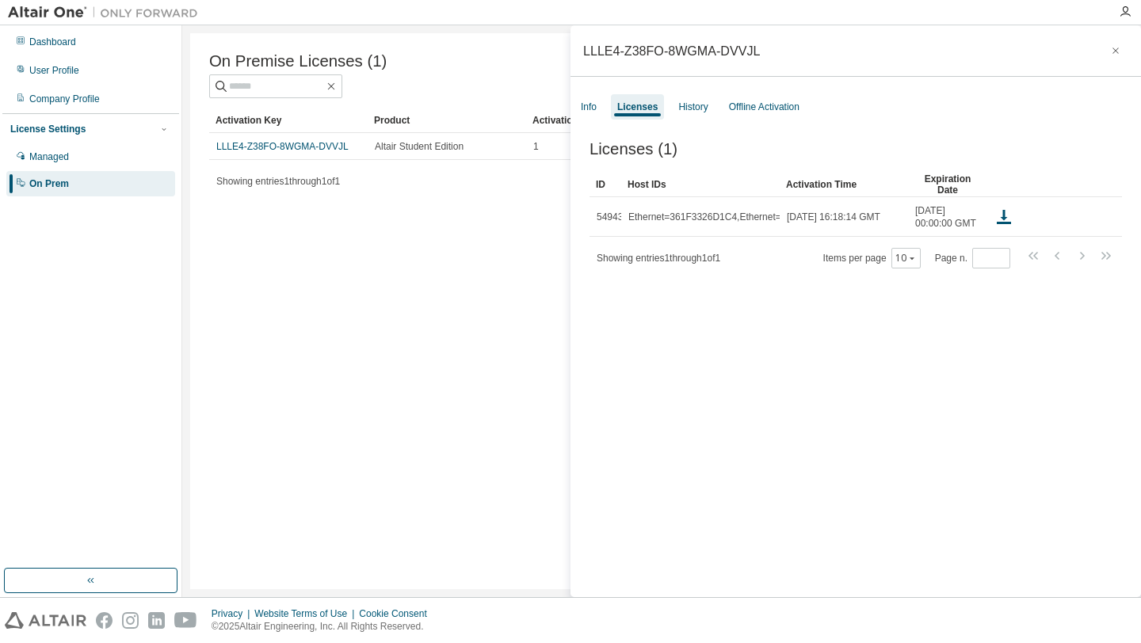
click at [912, 420] on div "Licenses (1) Clear Load Save Save As Field Operator Value Select filter Select …" at bounding box center [855, 371] width 570 height 501
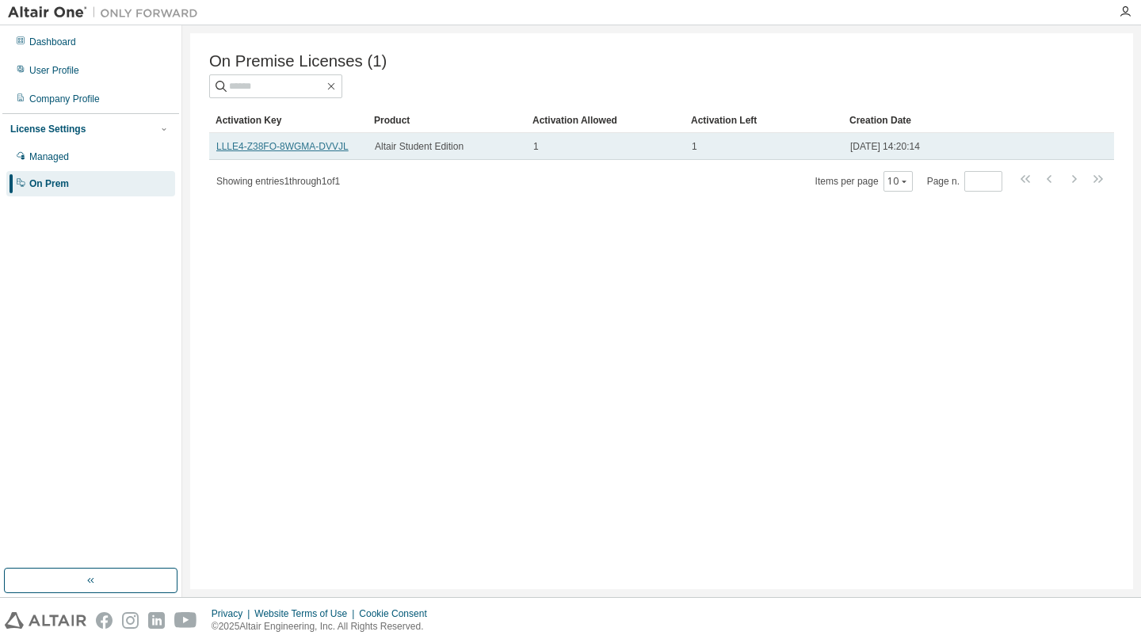
click at [309, 148] on link "LLLE4-Z38FO-8WGMA-DVVJL" at bounding box center [282, 146] width 132 height 11
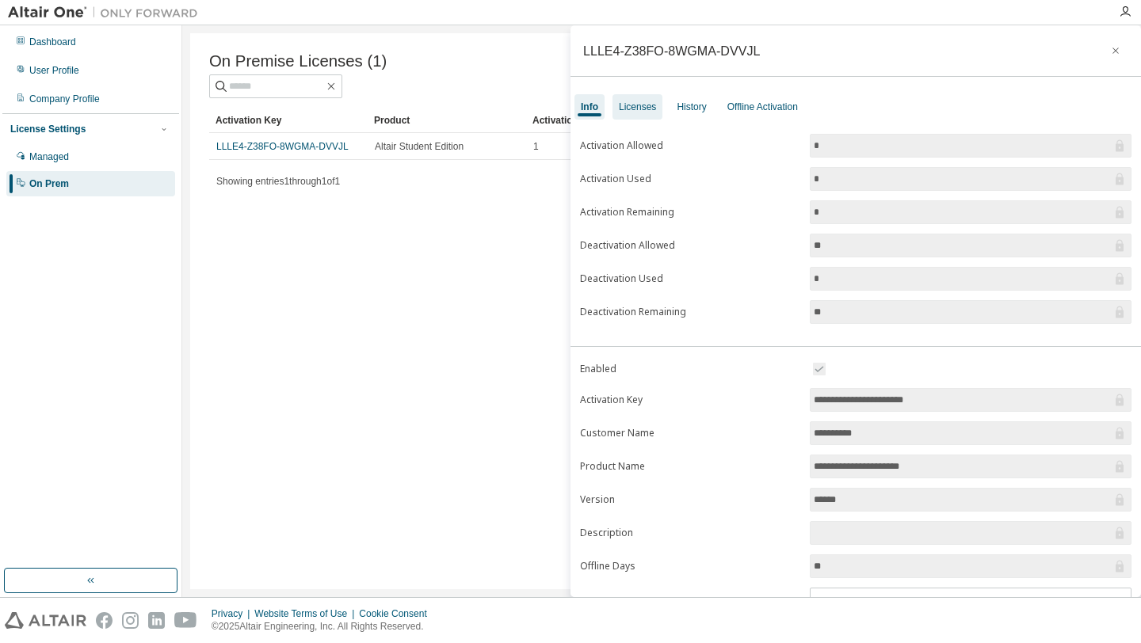
click at [649, 106] on div "Licenses" at bounding box center [637, 107] width 37 height 13
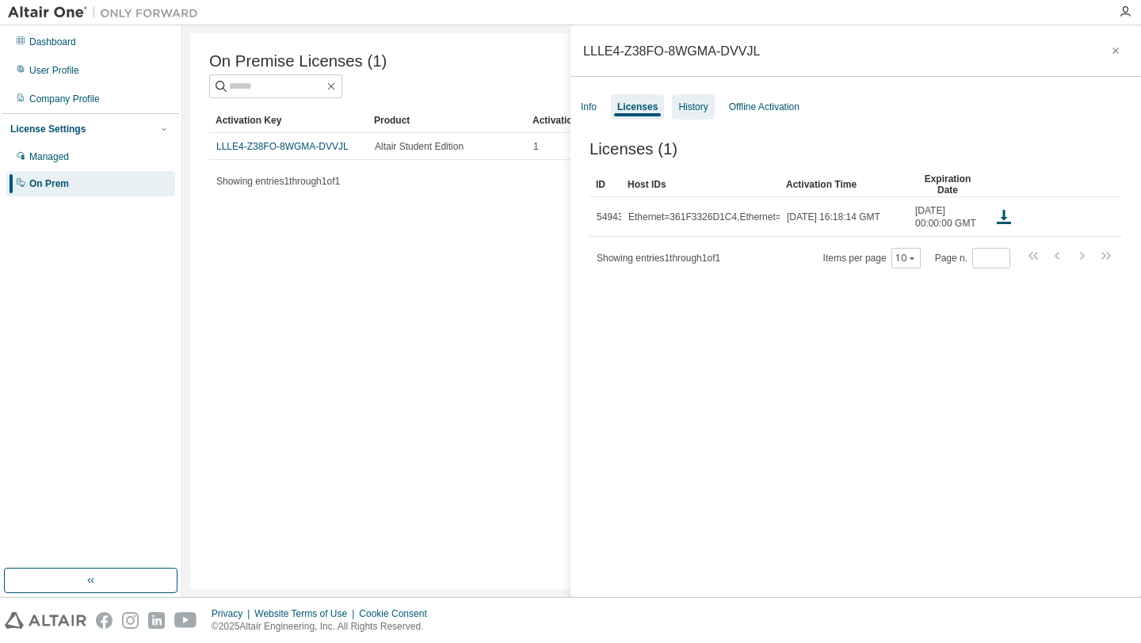
click at [691, 109] on div "History" at bounding box center [692, 107] width 29 height 13
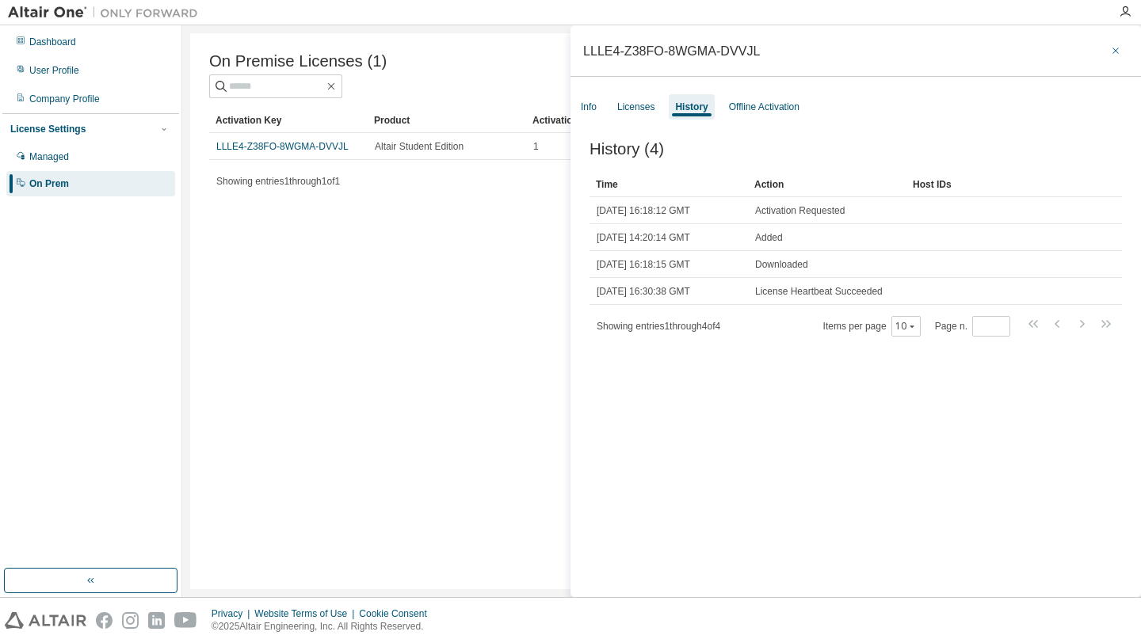
click at [1110, 42] on button "button" at bounding box center [1115, 50] width 25 height 25
